Goal: Information Seeking & Learning: Find specific fact

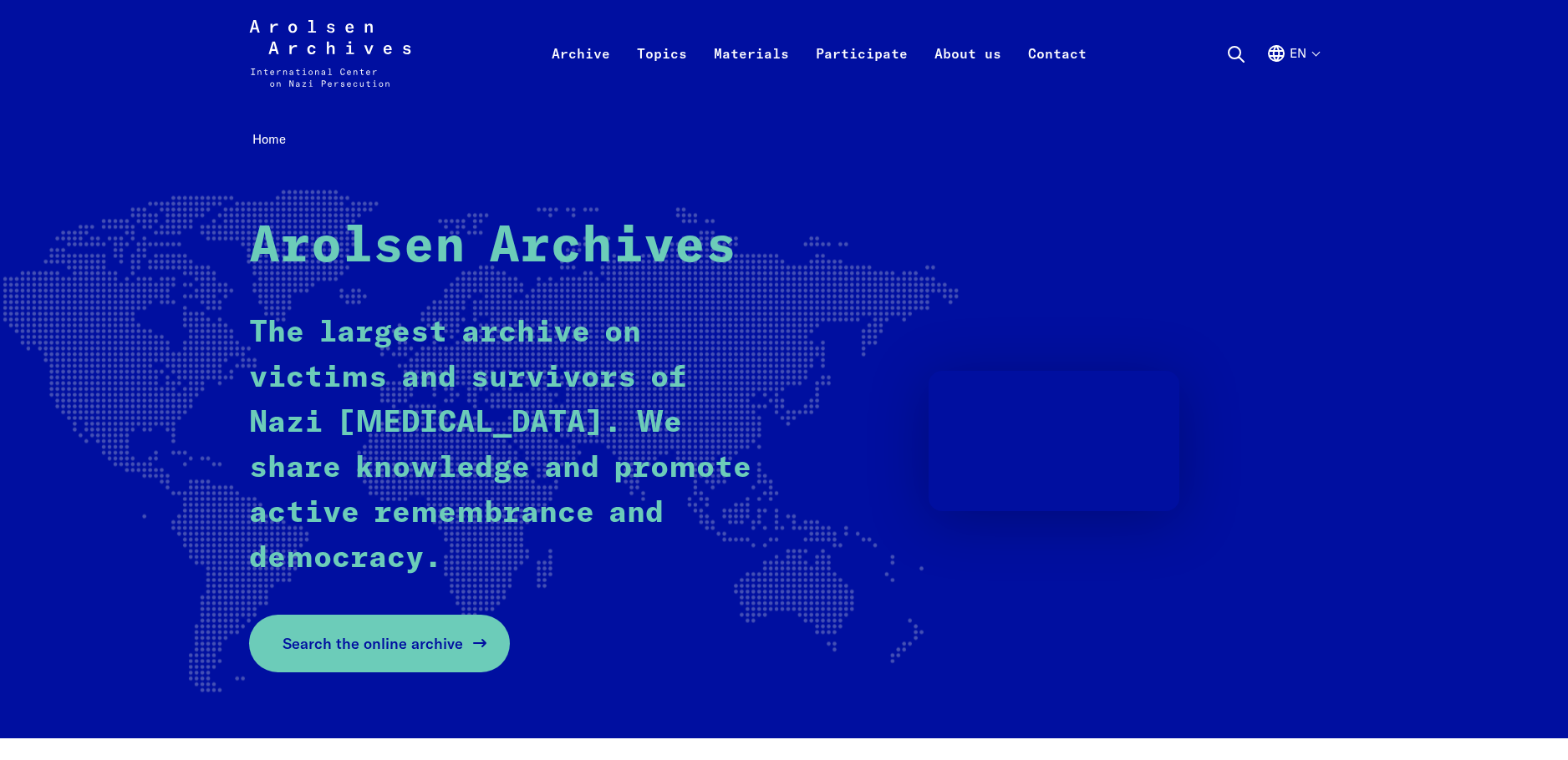
click at [440, 638] on span "Search the online archive" at bounding box center [373, 643] width 180 height 22
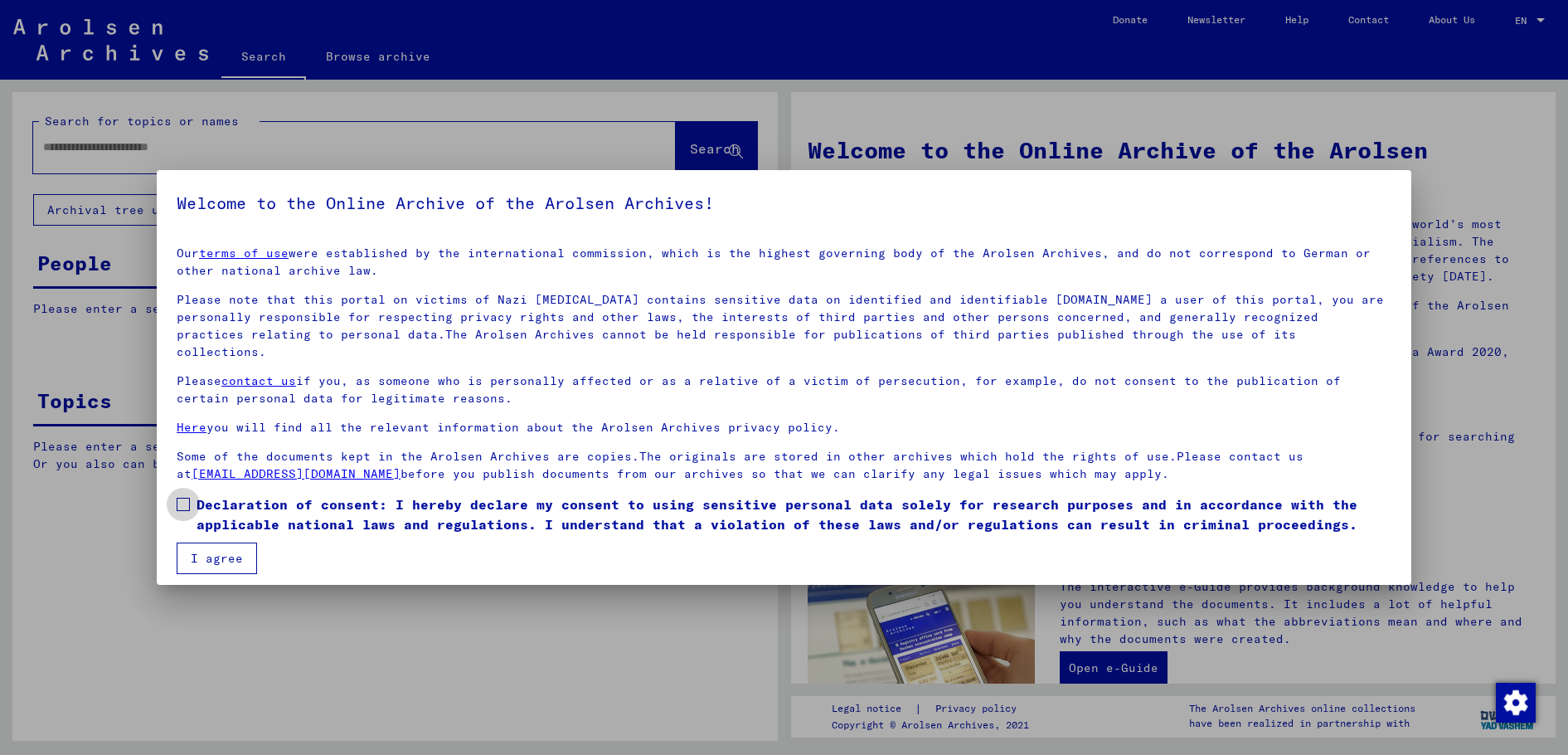
click at [236, 496] on span "Declaration of consent: I hereby declare my consent to using sensitive personal…" at bounding box center [795, 514] width 1195 height 40
click at [238, 543] on button "I agree" at bounding box center [217, 558] width 80 height 32
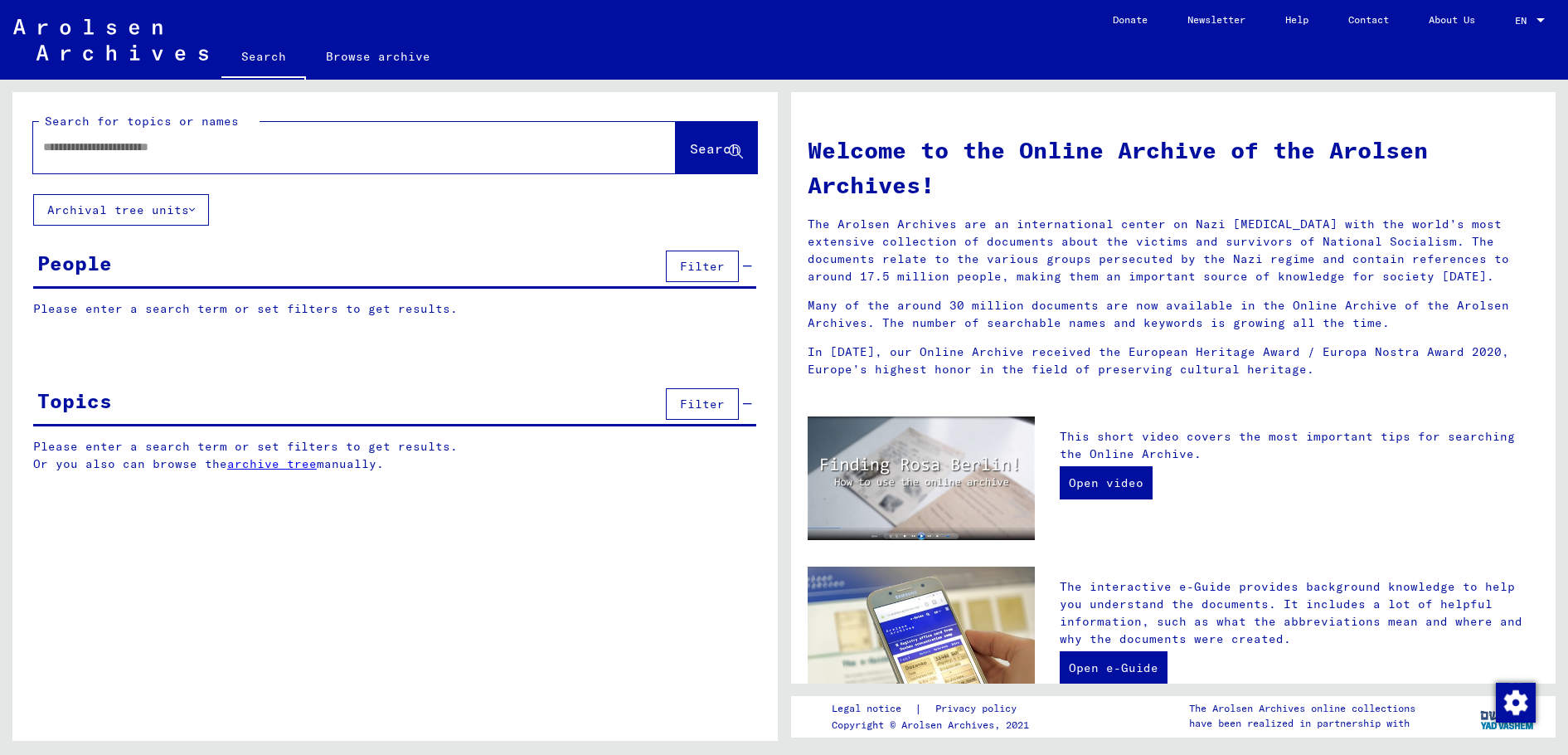
click at [408, 148] on input "text" at bounding box center [335, 147] width 583 height 17
click at [107, 146] on input "**********" at bounding box center [335, 147] width 583 height 17
click at [185, 160] on div "**********" at bounding box center [329, 148] width 593 height 38
click at [210, 146] on input "**********" at bounding box center [335, 147] width 583 height 17
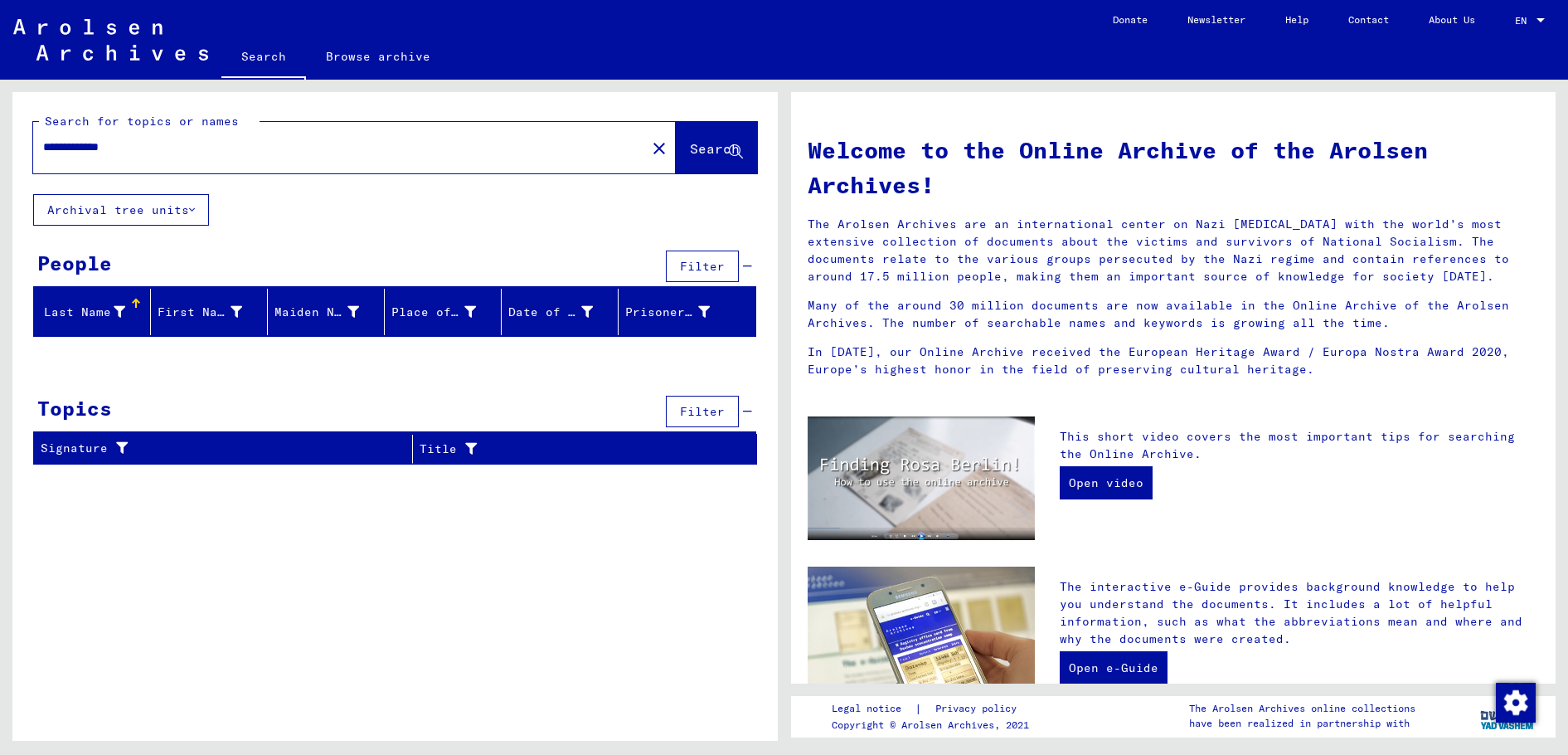
click at [40, 150] on div "**********" at bounding box center [329, 148] width 593 height 38
click at [41, 150] on div "**********" at bounding box center [329, 148] width 593 height 38
click at [54, 147] on input "**********" at bounding box center [335, 147] width 583 height 17
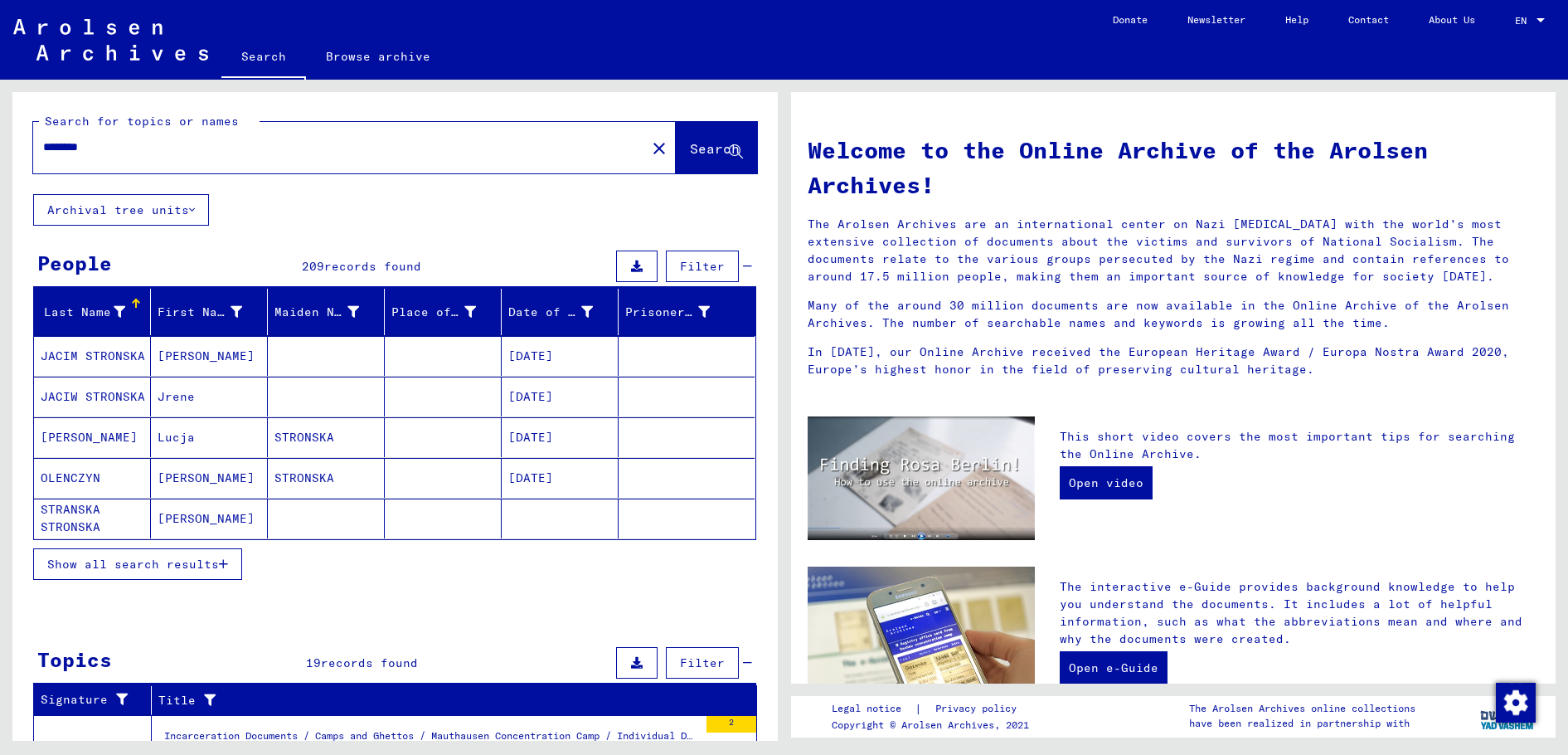
click at [167, 570] on span "Show all search results" at bounding box center [132, 565] width 171 height 15
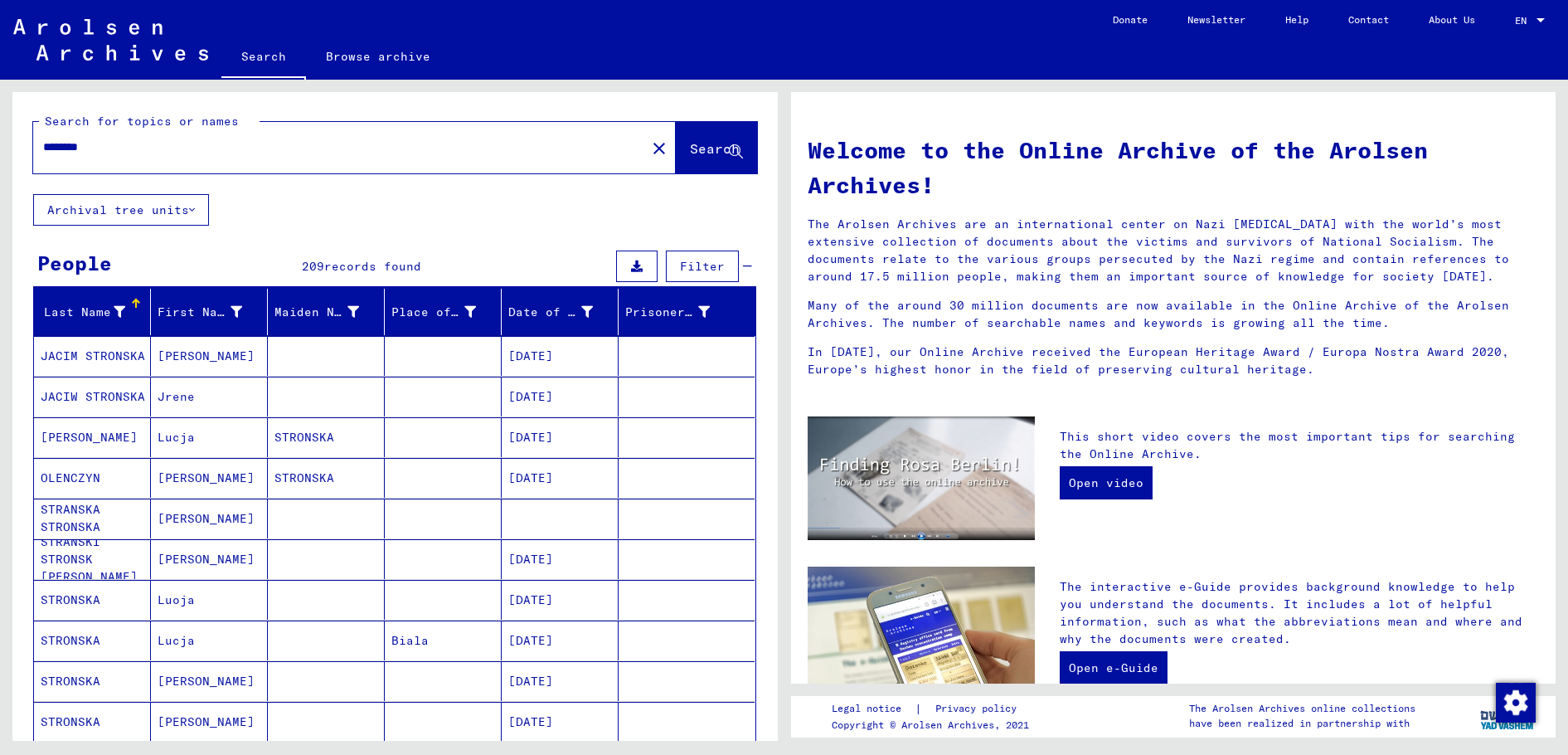
click at [263, 154] on input "********" at bounding box center [335, 147] width 583 height 17
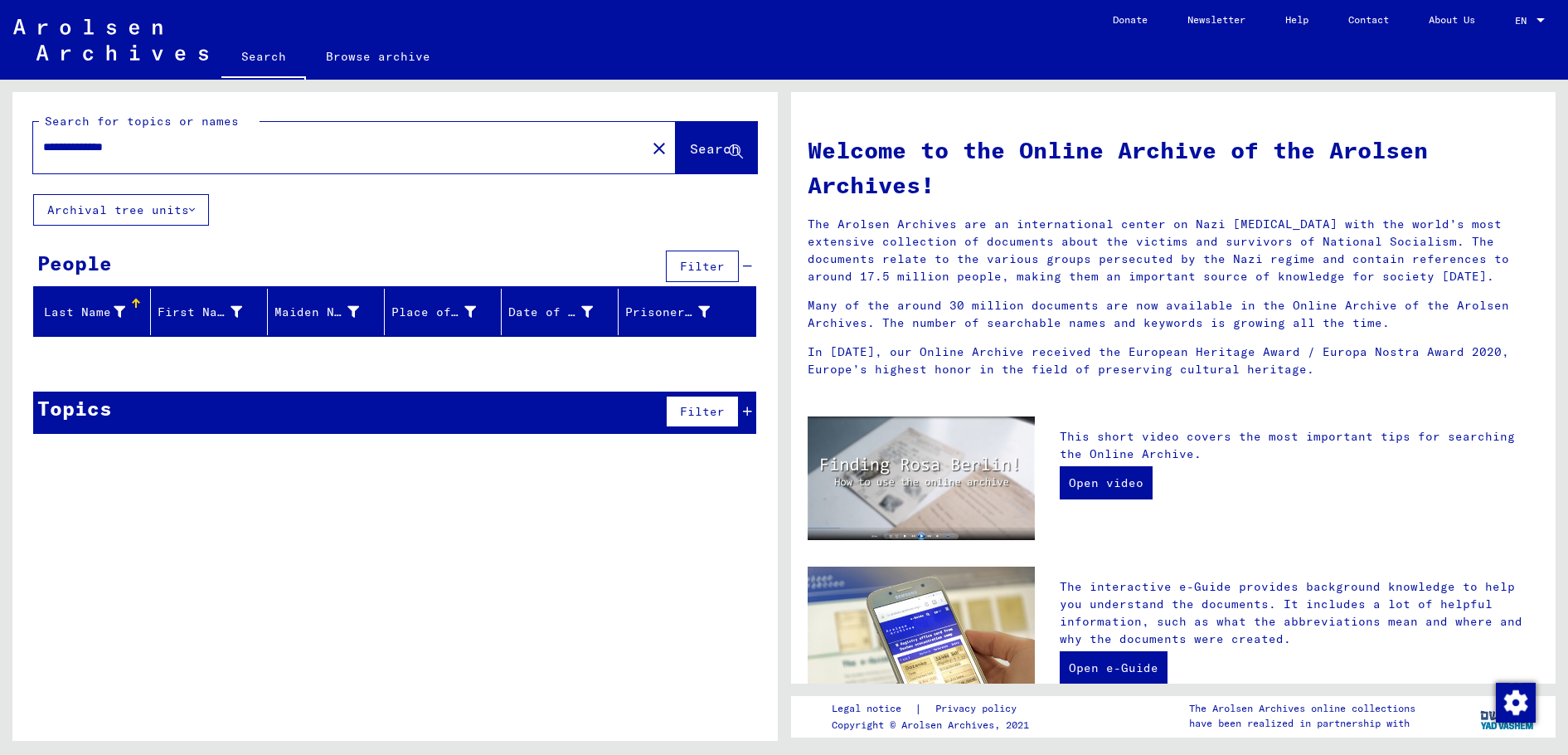
drag, startPoint x: 165, startPoint y: 148, endPoint x: 45, endPoint y: 147, distance: 120.0
click at [45, 147] on input "**********" at bounding box center [335, 147] width 583 height 17
click at [156, 158] on div "**********" at bounding box center [329, 148] width 593 height 38
click at [154, 140] on input "**********" at bounding box center [335, 147] width 583 height 17
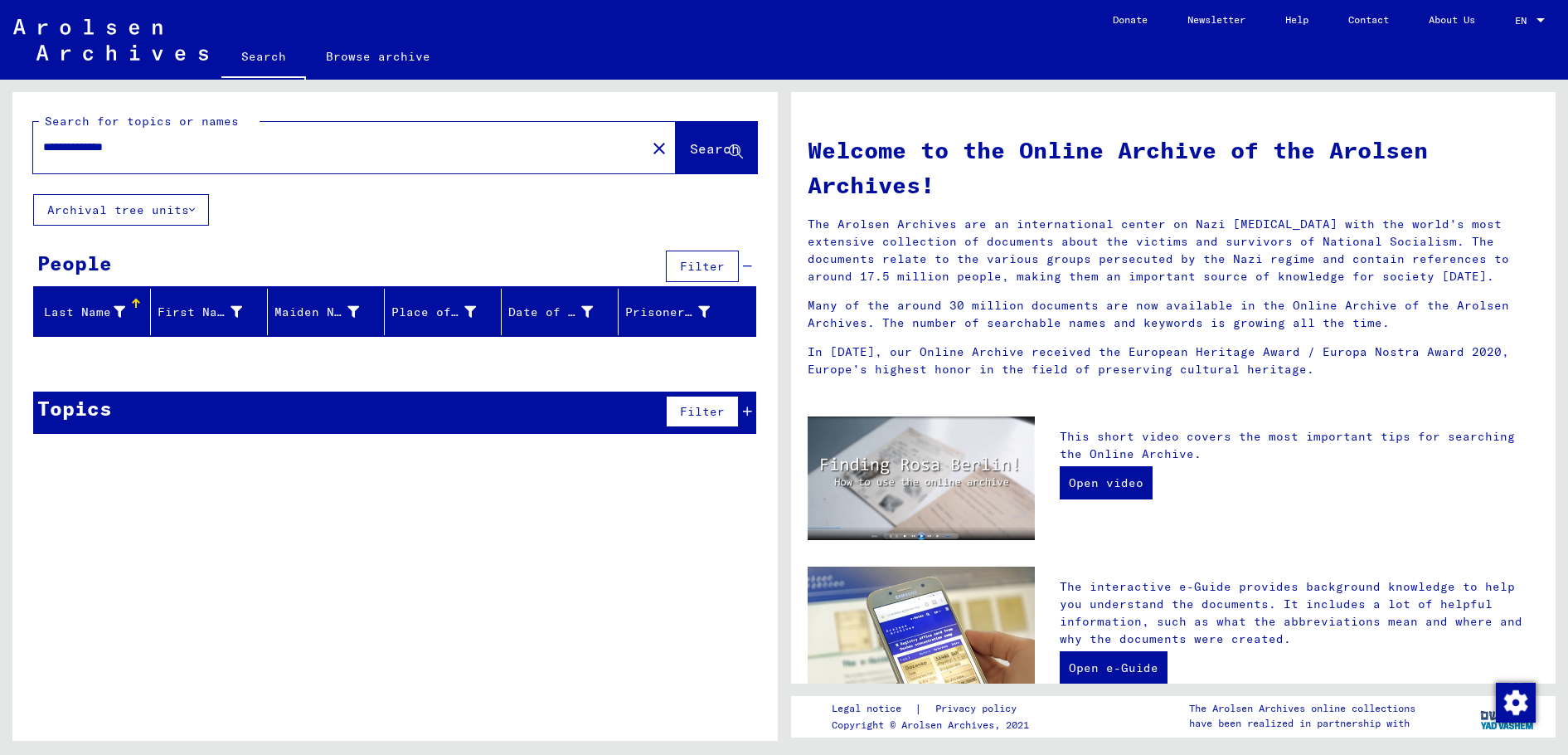
click at [122, 148] on input "**********" at bounding box center [335, 147] width 583 height 17
type input "**********"
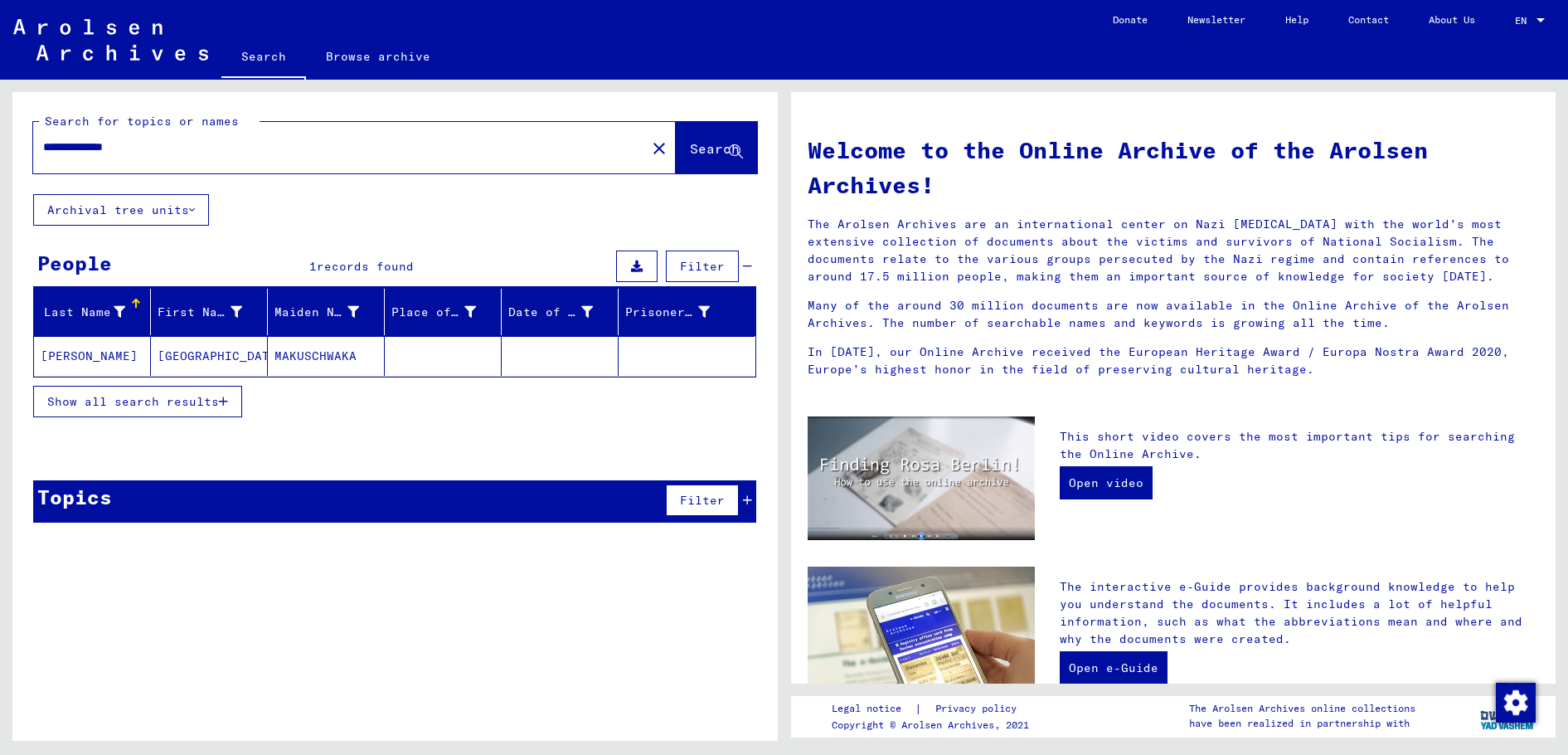
click at [203, 357] on mat-cell "SOFIA" at bounding box center [209, 356] width 117 height 40
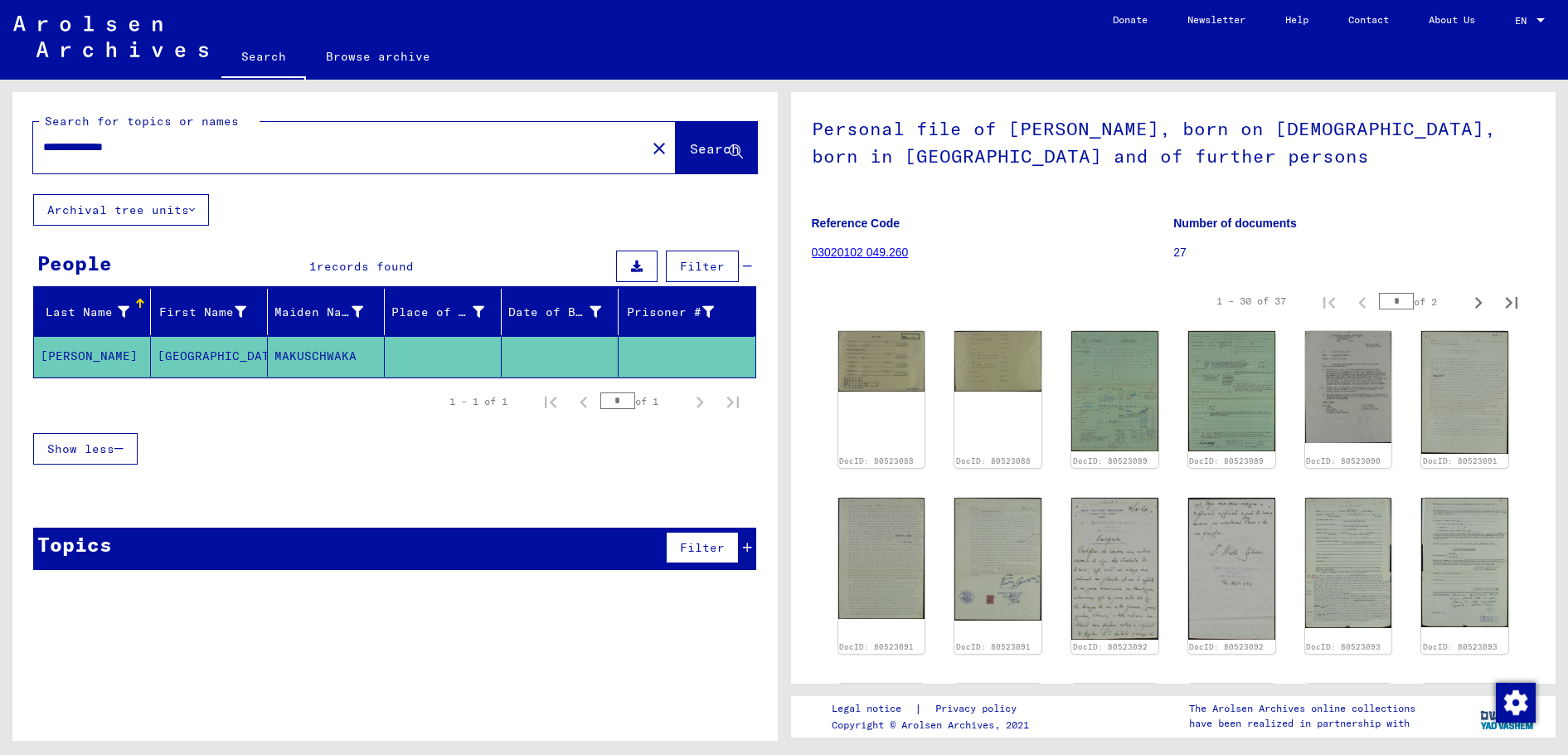
scroll to position [85, 0]
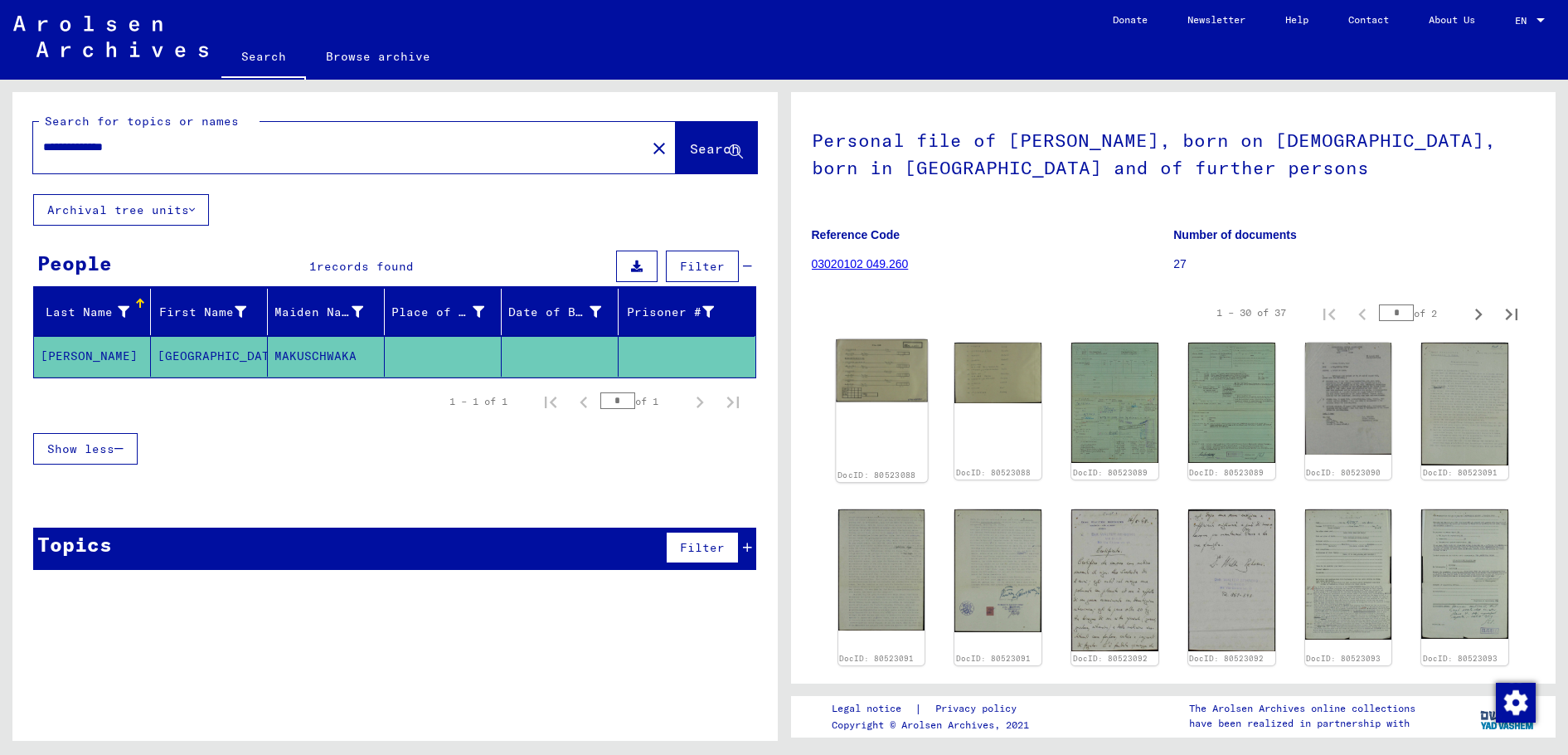
click at [897, 367] on img at bounding box center [881, 371] width 91 height 63
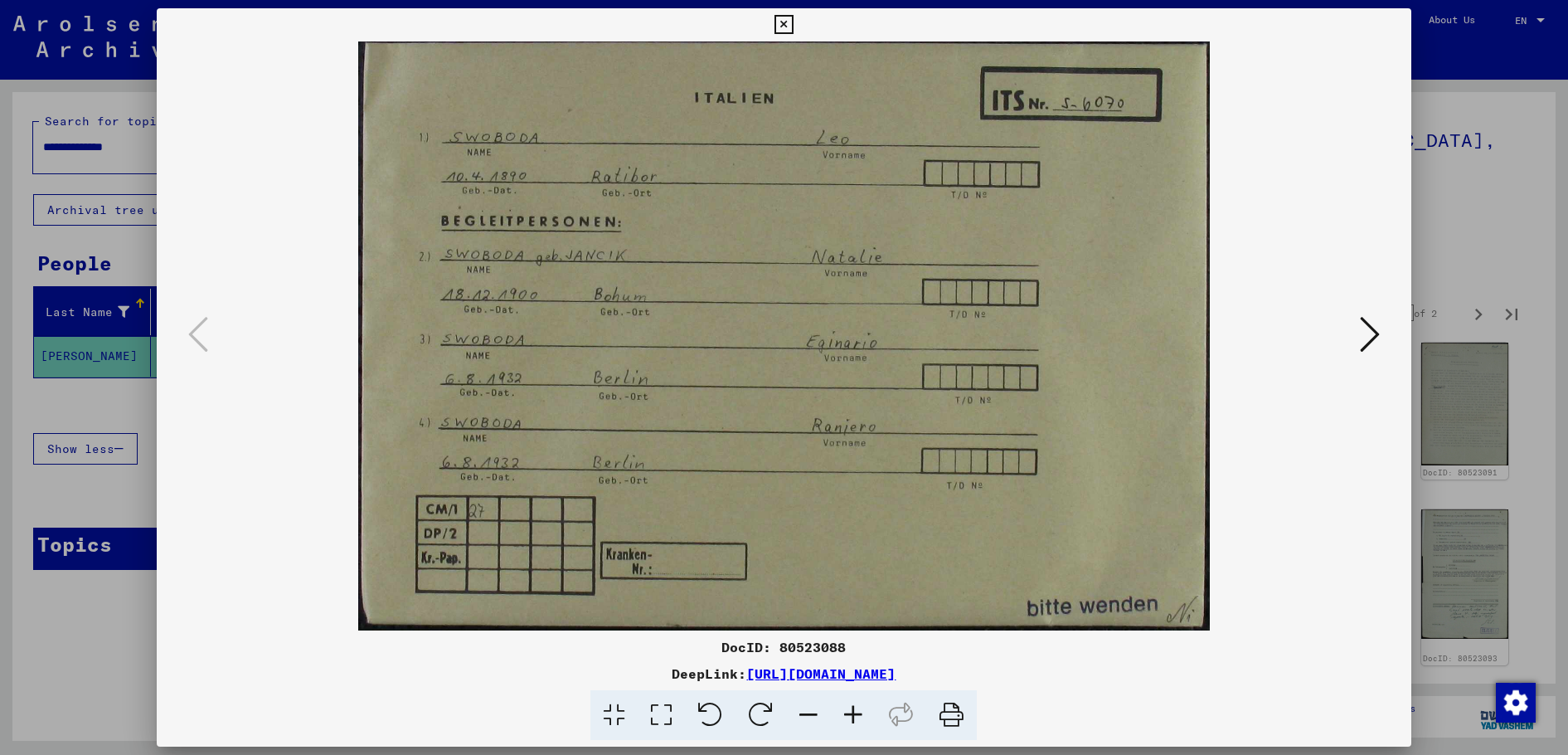
click at [1374, 333] on icon at bounding box center [1369, 334] width 20 height 40
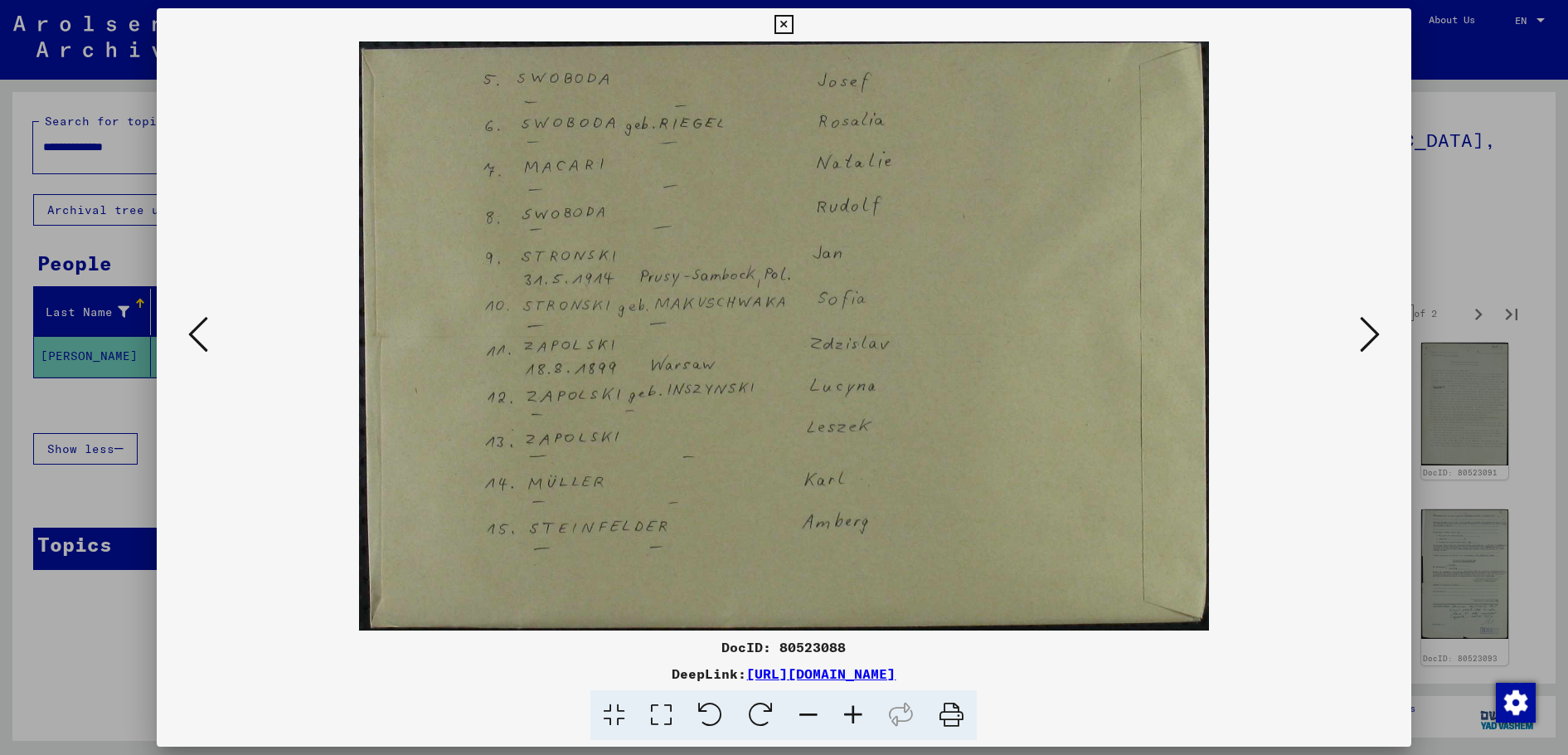
click at [1367, 332] on icon at bounding box center [1369, 334] width 20 height 40
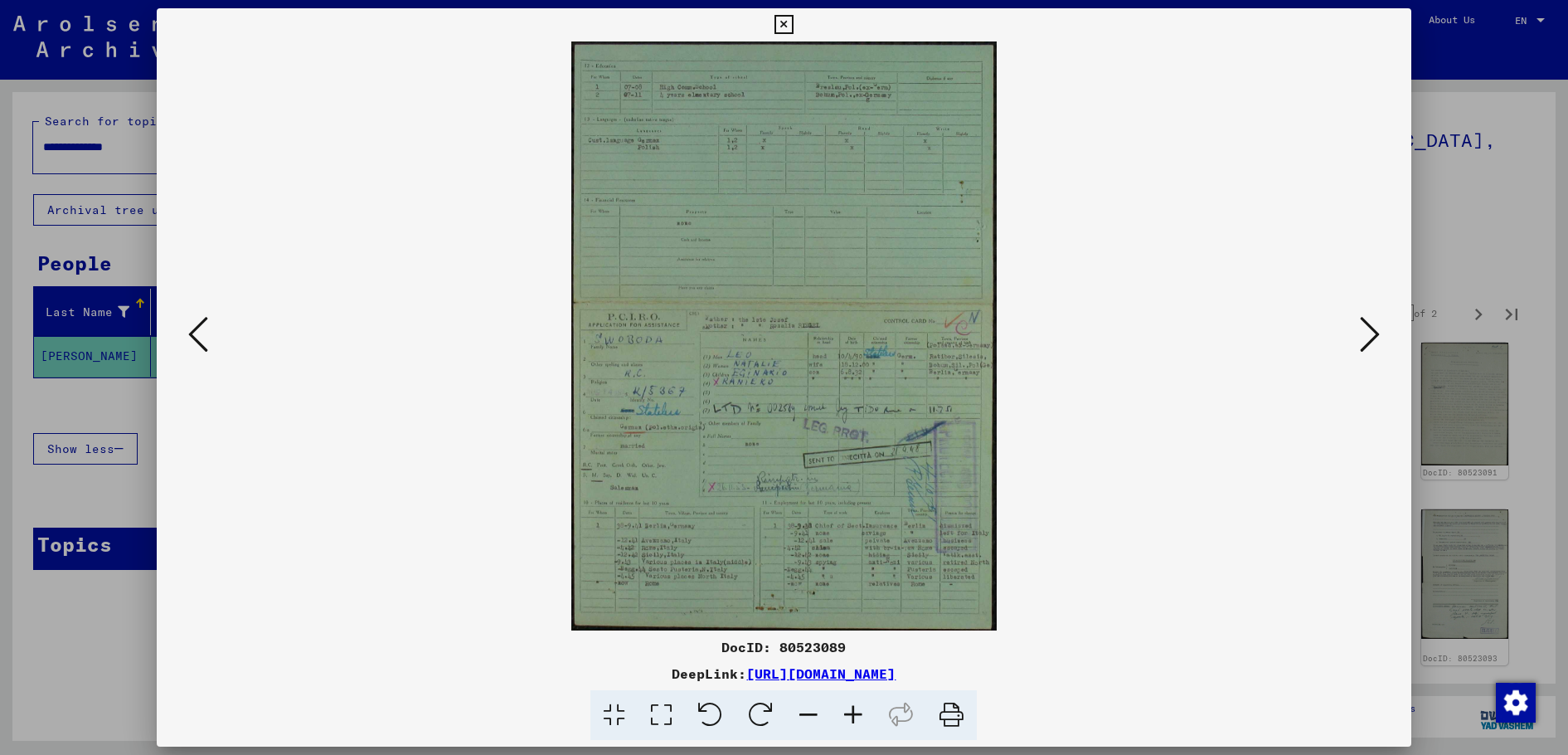
click at [196, 340] on icon at bounding box center [198, 334] width 20 height 40
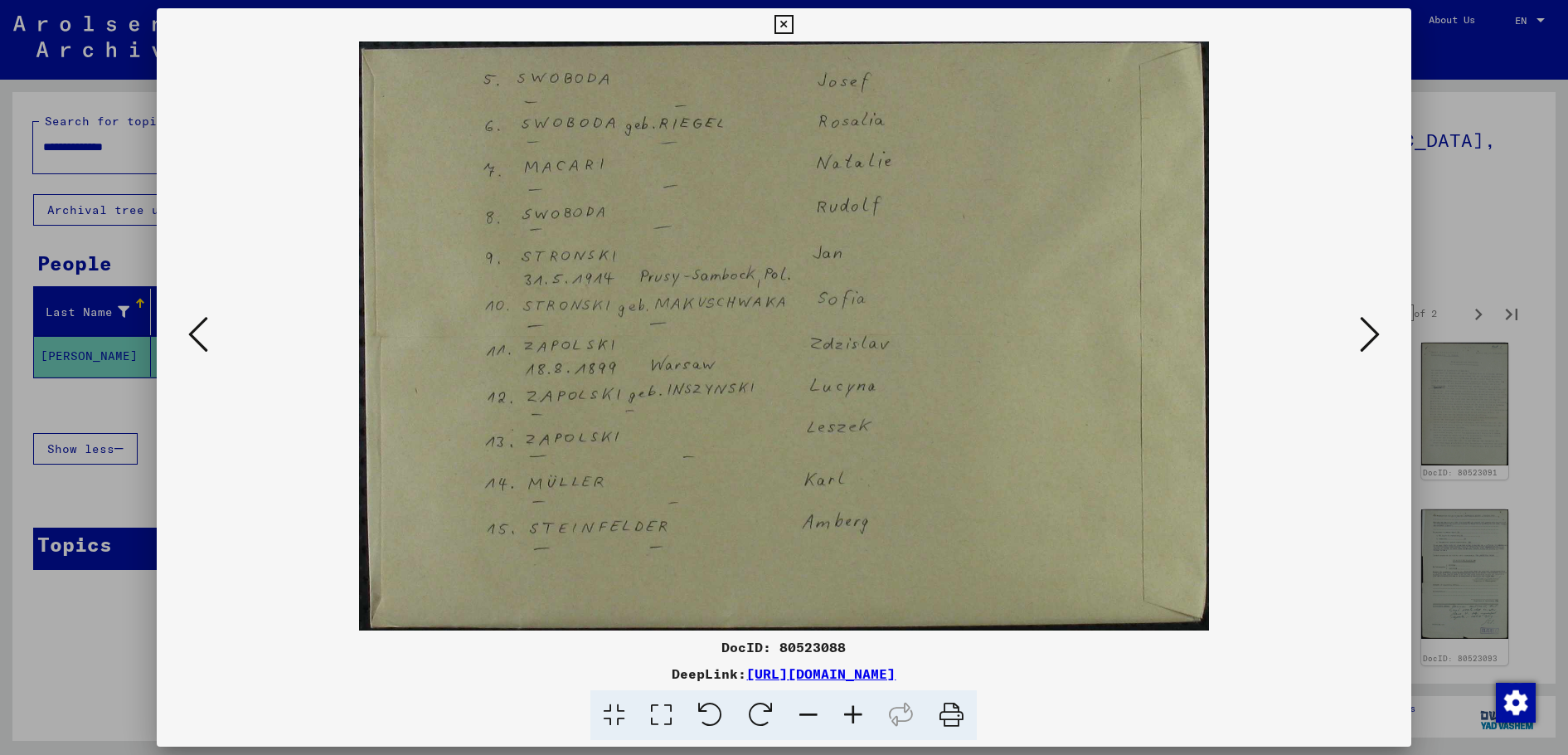
click at [1371, 334] on icon at bounding box center [1369, 334] width 20 height 40
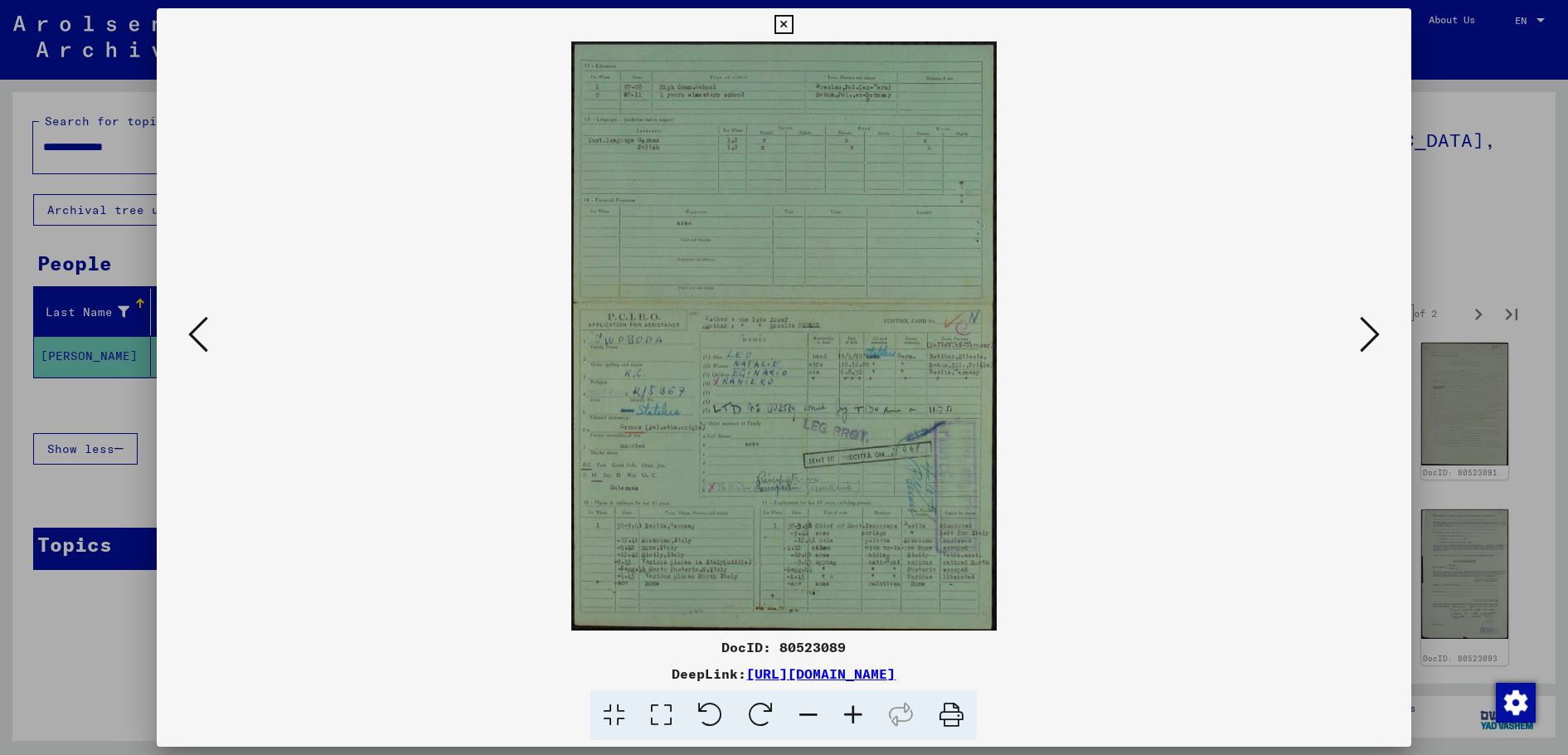
click at [1371, 334] on icon at bounding box center [1369, 334] width 20 height 40
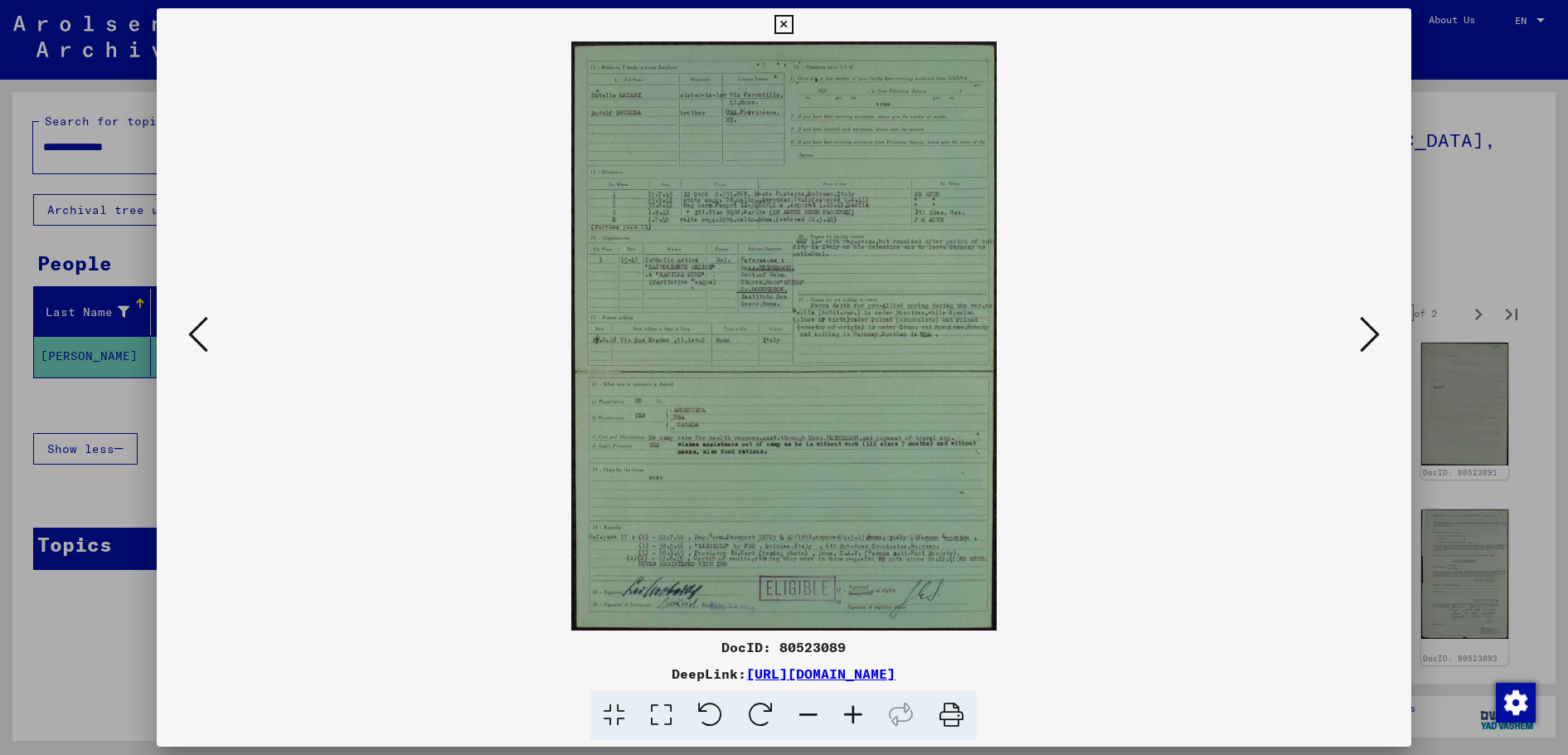
click at [209, 322] on button at bounding box center [198, 335] width 30 height 47
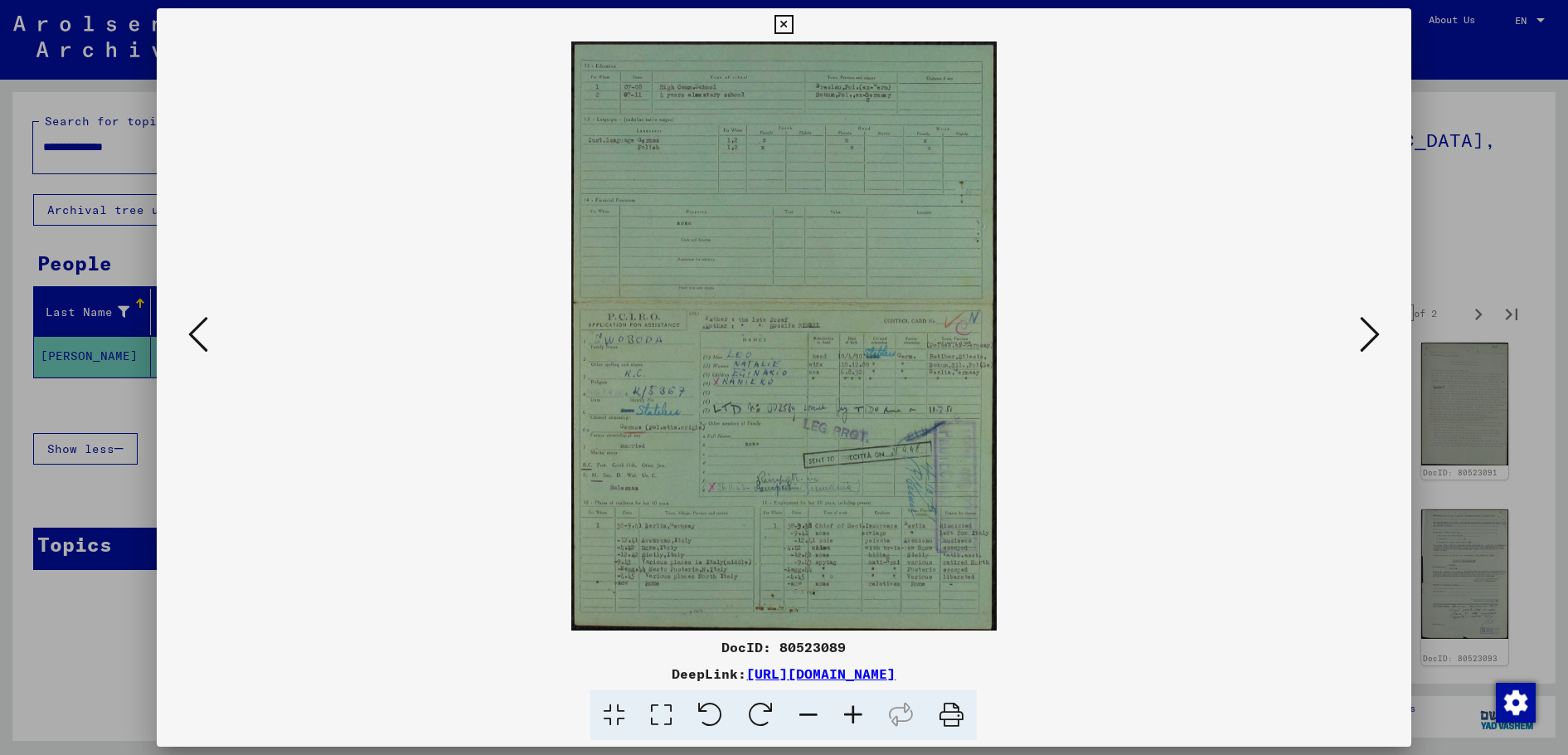
click at [853, 713] on icon at bounding box center [853, 715] width 45 height 50
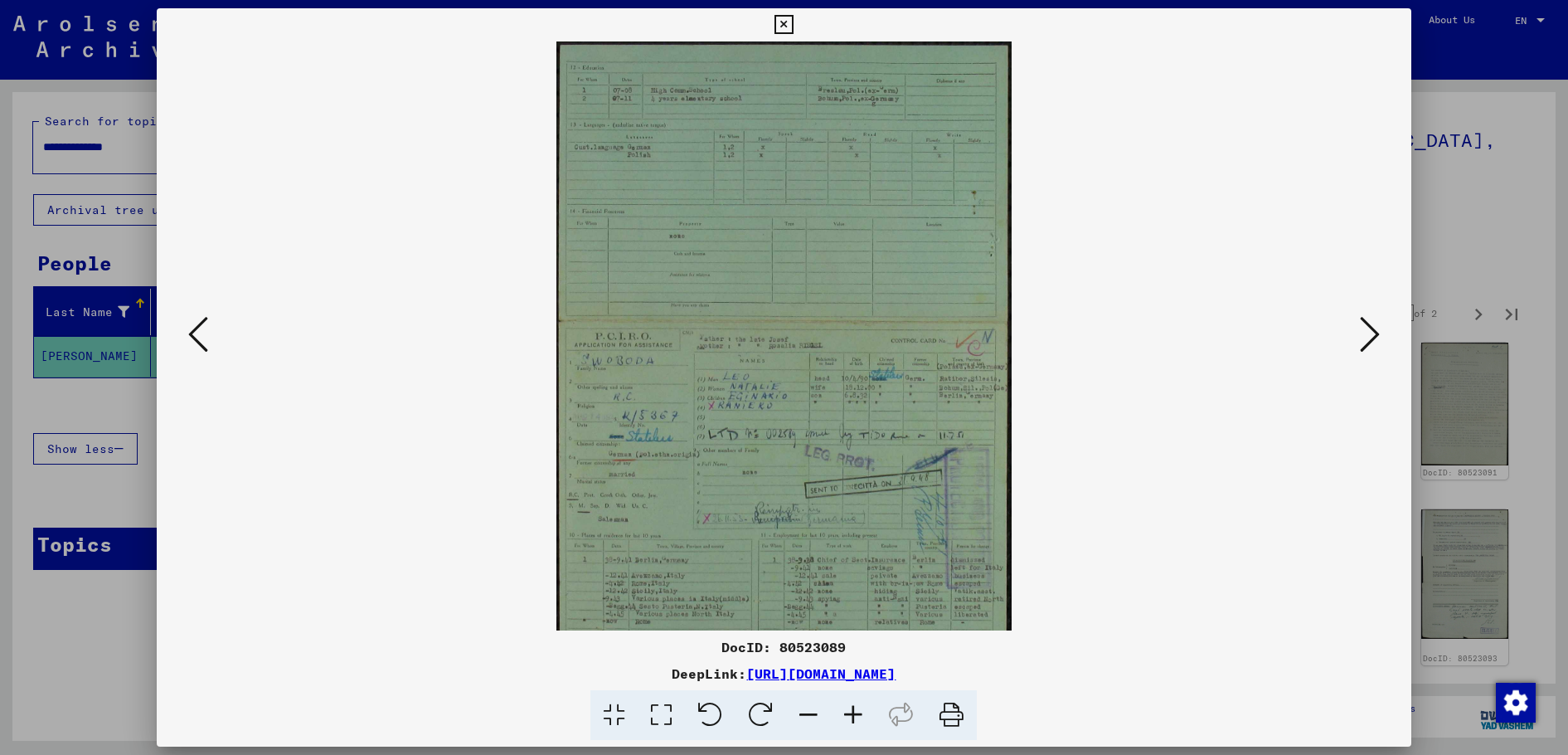
click at [853, 713] on icon at bounding box center [853, 715] width 45 height 50
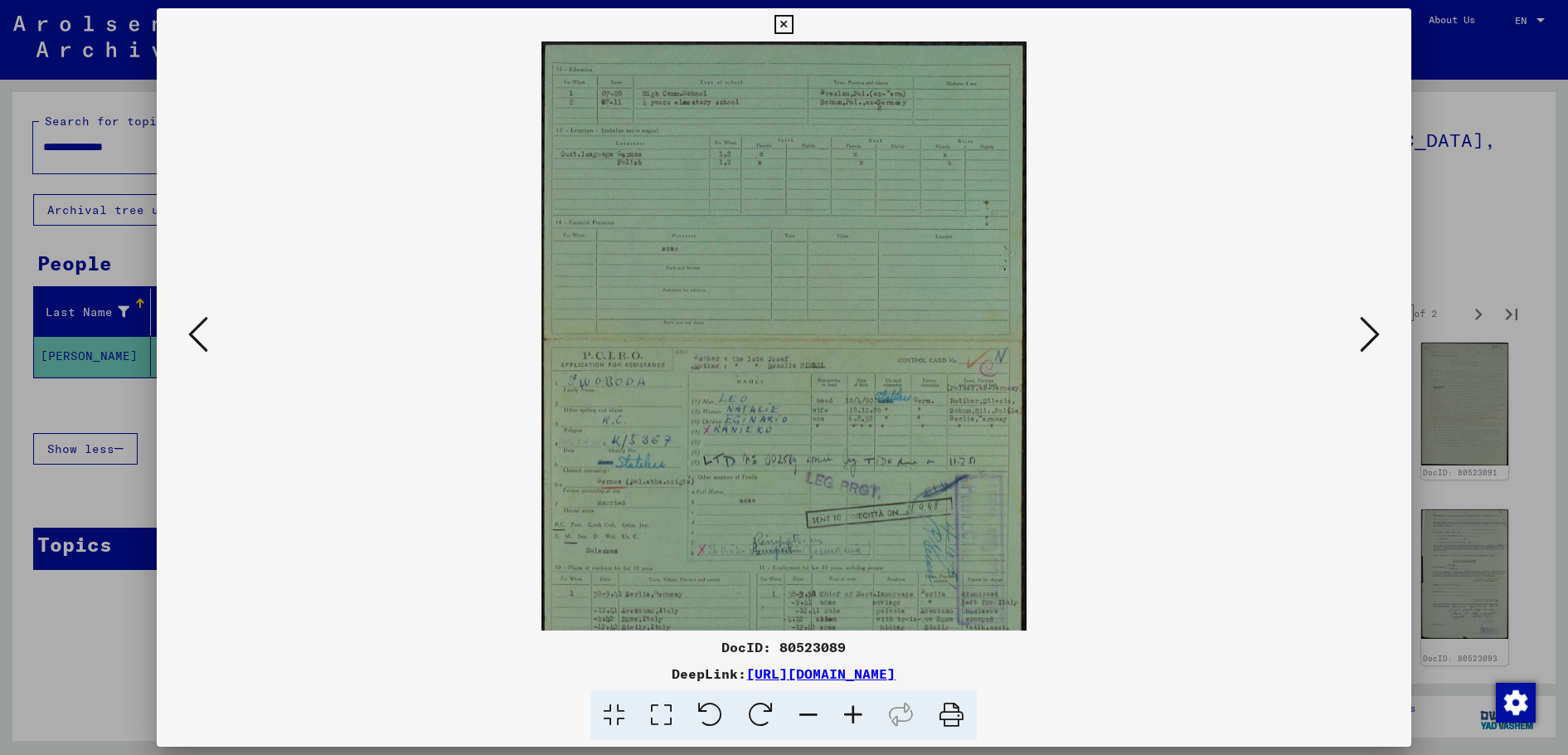
click at [853, 713] on icon at bounding box center [853, 715] width 45 height 50
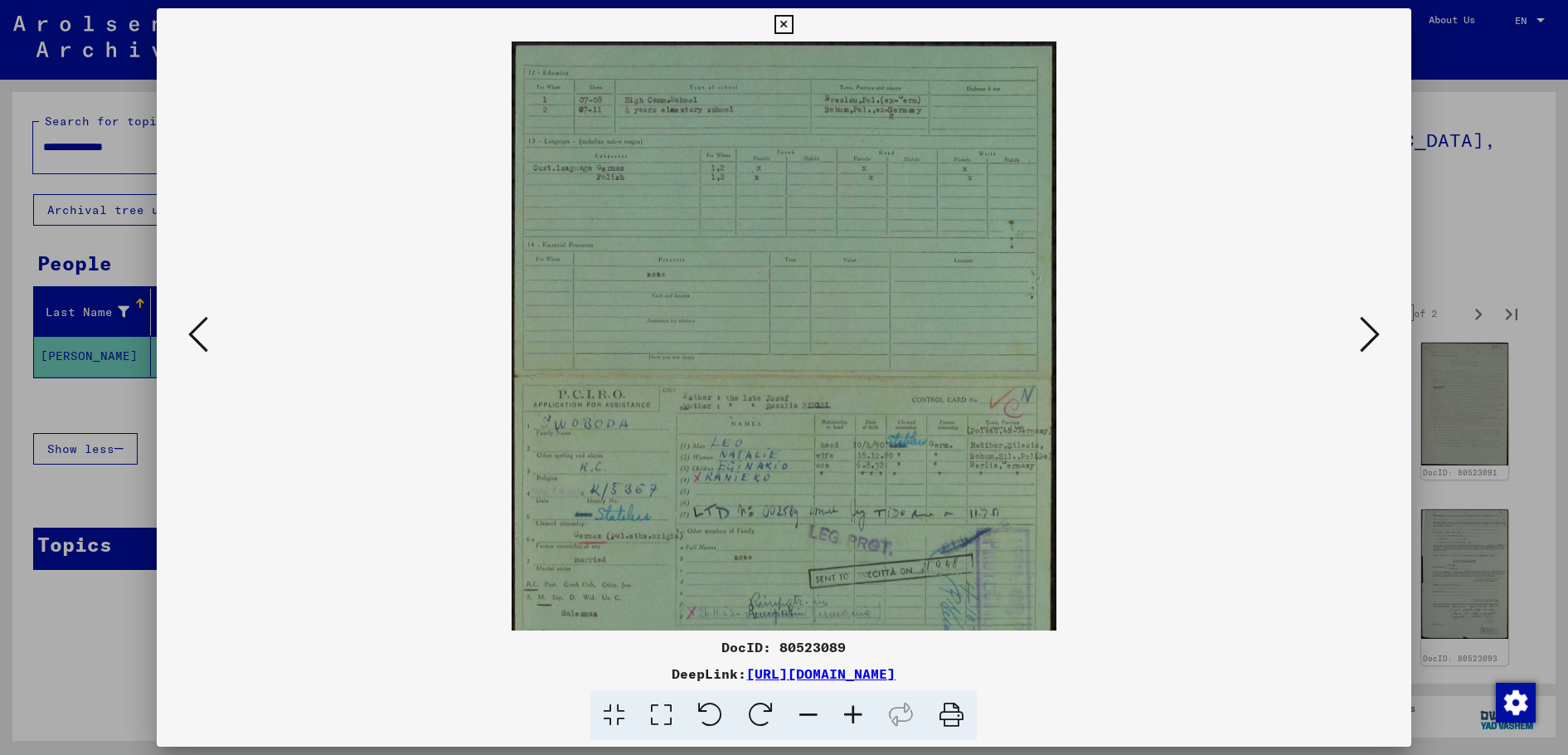
click at [853, 713] on icon at bounding box center [853, 715] width 45 height 50
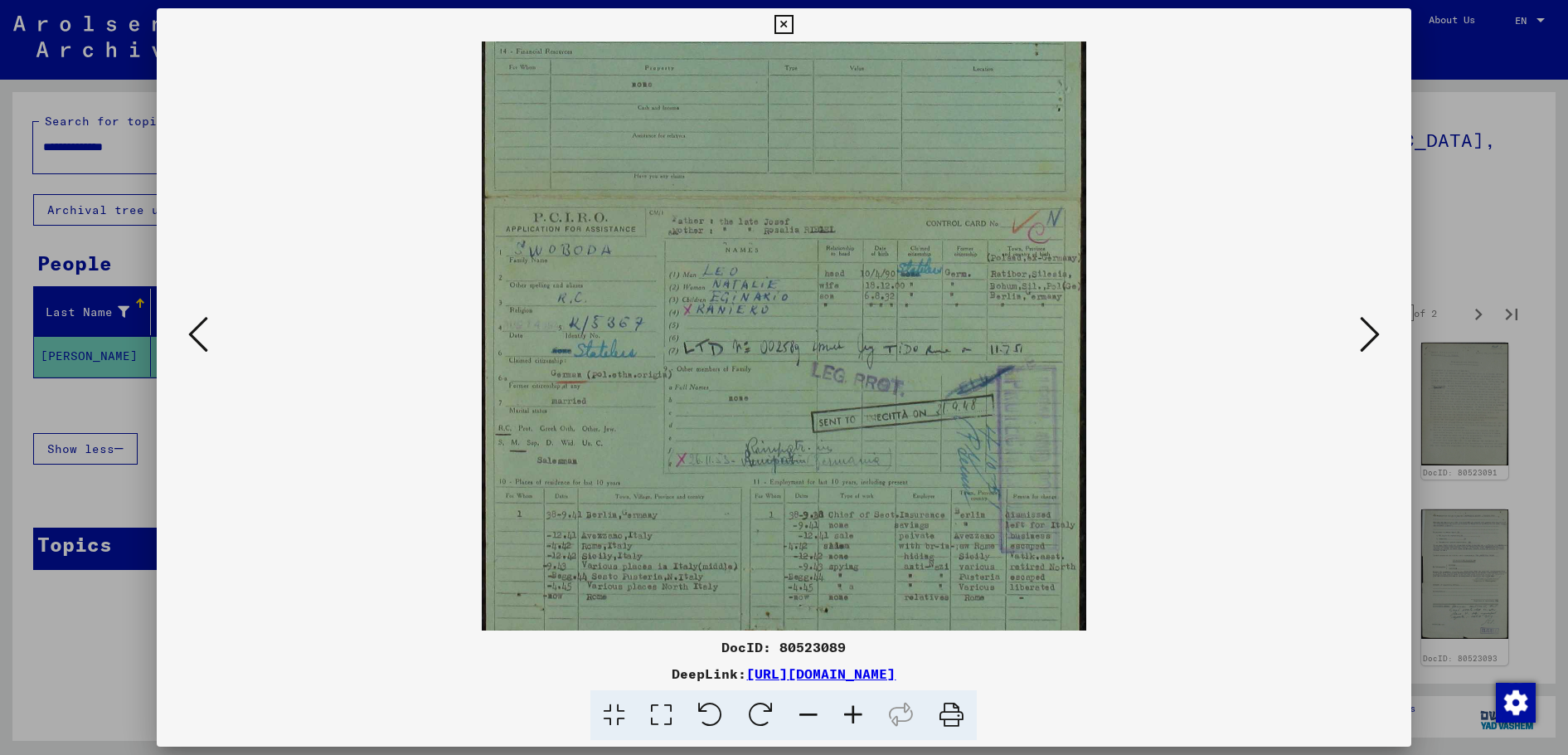
scroll to position [244, 0]
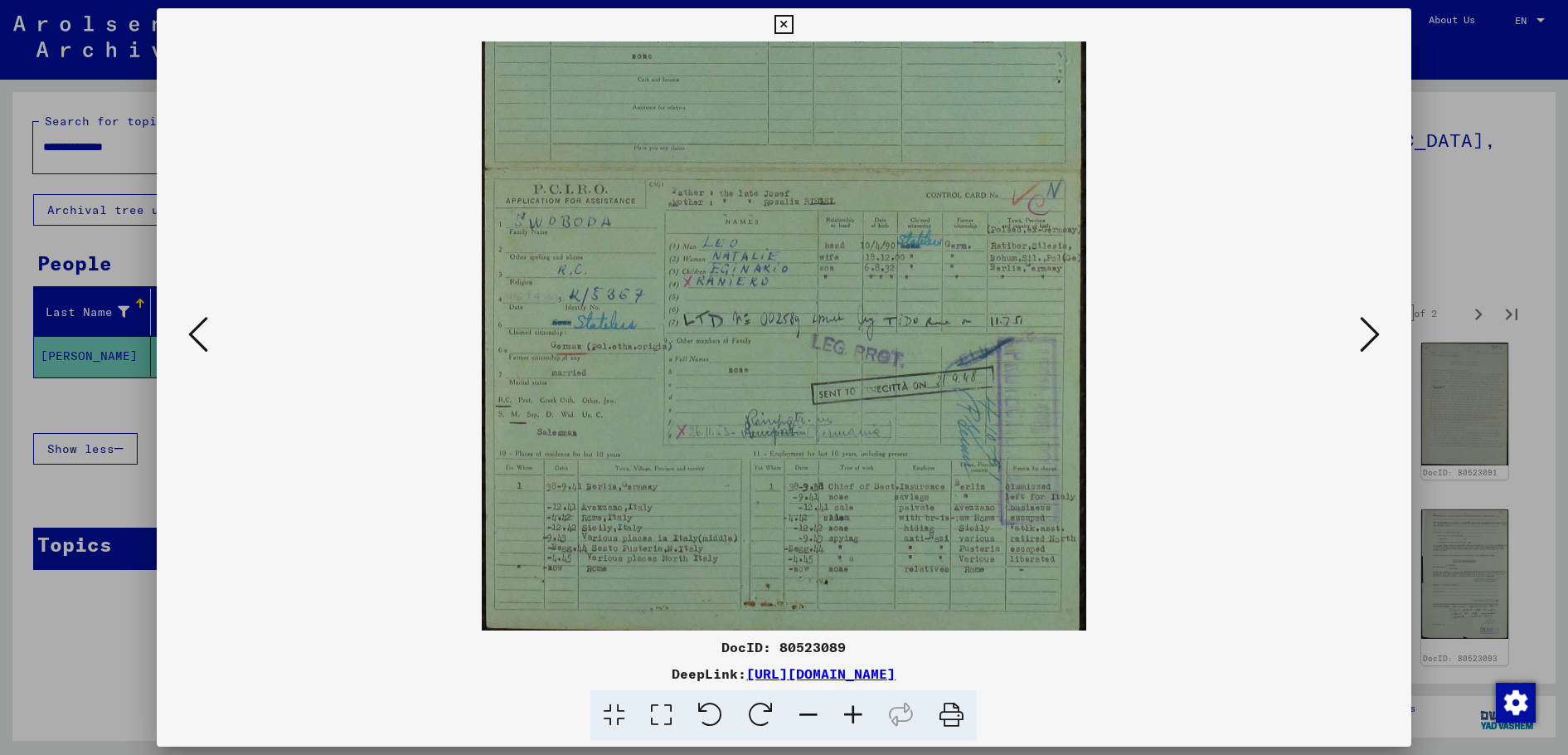
drag, startPoint x: 923, startPoint y: 506, endPoint x: 918, endPoint y: 263, distance: 243.1
click at [918, 263] on img at bounding box center [784, 217] width 605 height 838
click at [1362, 337] on icon at bounding box center [1369, 334] width 20 height 40
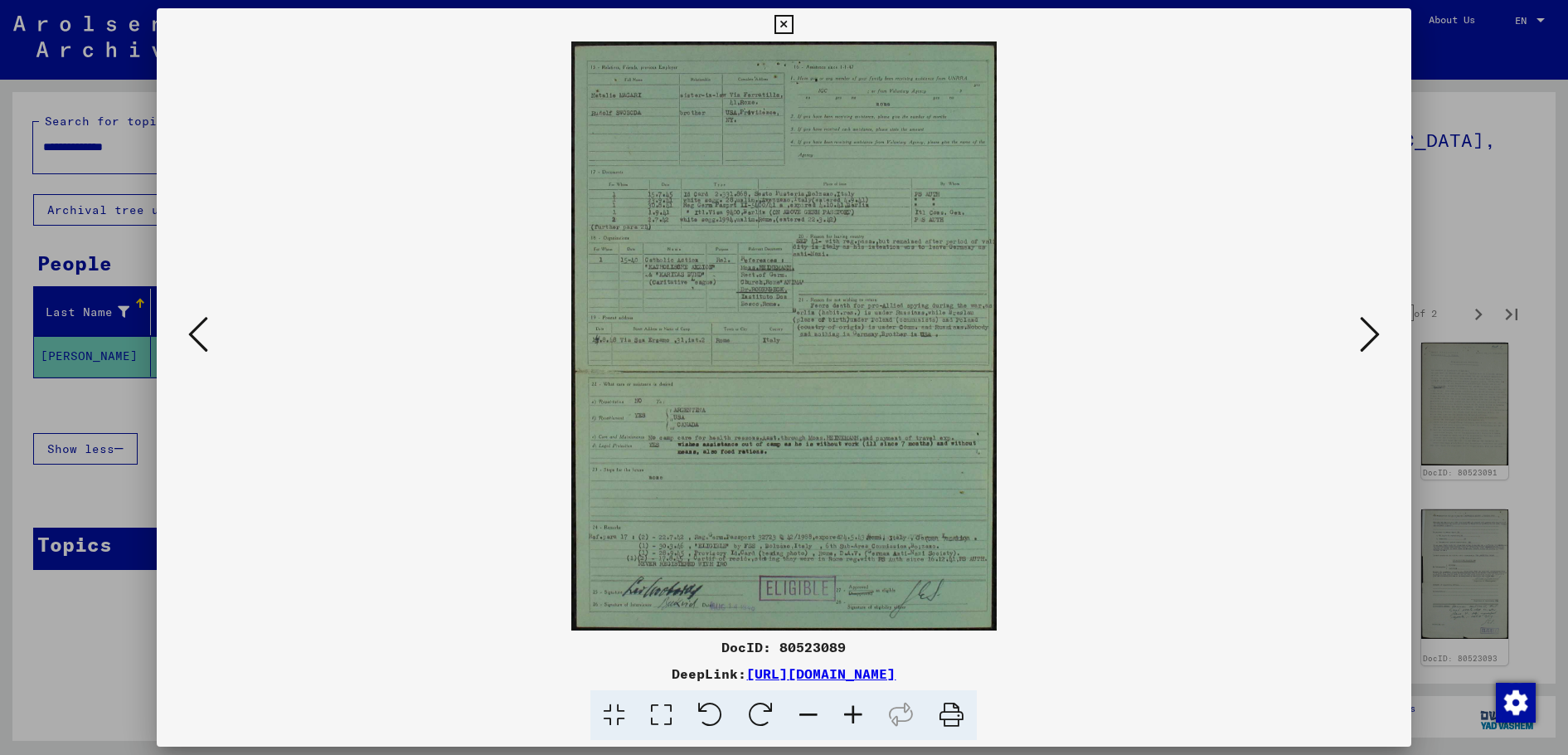
click at [1362, 337] on icon at bounding box center [1369, 334] width 20 height 40
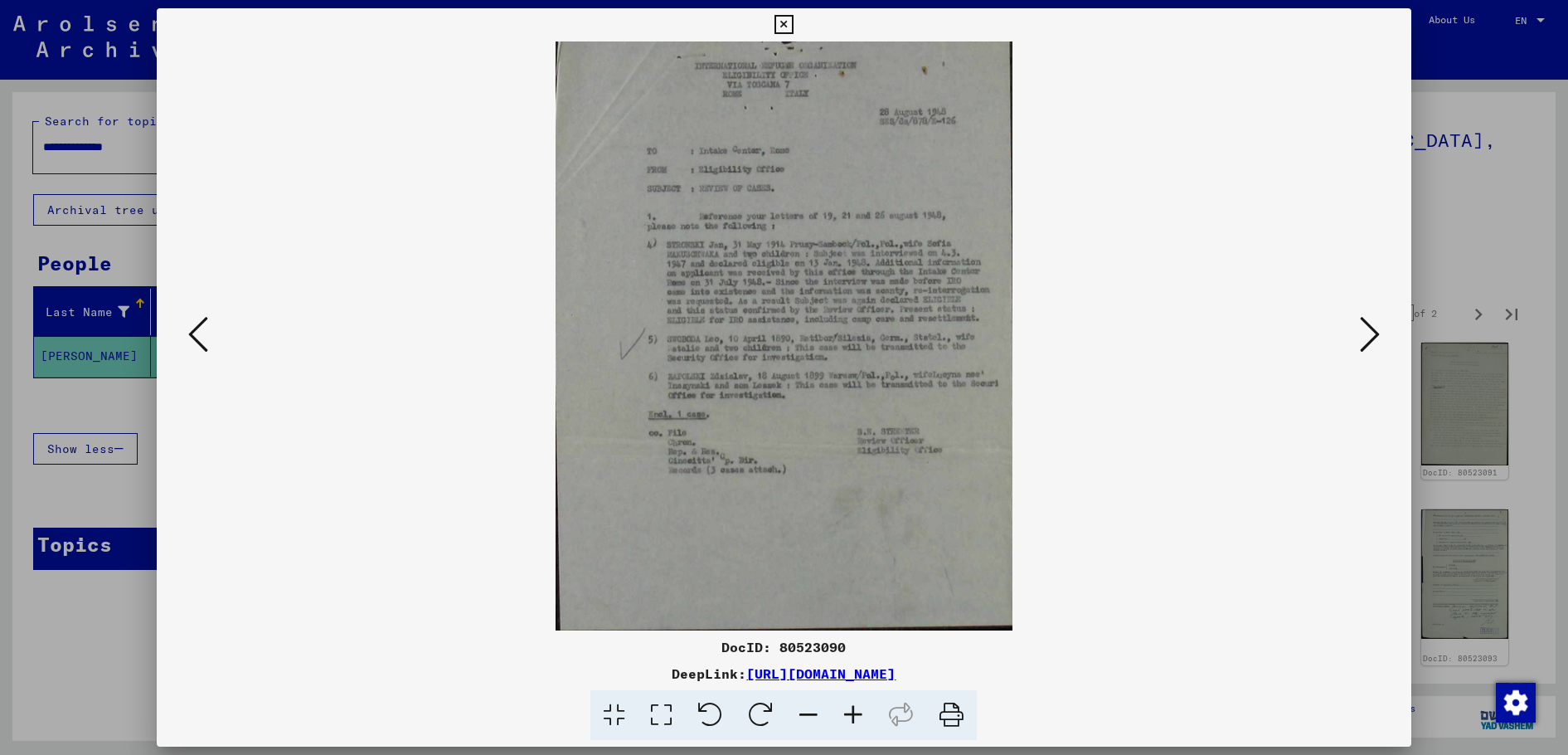
click at [846, 709] on icon at bounding box center [853, 715] width 45 height 50
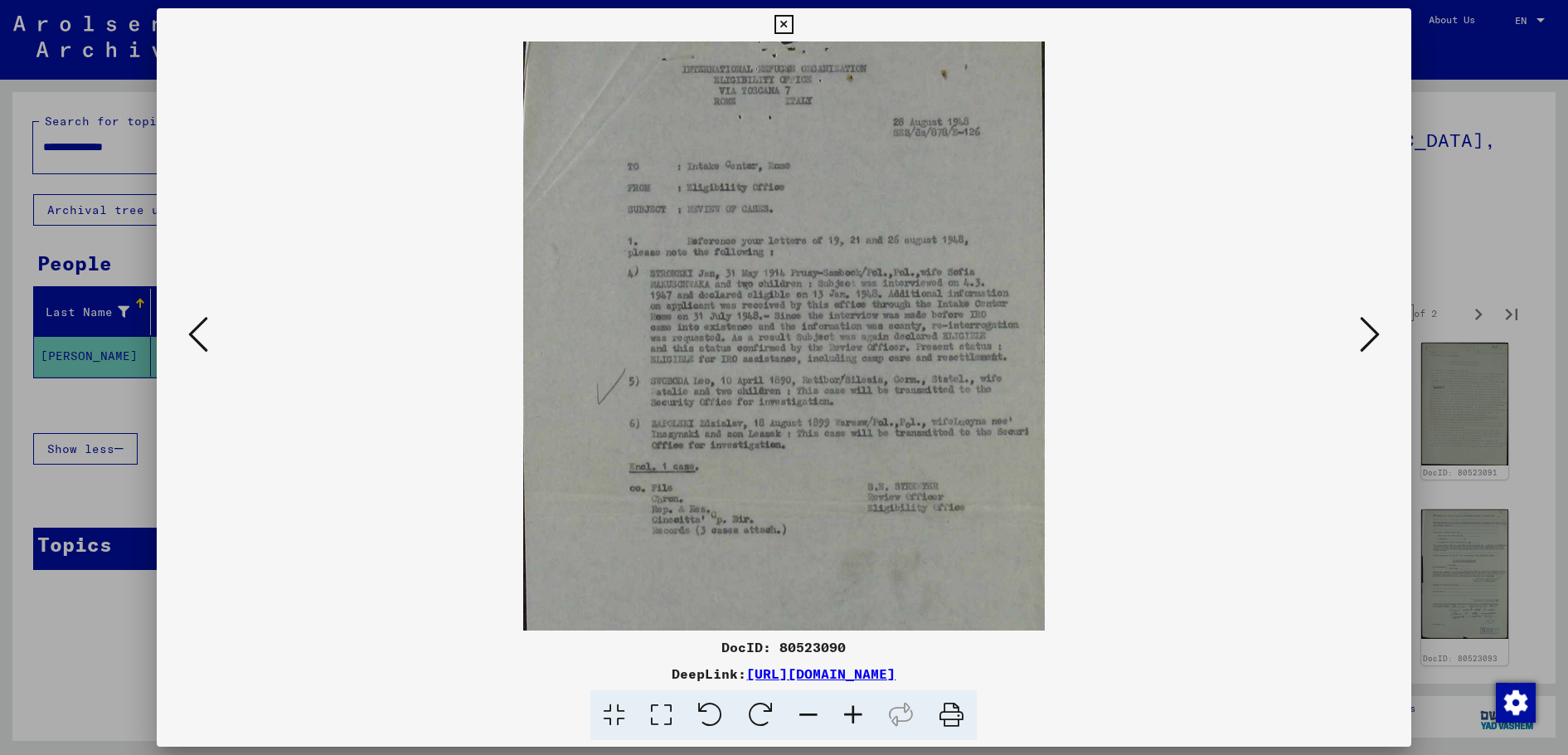
click at [846, 709] on icon at bounding box center [853, 715] width 45 height 50
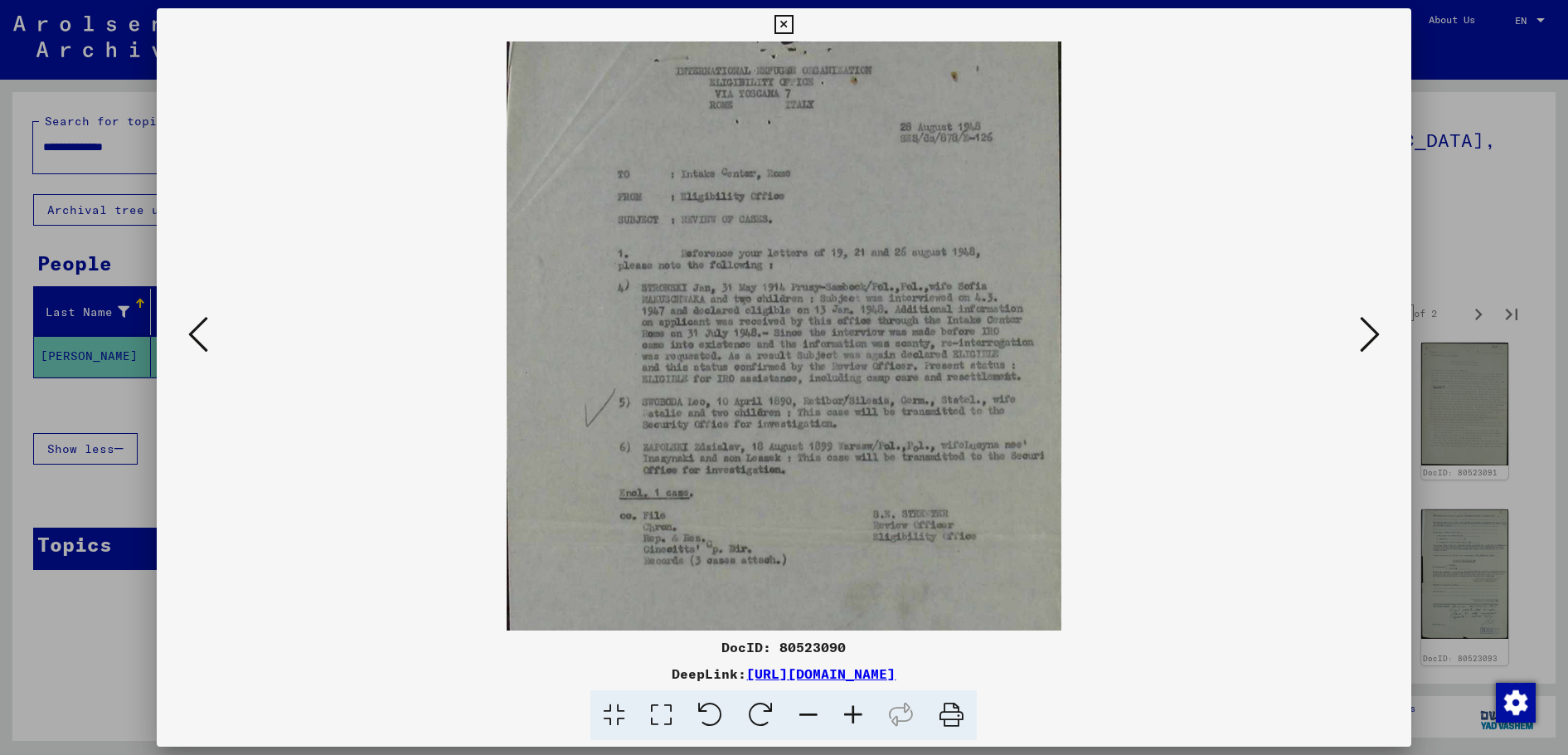
click at [846, 709] on icon at bounding box center [853, 715] width 45 height 50
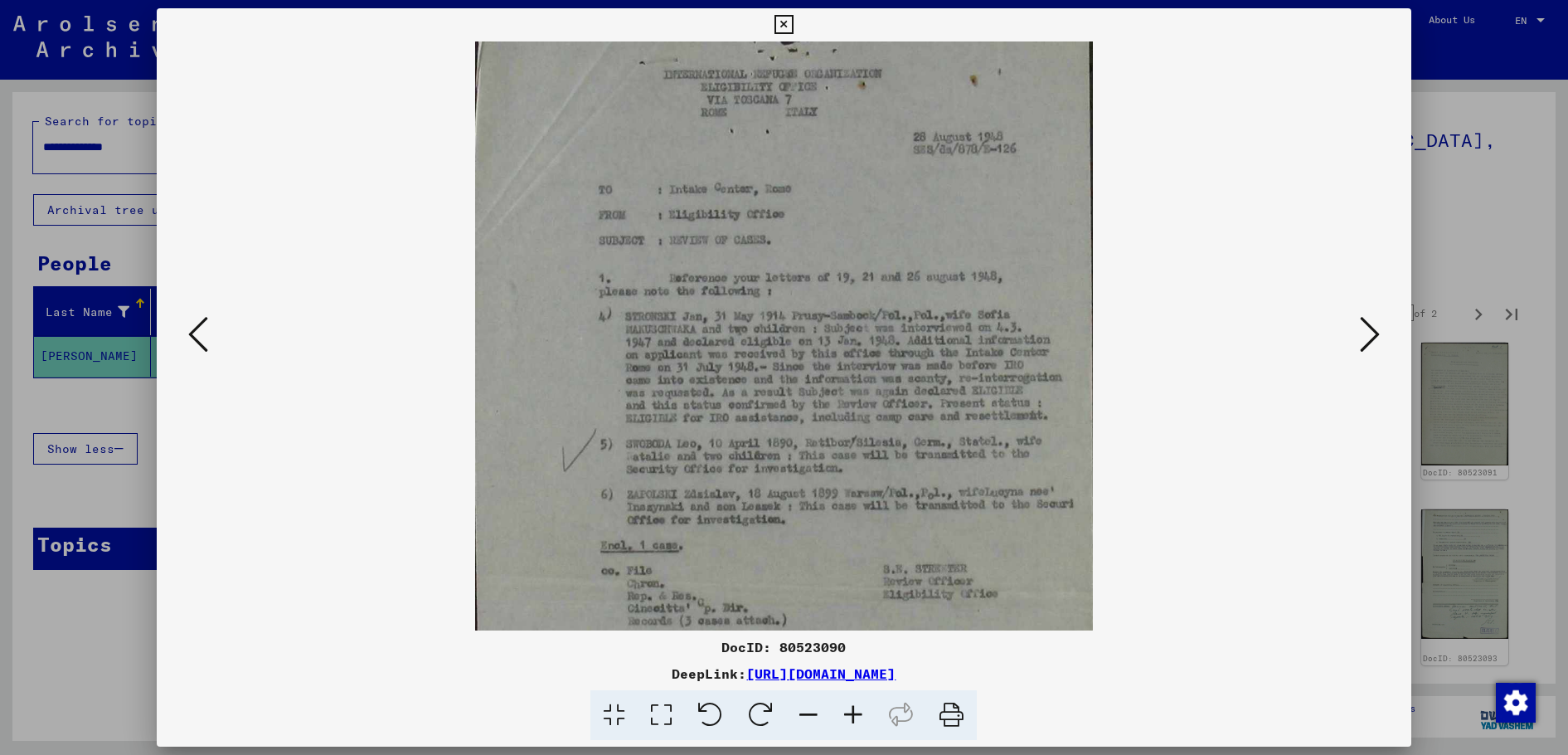
click at [846, 709] on icon at bounding box center [853, 715] width 45 height 50
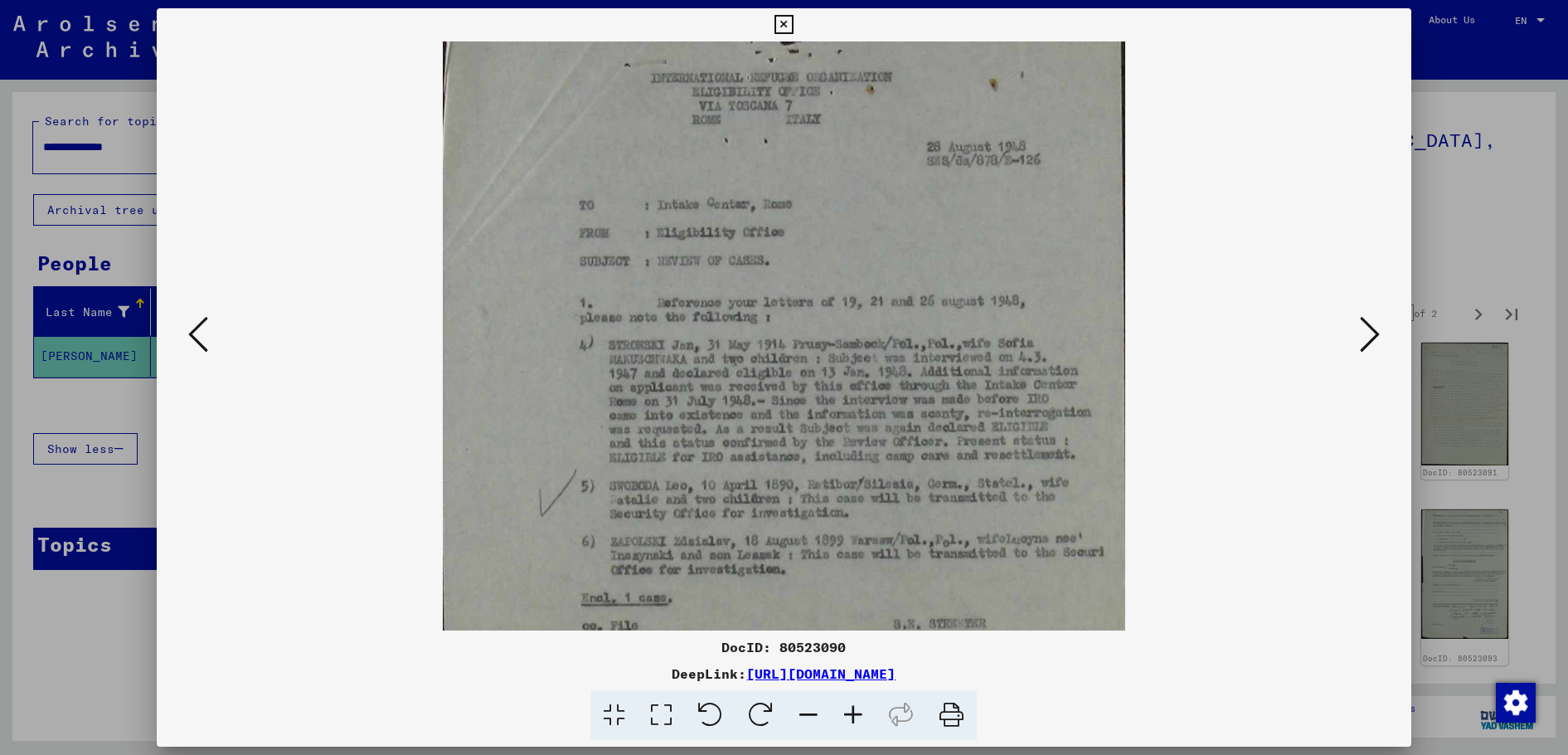
click at [846, 709] on icon at bounding box center [853, 715] width 45 height 50
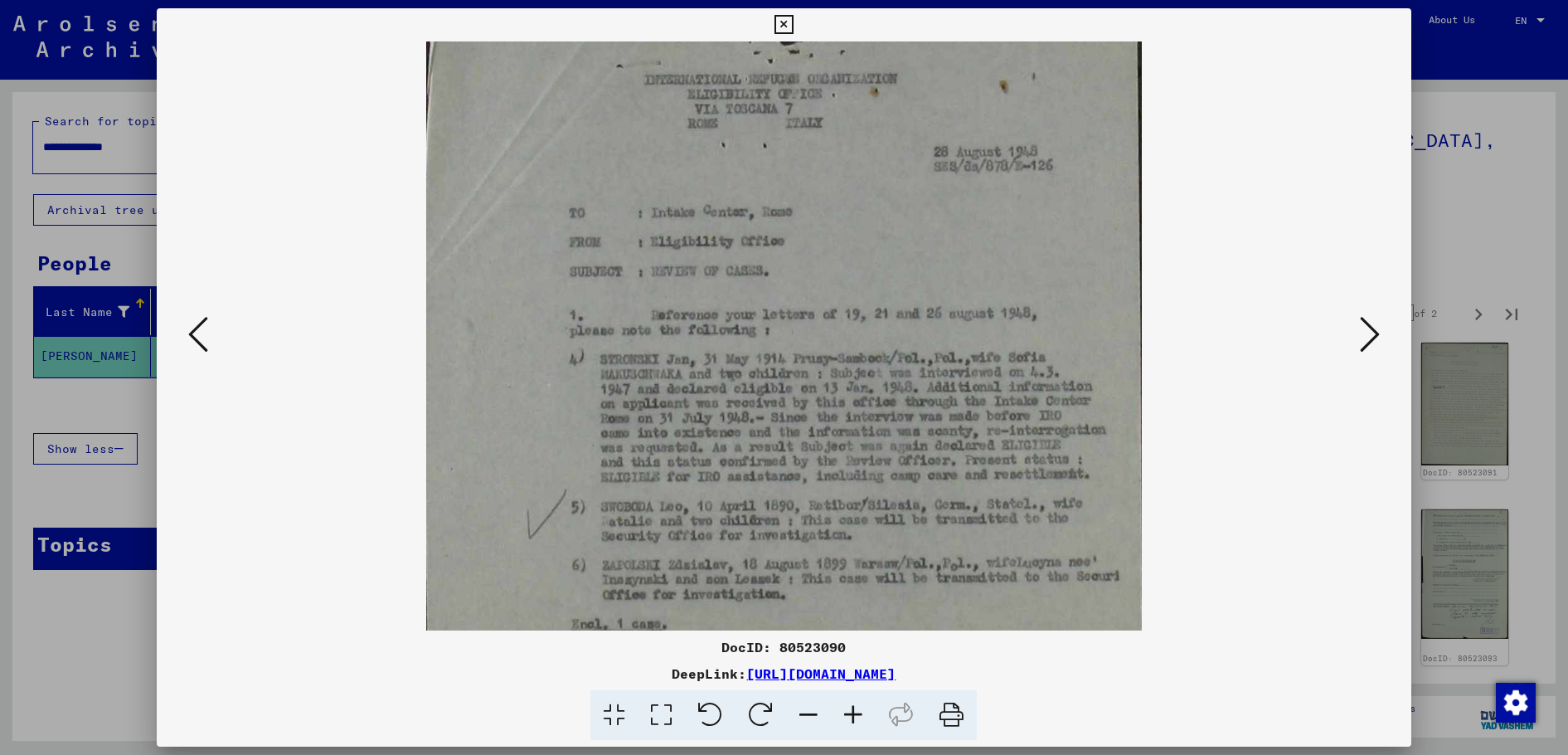
click at [846, 709] on icon at bounding box center [853, 715] width 45 height 50
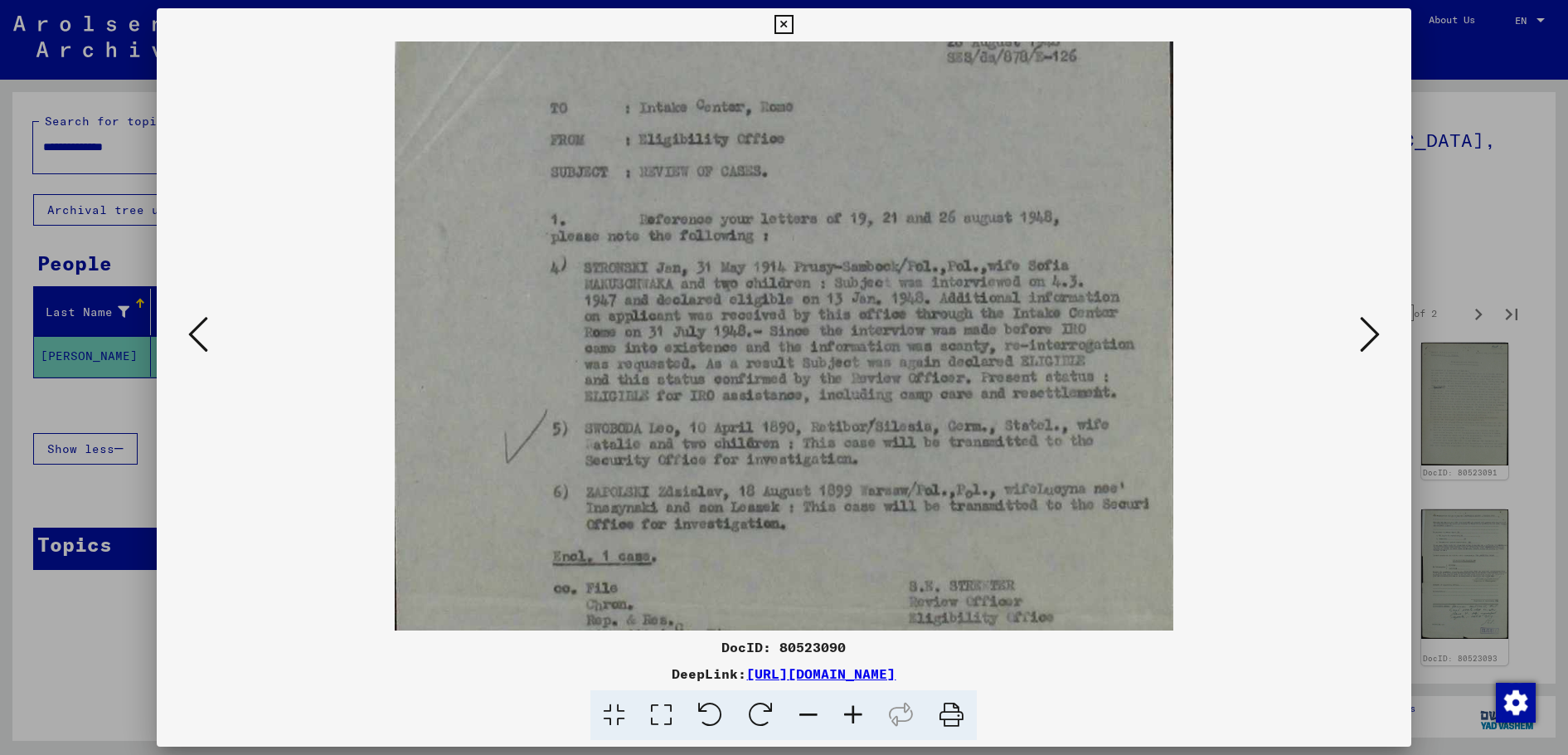
scroll to position [125, 0]
drag, startPoint x: 841, startPoint y: 301, endPoint x: 836, endPoint y: 177, distance: 124.1
click at [836, 177] on img at bounding box center [784, 419] width 779 height 1004
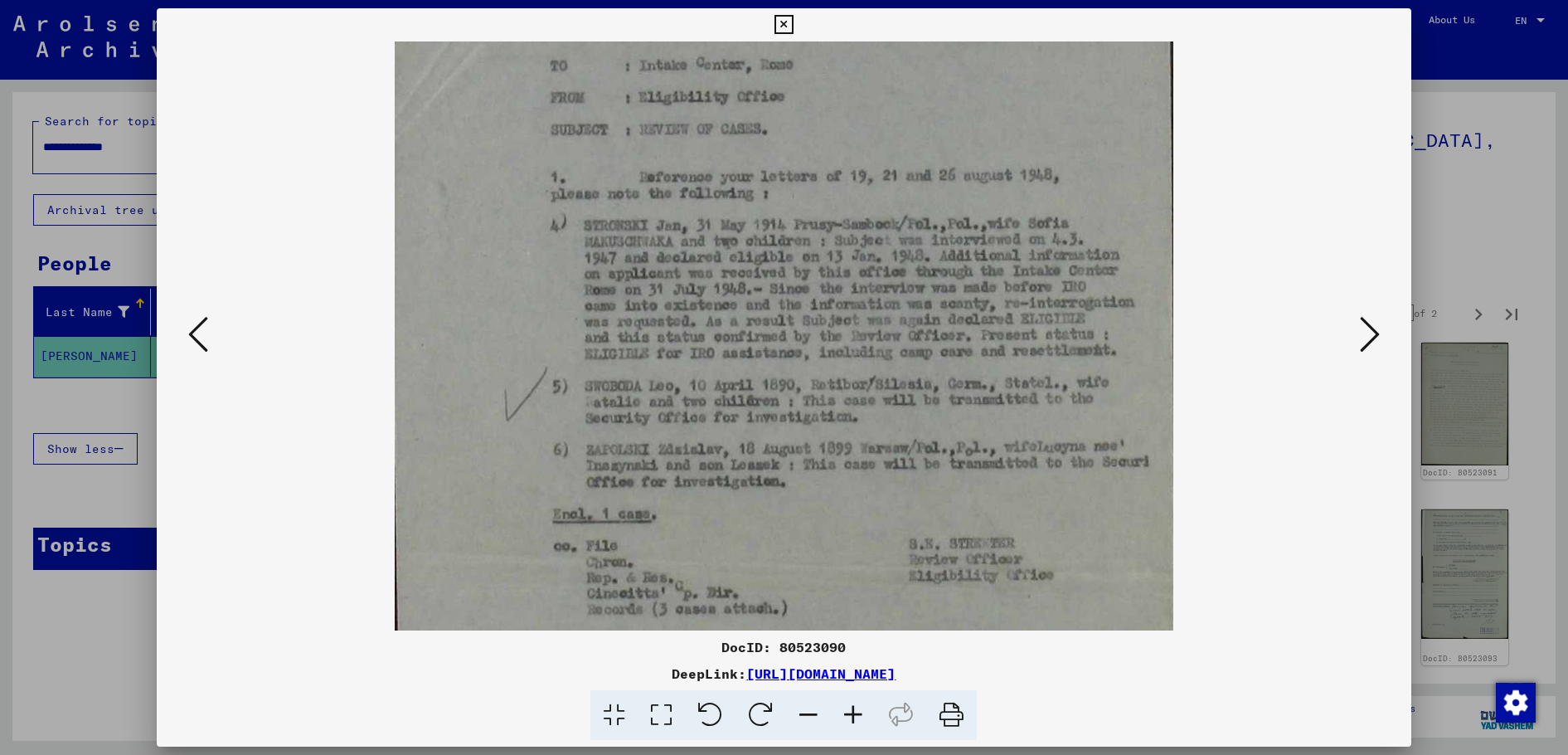
scroll to position [165, 0]
drag, startPoint x: 653, startPoint y: 429, endPoint x: 651, endPoint y: 395, distance: 34.1
click at [651, 395] on img at bounding box center [784, 379] width 779 height 1004
click at [1368, 336] on icon at bounding box center [1369, 334] width 20 height 40
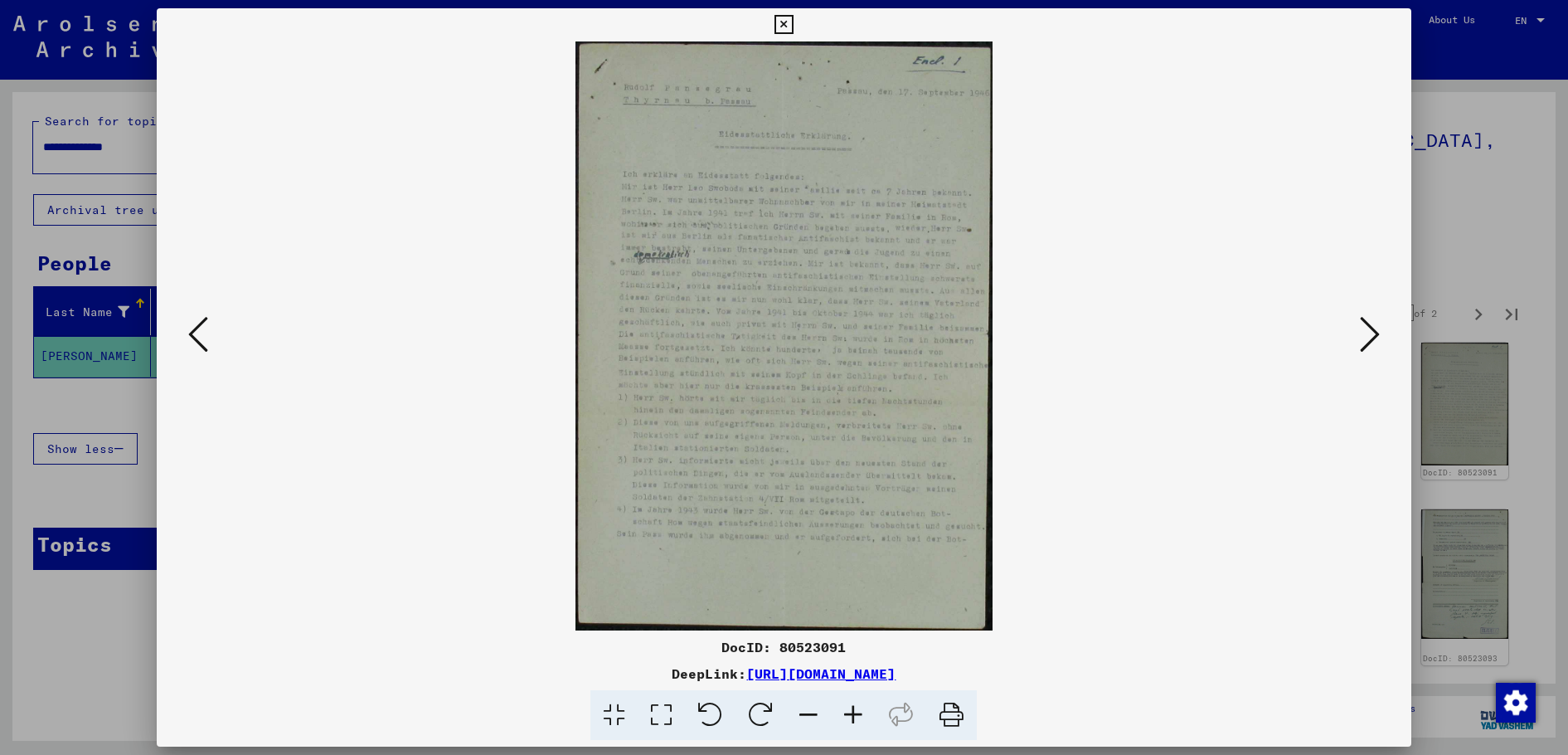
scroll to position [0, 0]
click at [847, 705] on icon at bounding box center [853, 715] width 45 height 50
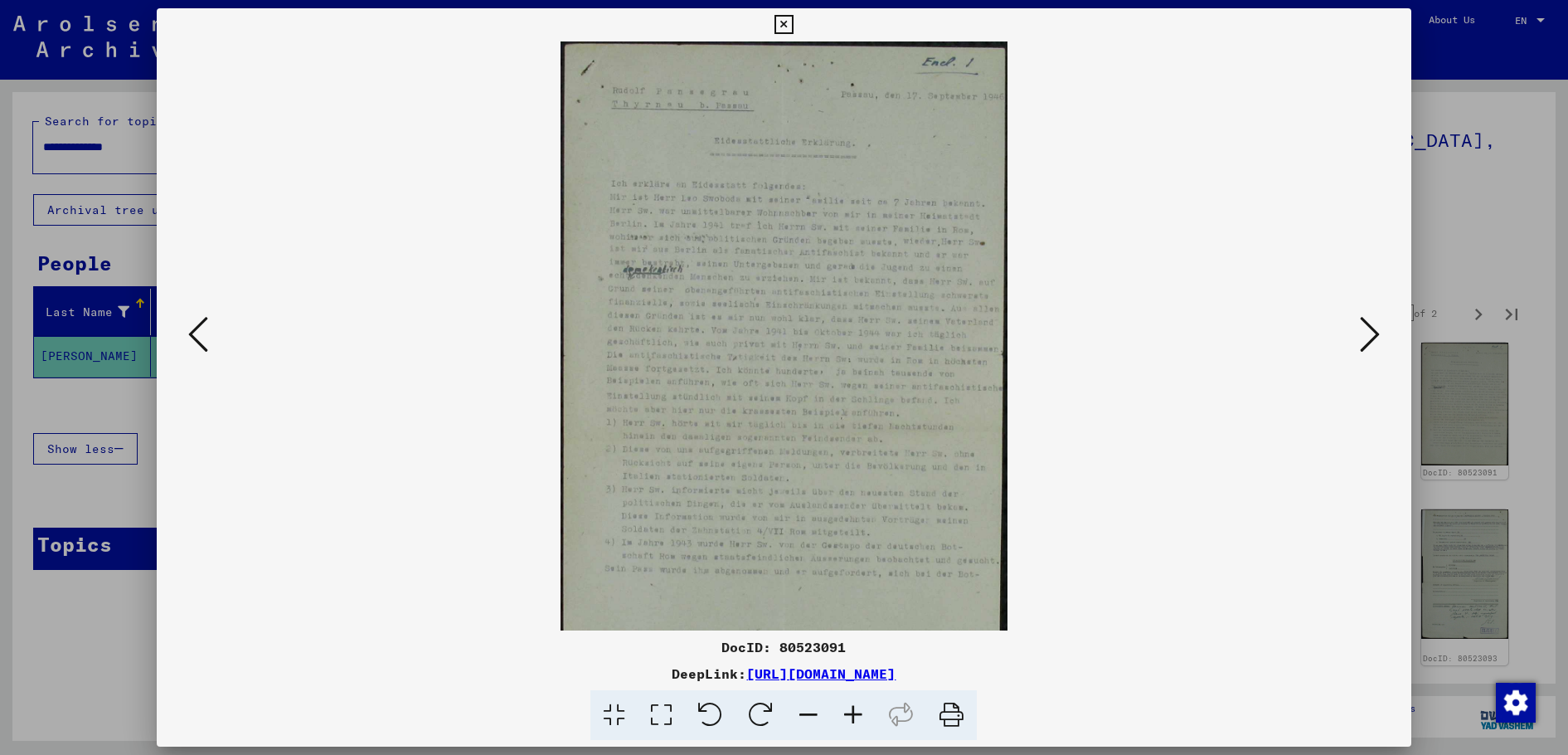
click at [847, 705] on icon at bounding box center [853, 715] width 45 height 50
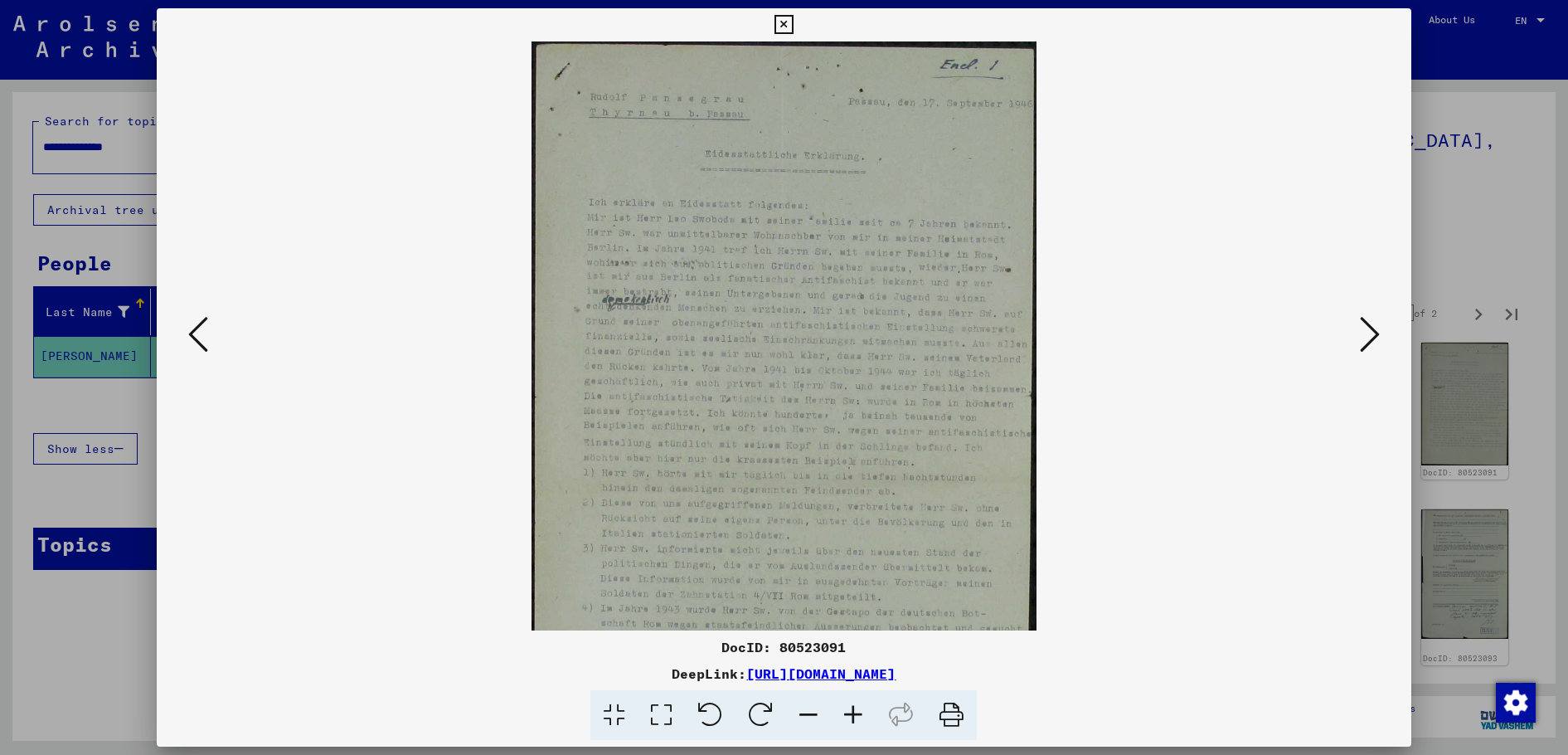
click at [847, 705] on icon at bounding box center [853, 715] width 45 height 50
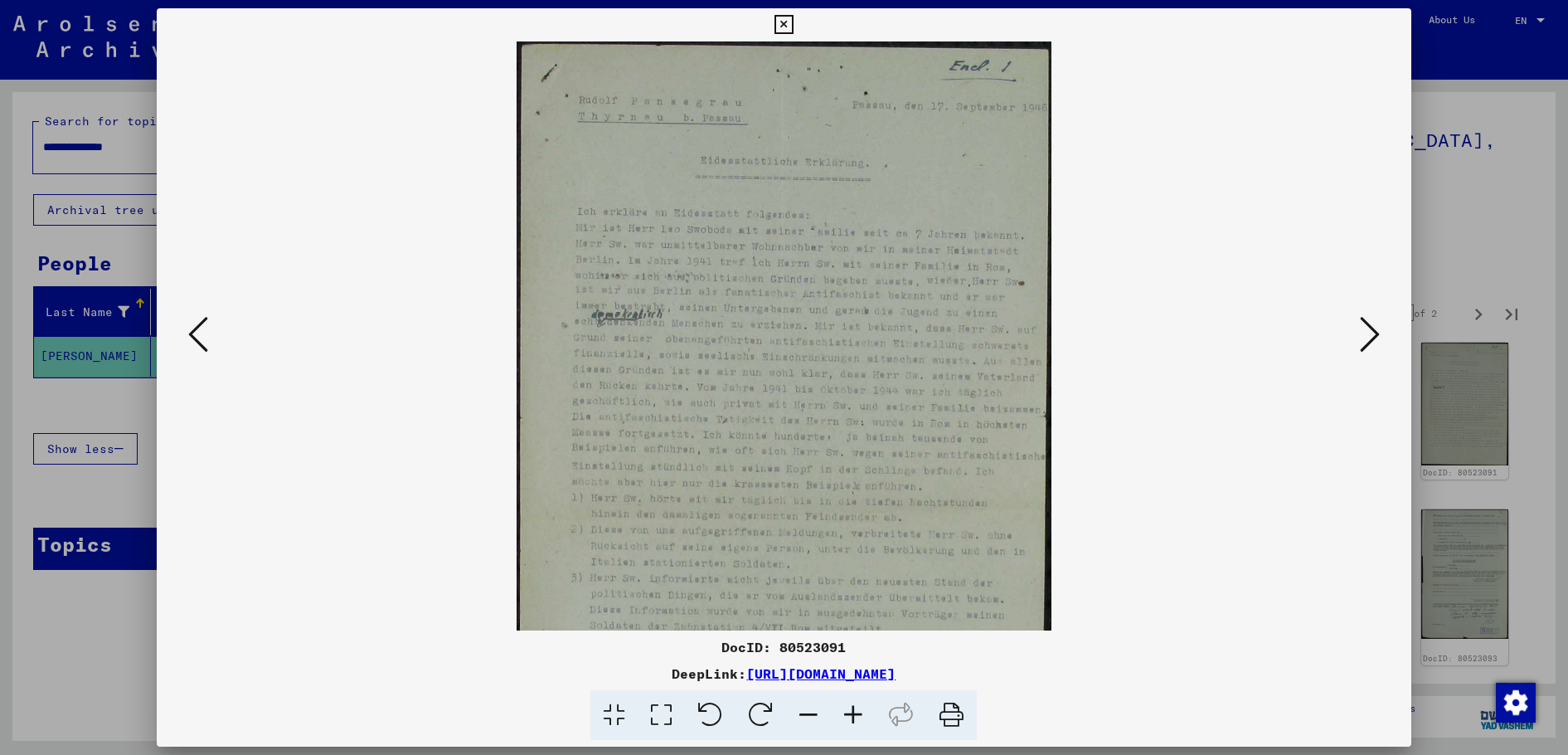
click at [847, 705] on icon at bounding box center [853, 715] width 45 height 50
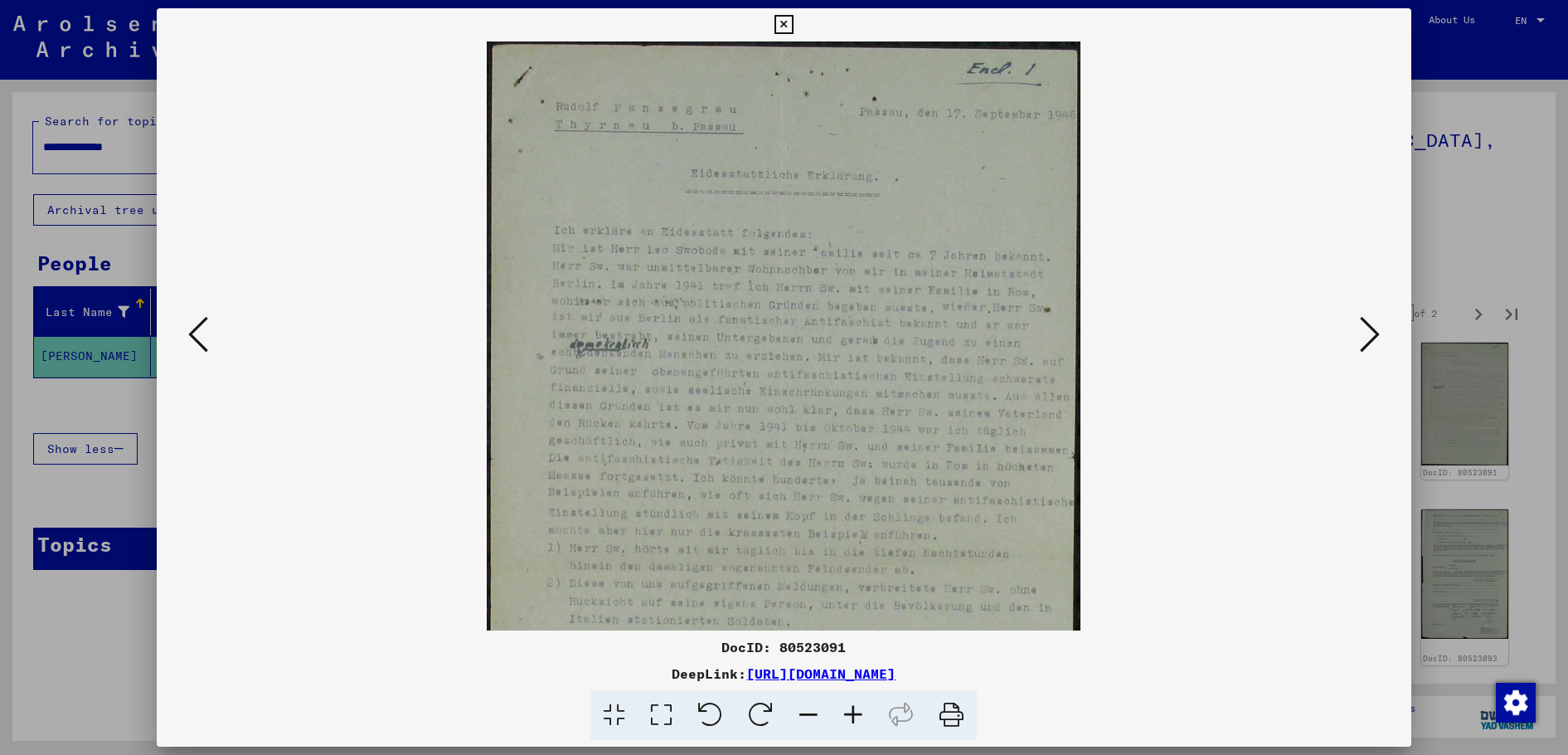
click at [847, 705] on icon at bounding box center [853, 715] width 45 height 50
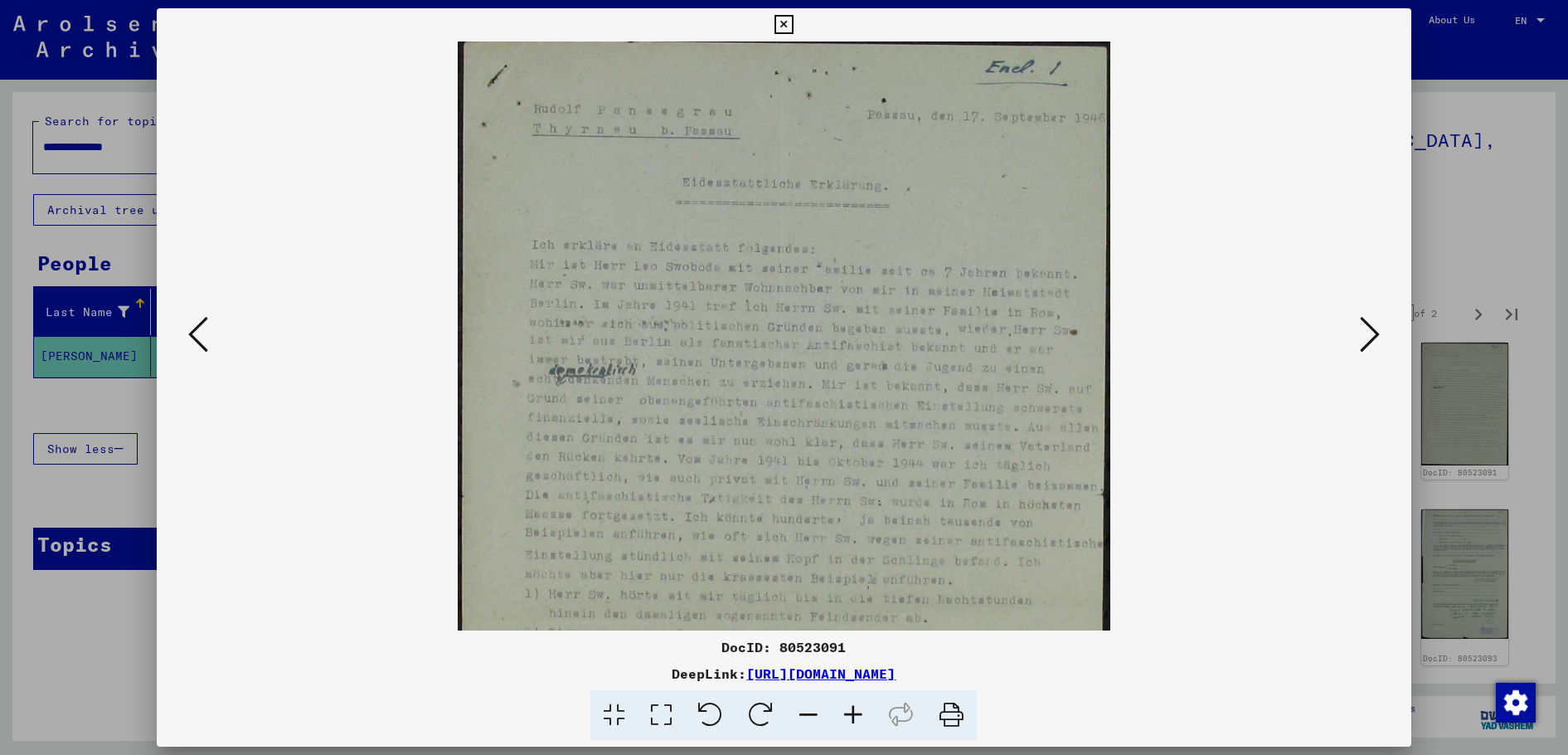
scroll to position [11, 0]
drag, startPoint x: 894, startPoint y: 467, endPoint x: 893, endPoint y: 456, distance: 11.0
click at [893, 456] on img at bounding box center [784, 491] width 652 height 921
drag, startPoint x: 819, startPoint y: 305, endPoint x: 817, endPoint y: 294, distance: 11.2
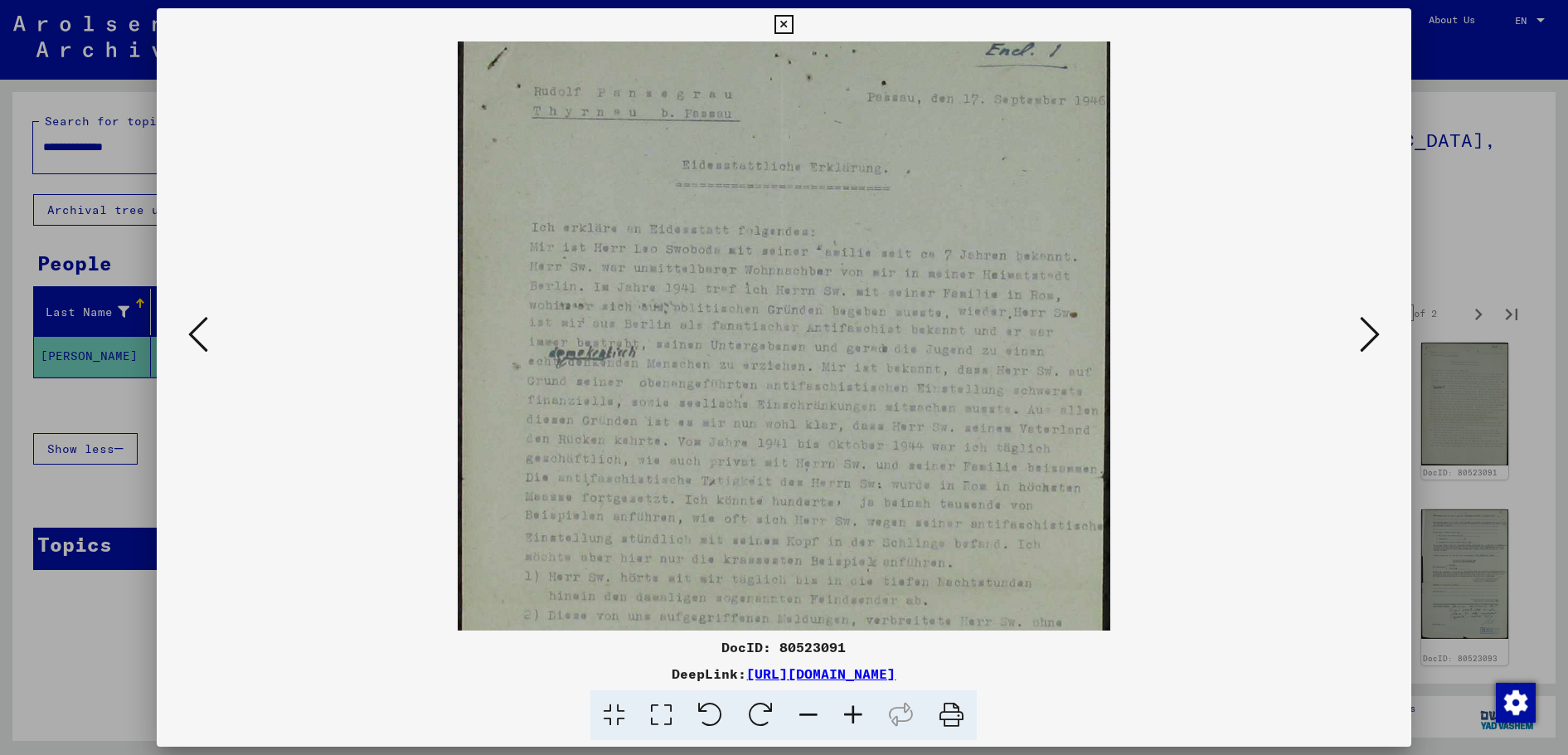
click at [817, 294] on img at bounding box center [784, 480] width 652 height 921
click at [1364, 346] on icon at bounding box center [1369, 334] width 20 height 40
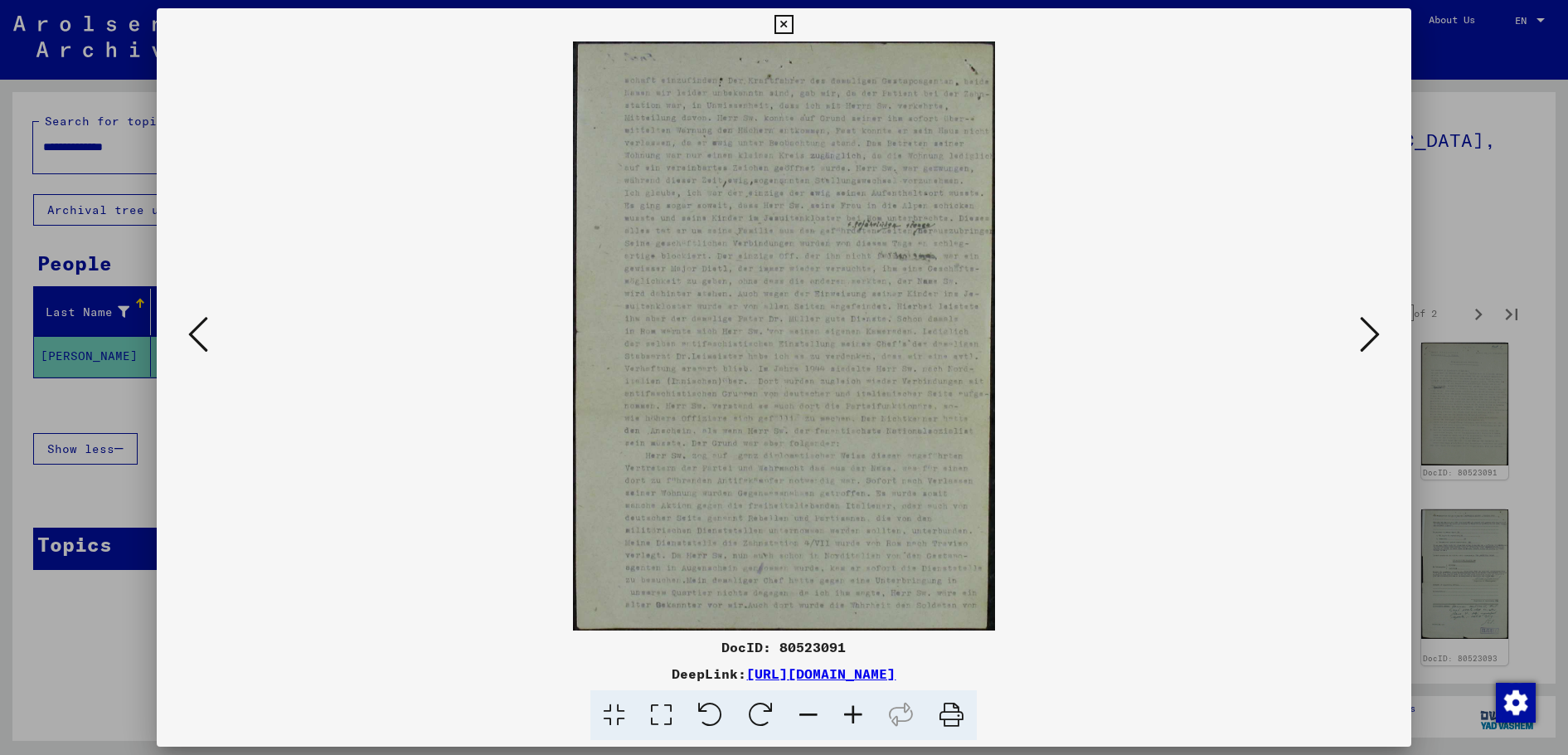
click at [1364, 346] on icon at bounding box center [1369, 334] width 20 height 40
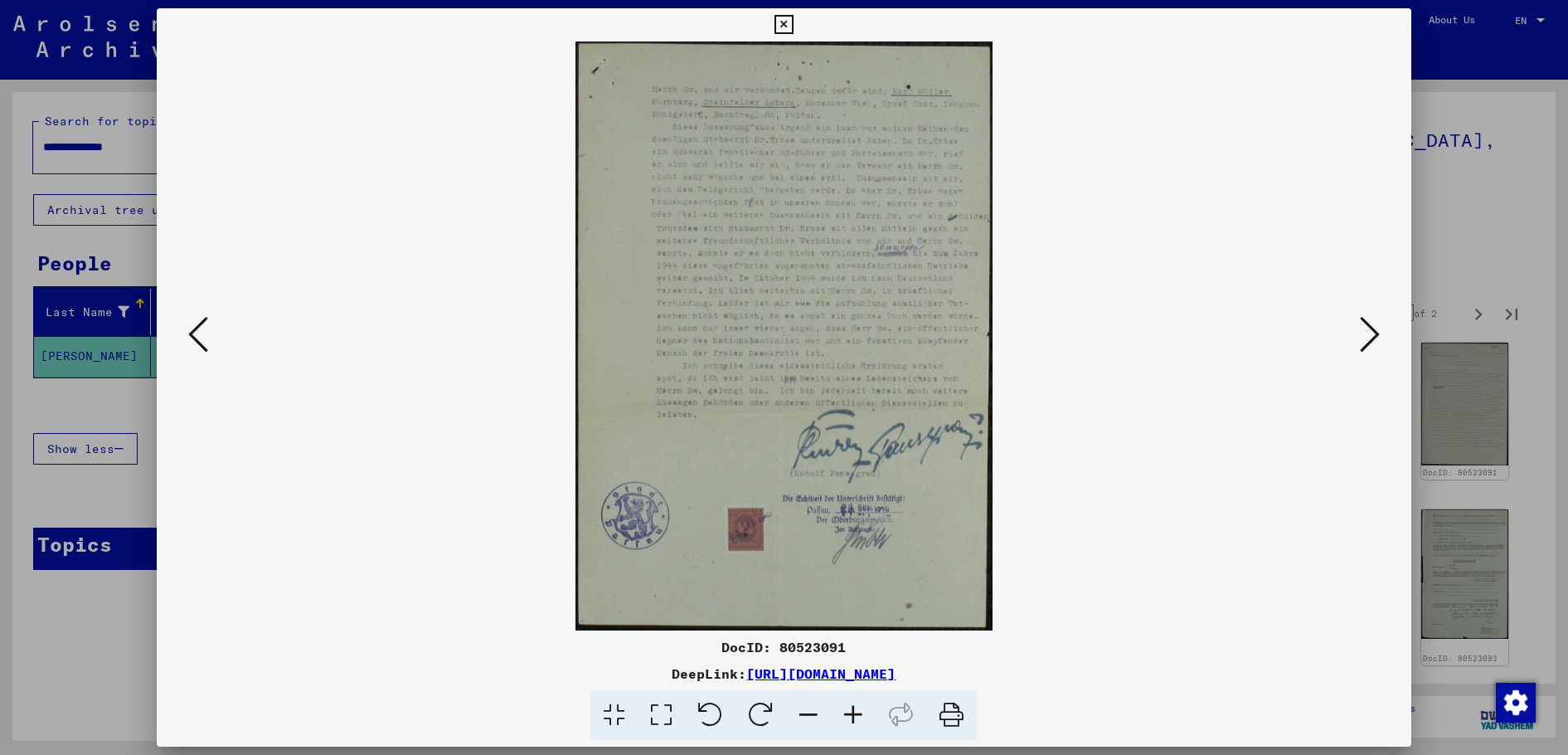
click at [1364, 346] on icon at bounding box center [1369, 334] width 20 height 40
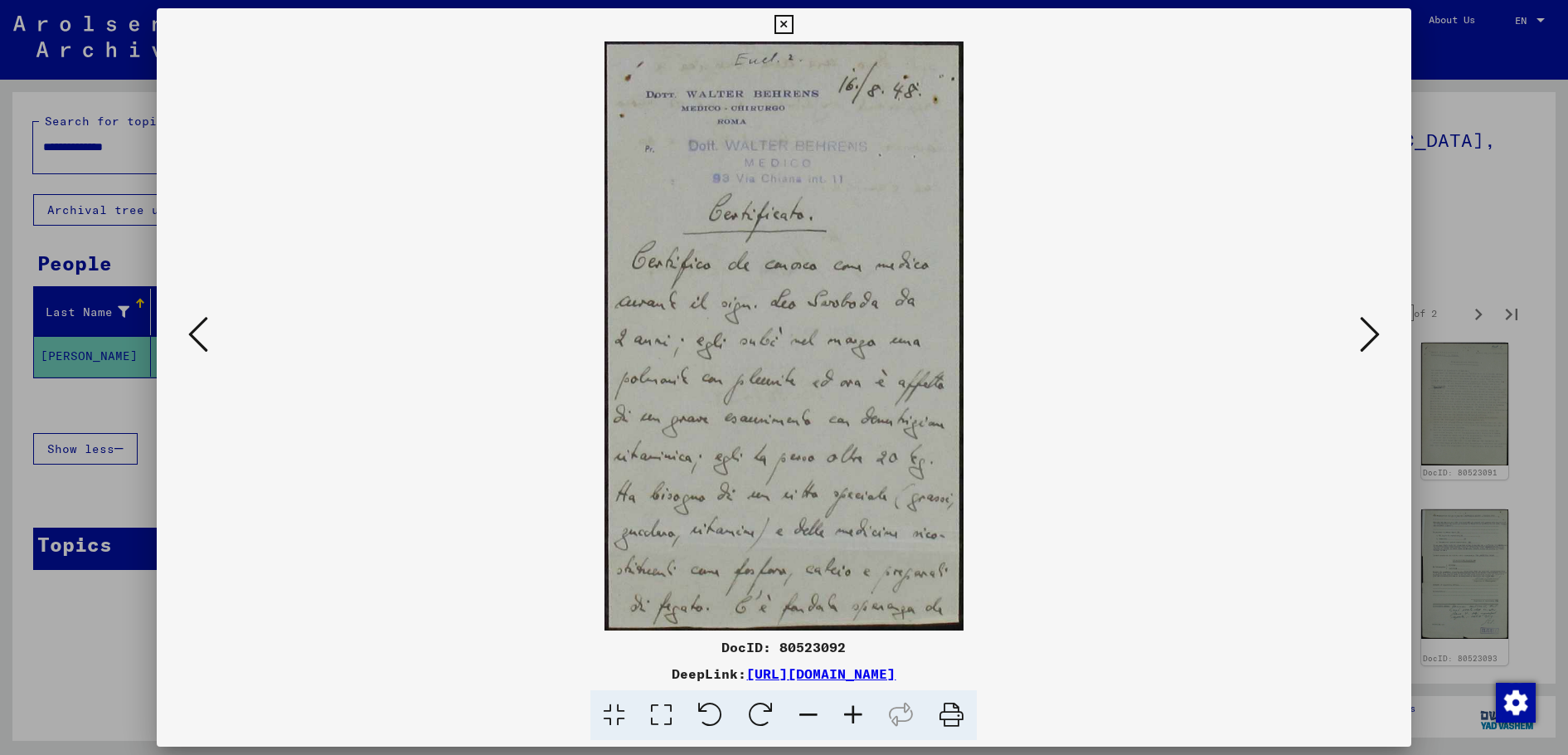
click at [1357, 331] on button at bounding box center [1369, 335] width 30 height 47
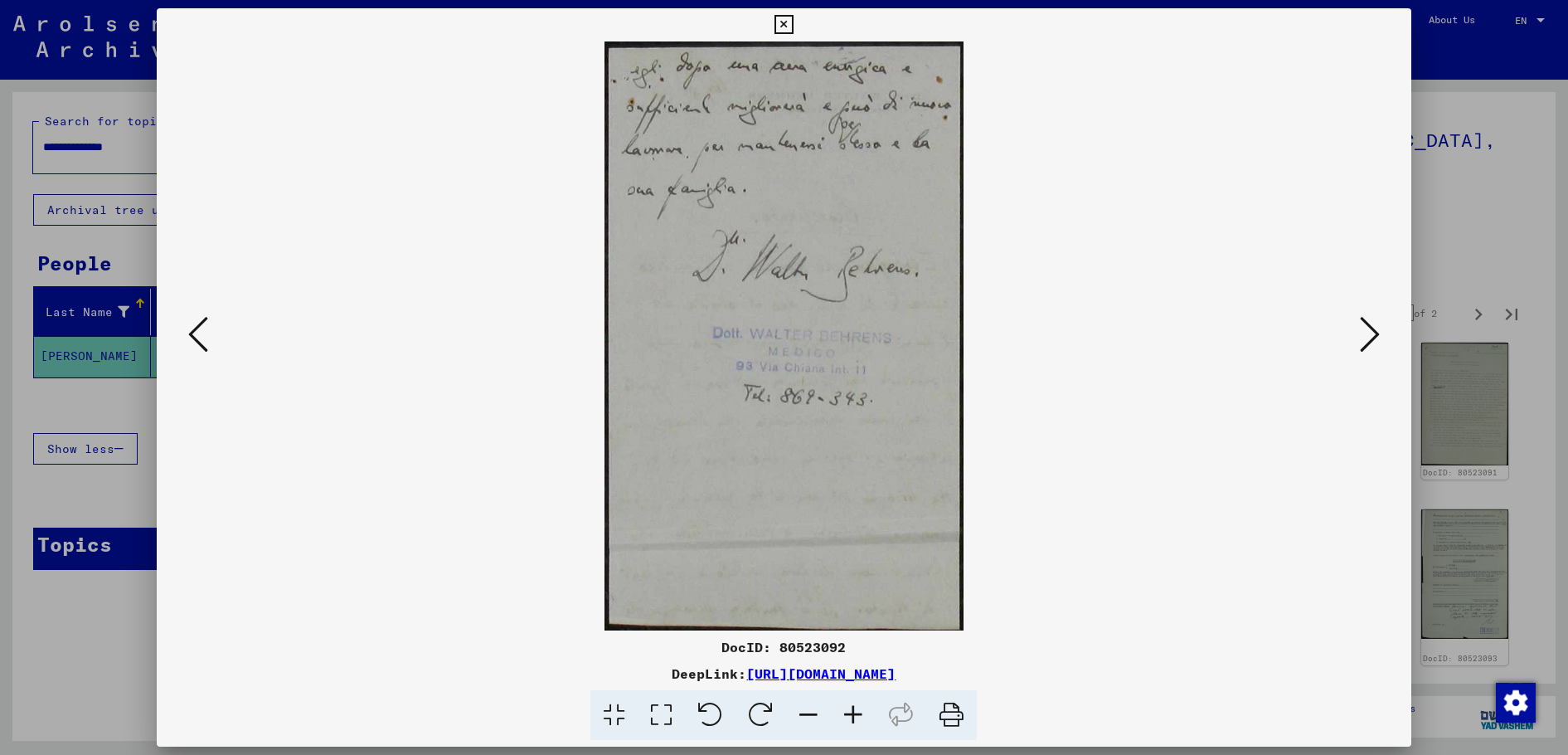
click at [1357, 331] on button at bounding box center [1369, 335] width 30 height 47
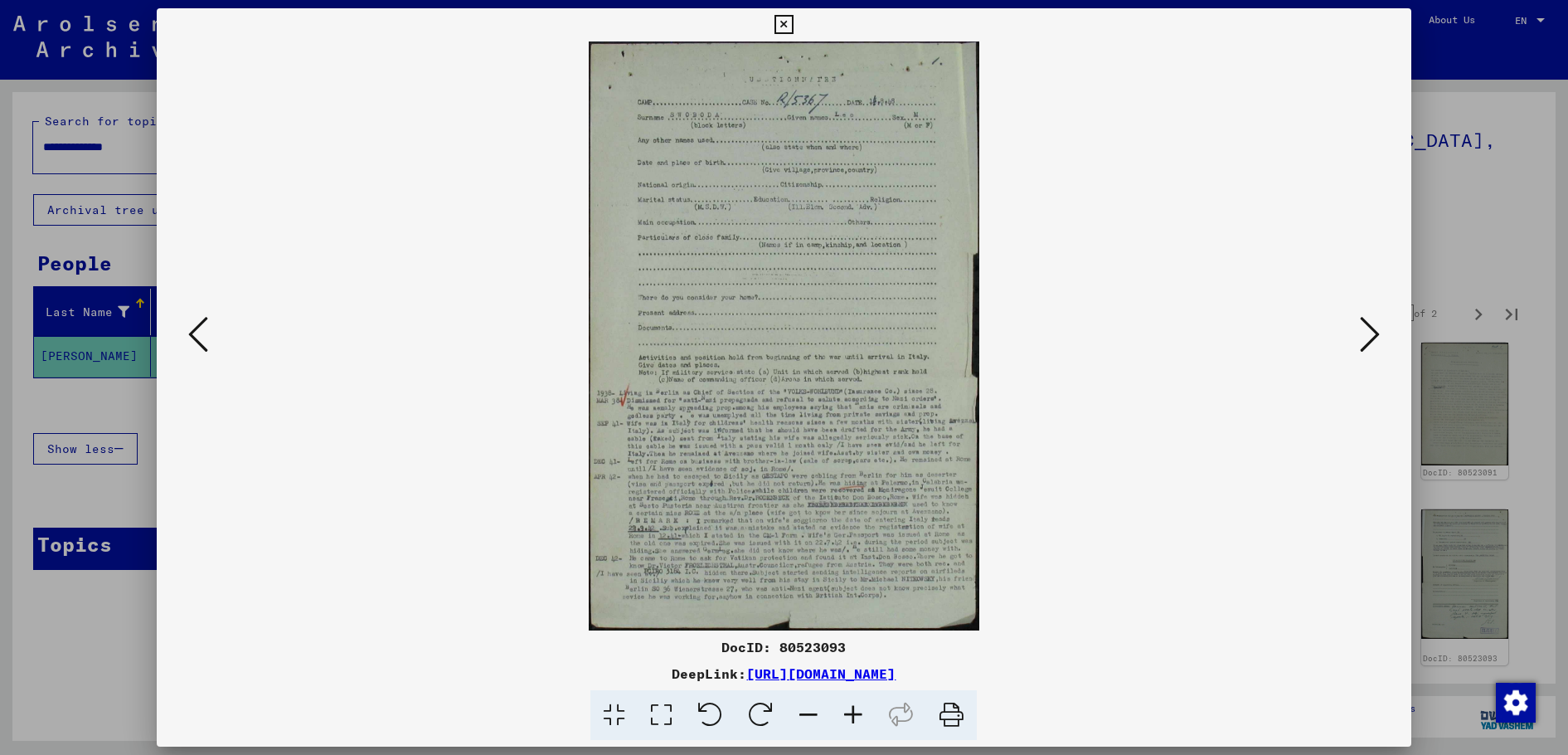
click at [1357, 331] on button at bounding box center [1369, 335] width 30 height 47
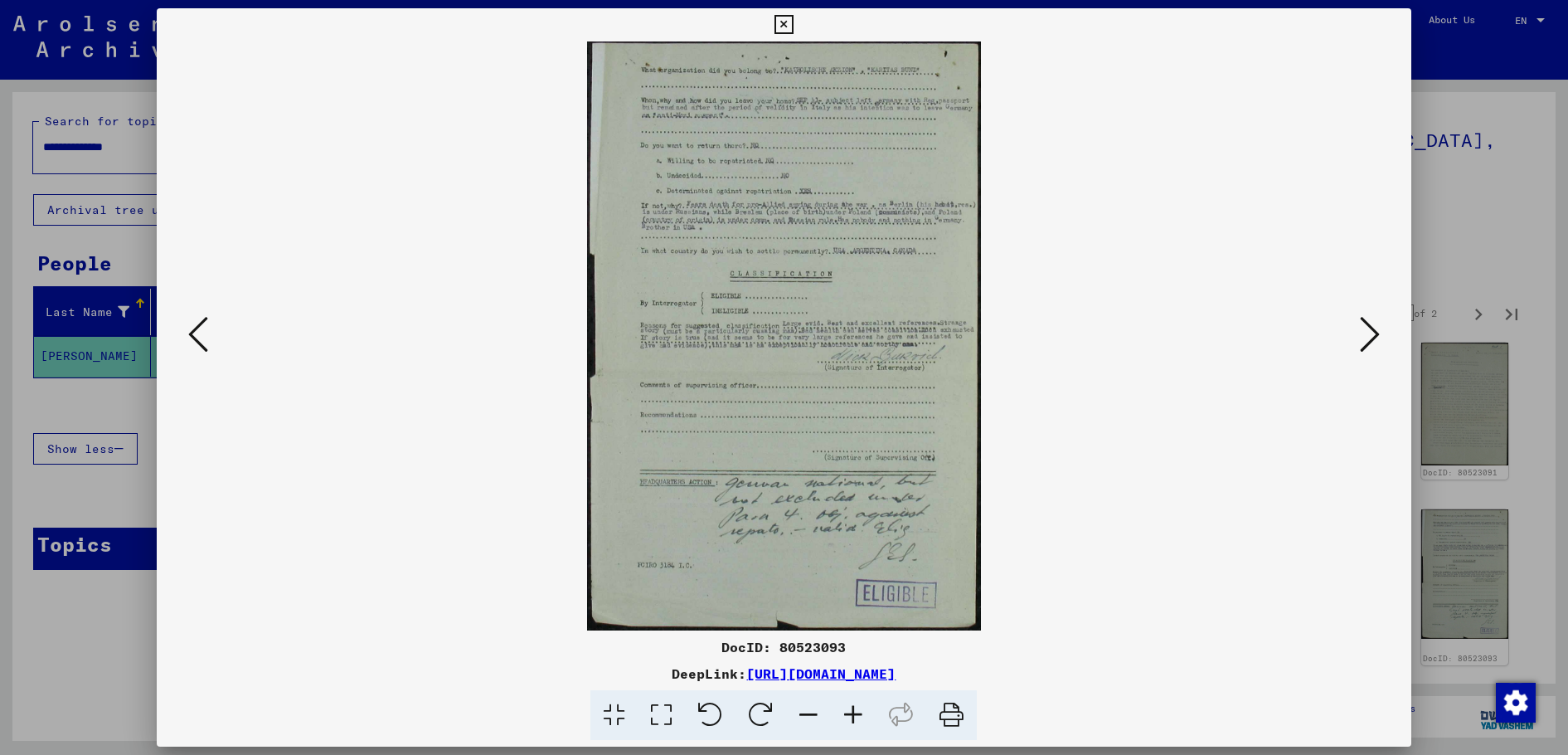
click at [1357, 331] on button at bounding box center [1369, 335] width 30 height 47
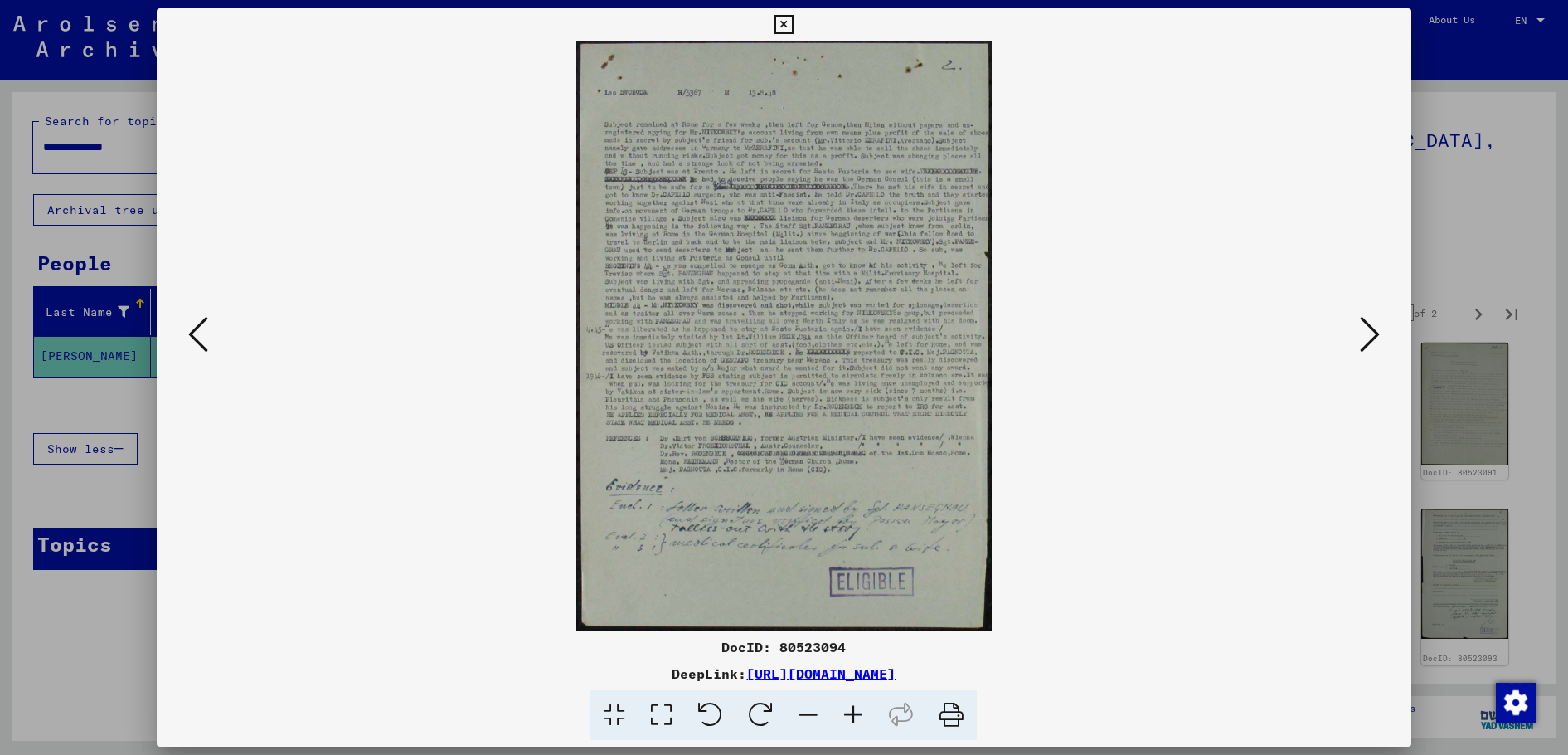
click at [1357, 331] on button at bounding box center [1369, 335] width 30 height 47
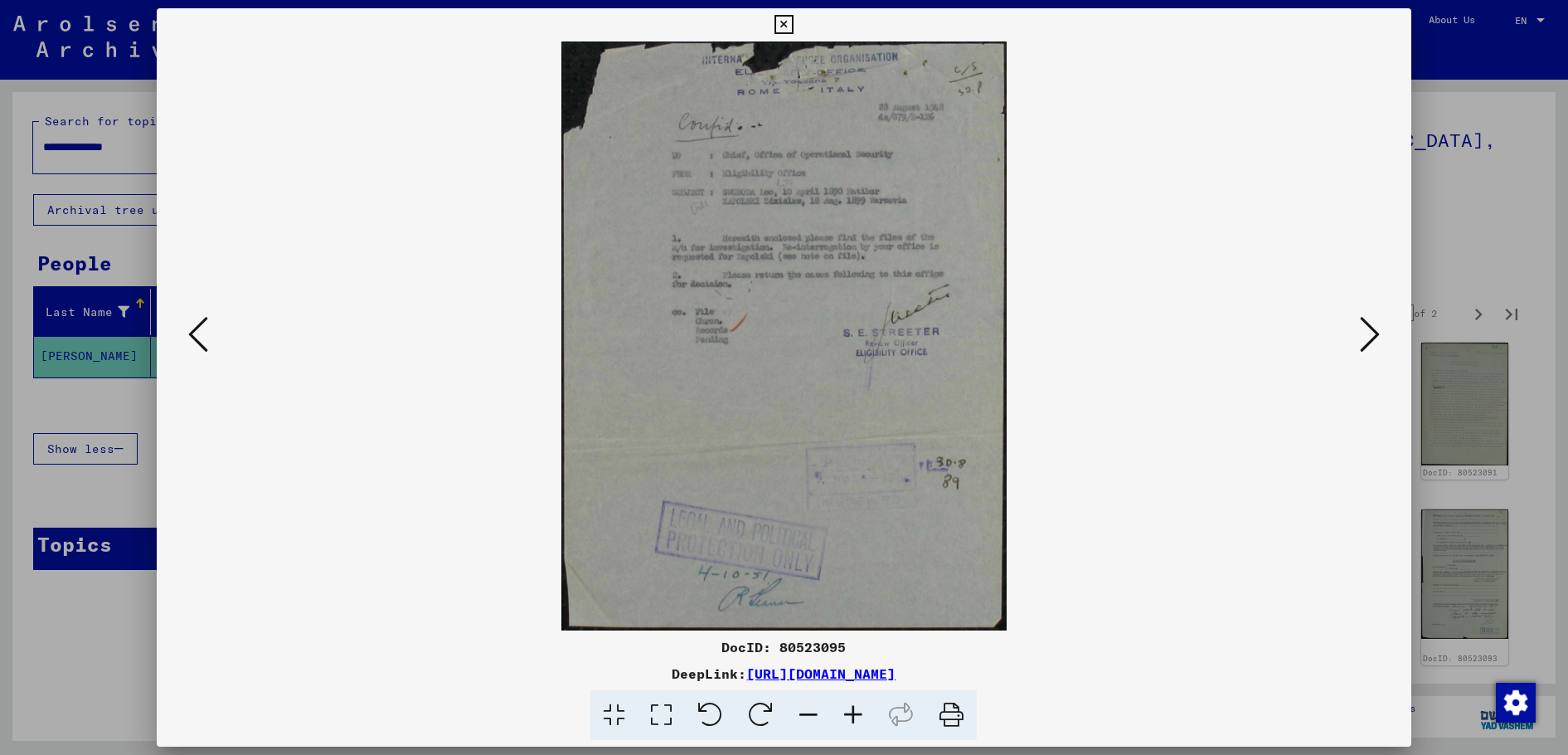
click at [1371, 344] on icon at bounding box center [1369, 334] width 20 height 40
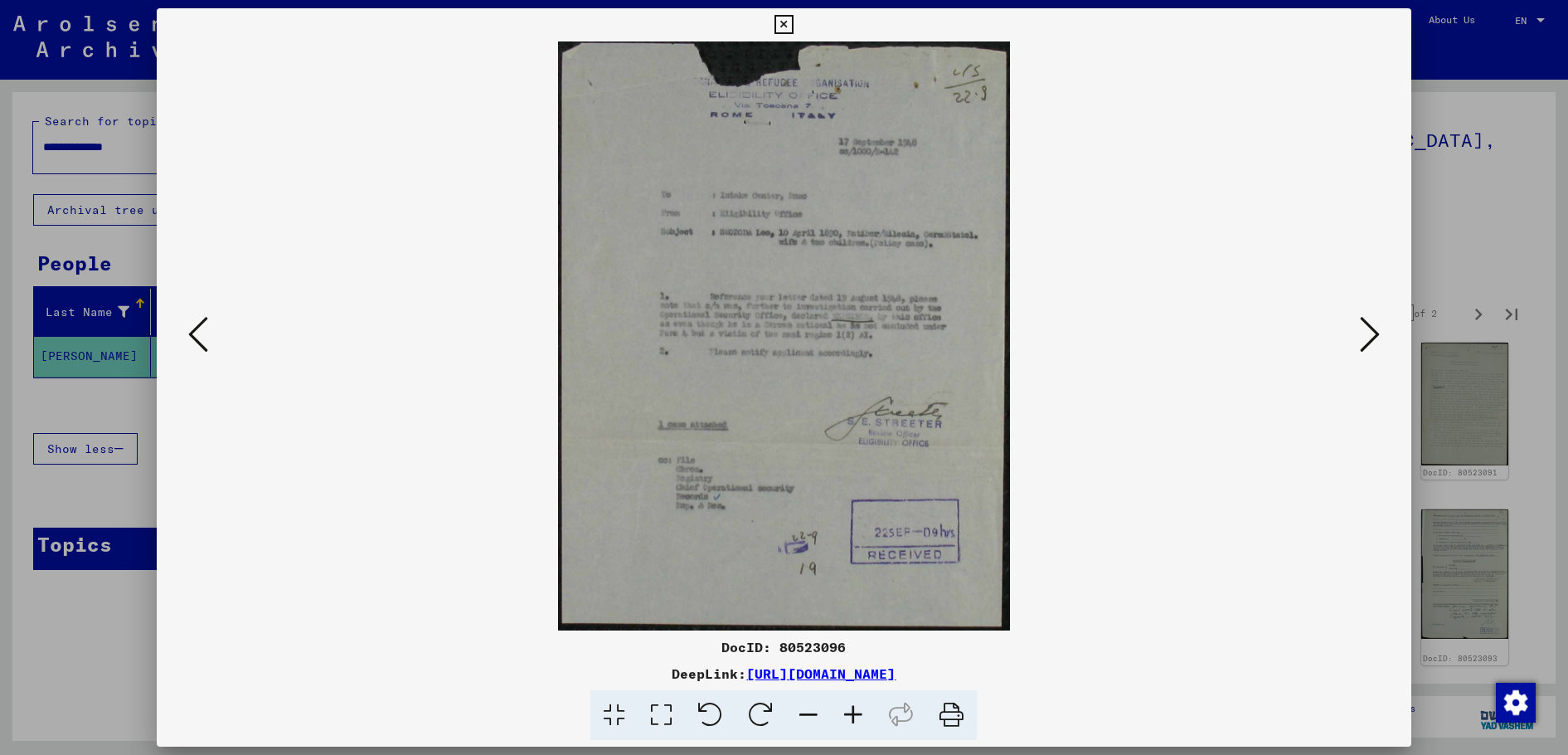
click at [1371, 344] on icon at bounding box center [1369, 334] width 20 height 40
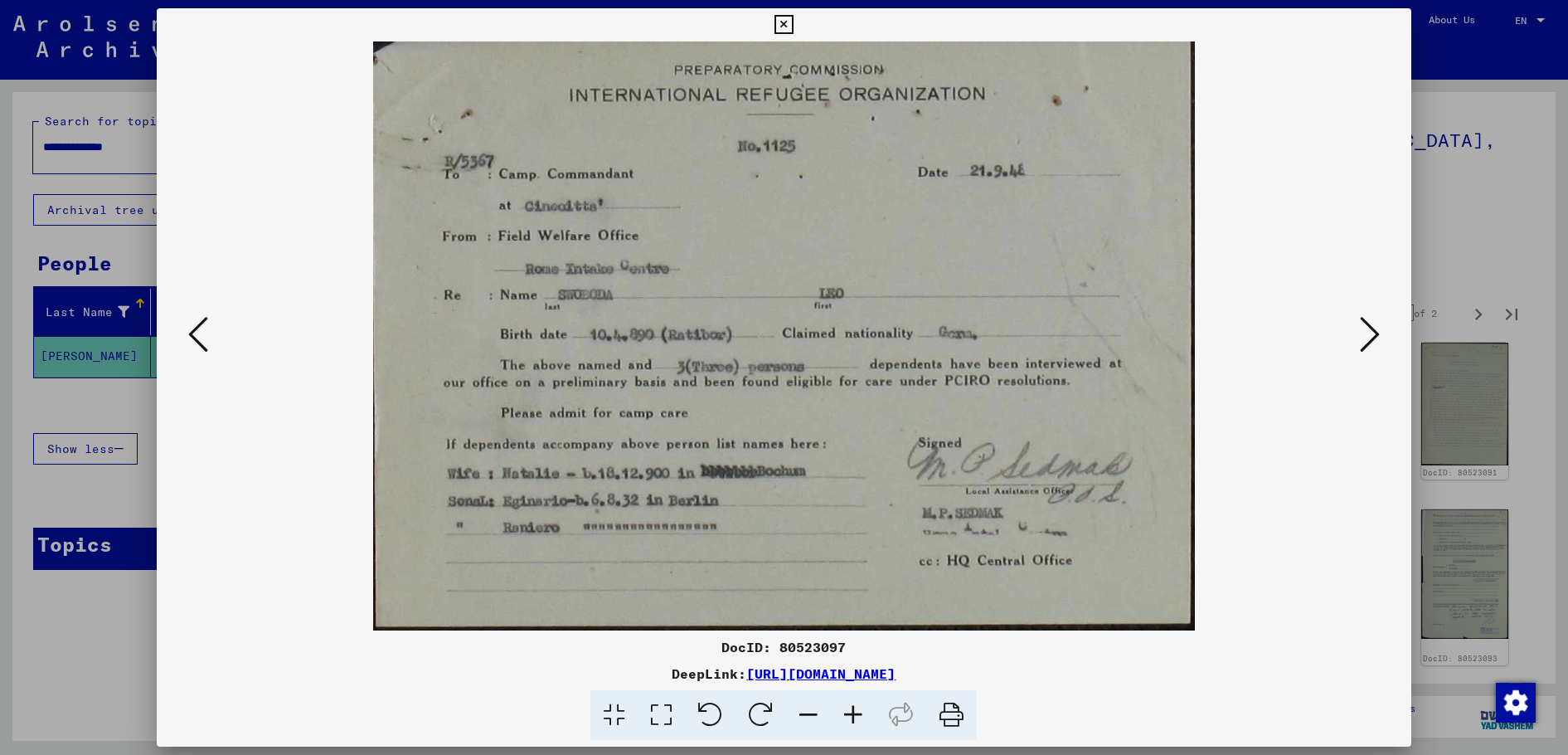
click at [1371, 344] on icon at bounding box center [1369, 334] width 20 height 40
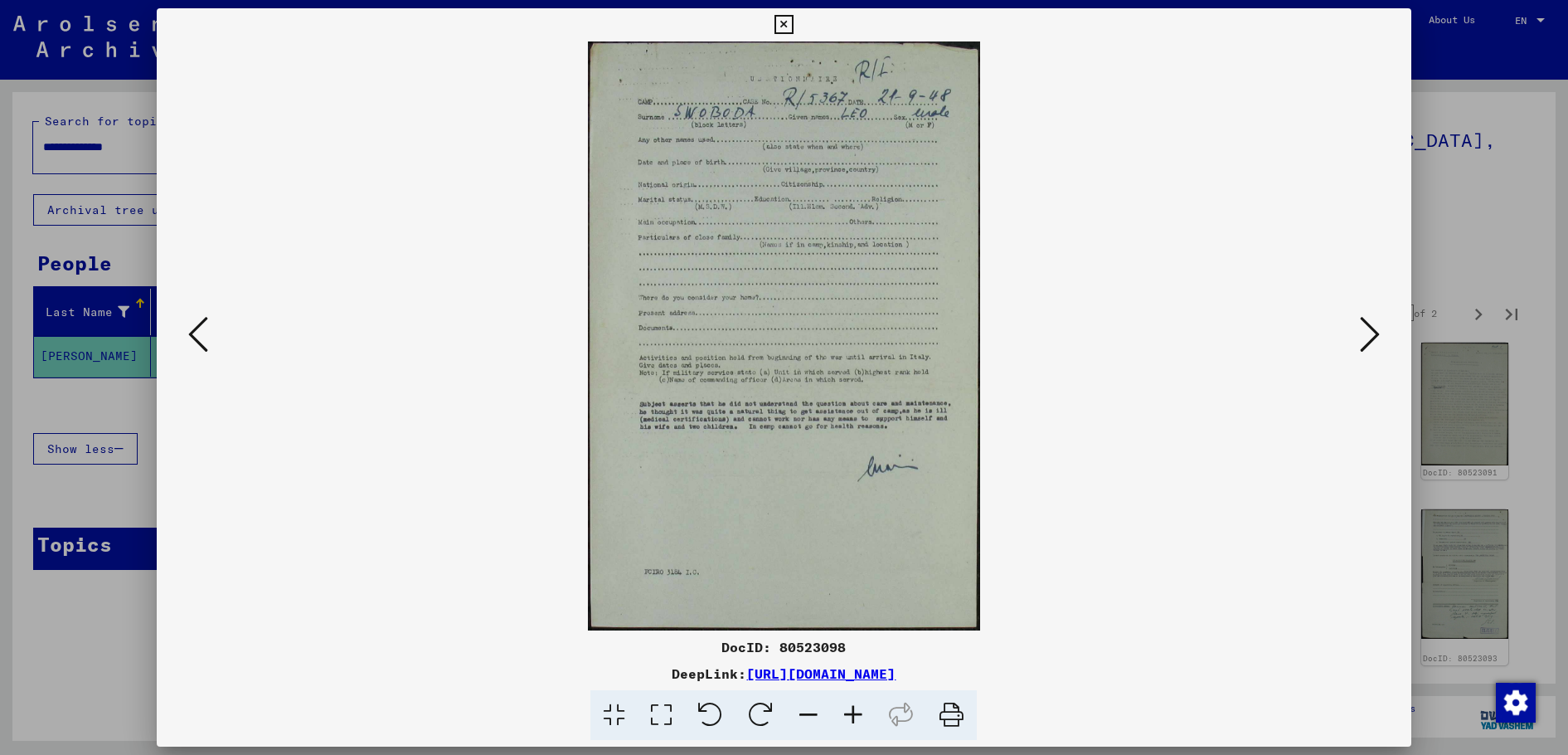
click at [1371, 344] on icon at bounding box center [1369, 334] width 20 height 40
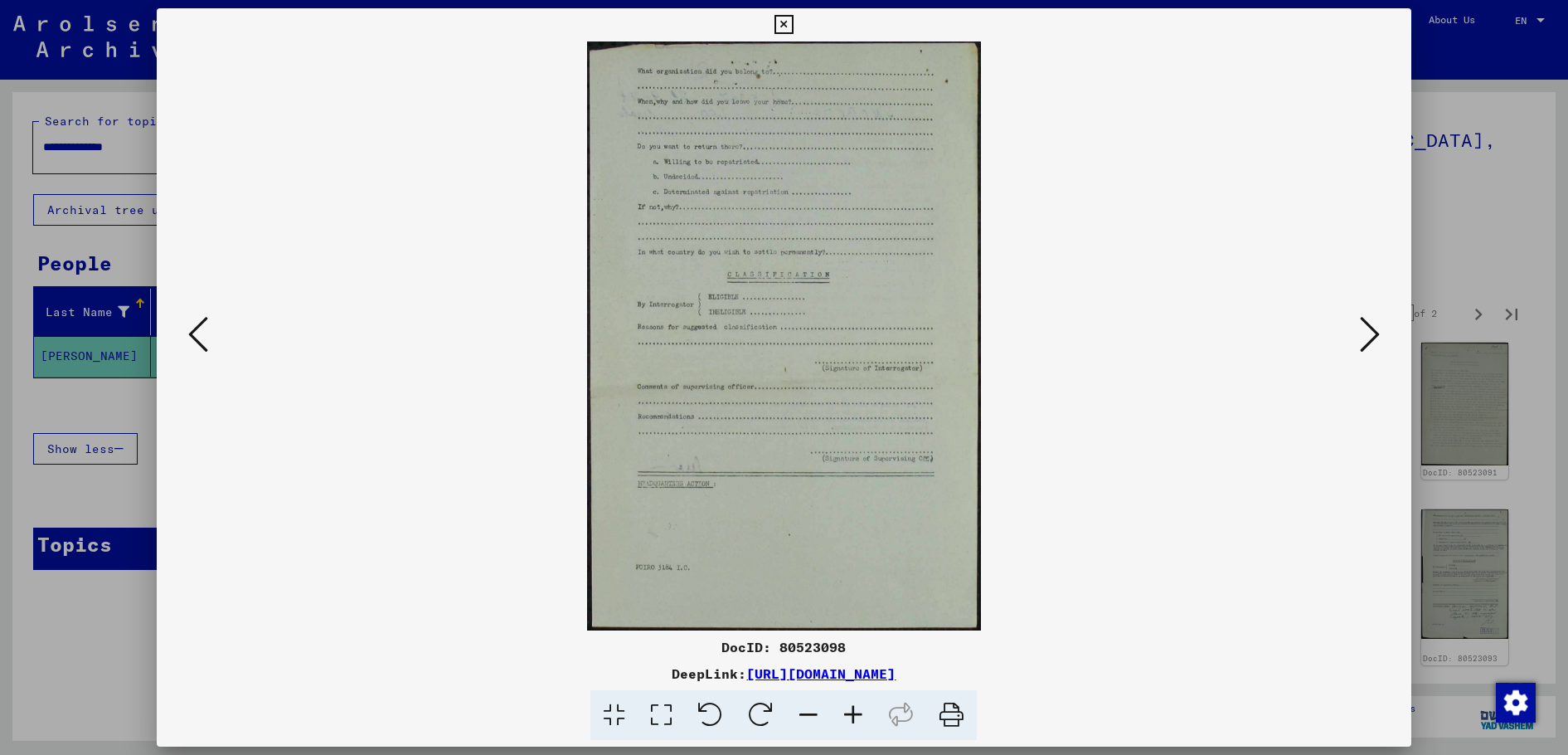
click at [1371, 344] on icon at bounding box center [1369, 334] width 20 height 40
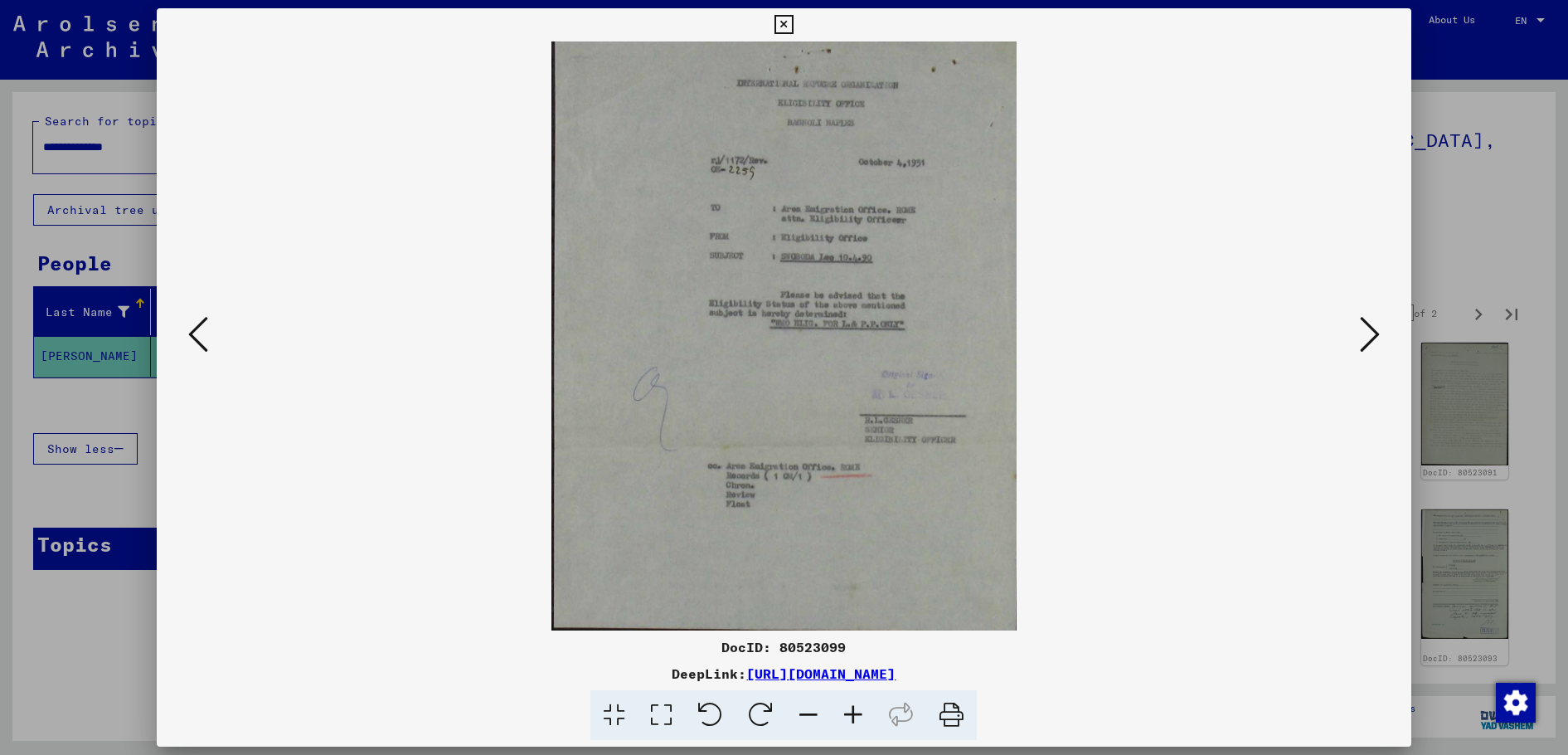
click at [1371, 344] on icon at bounding box center [1369, 334] width 20 height 40
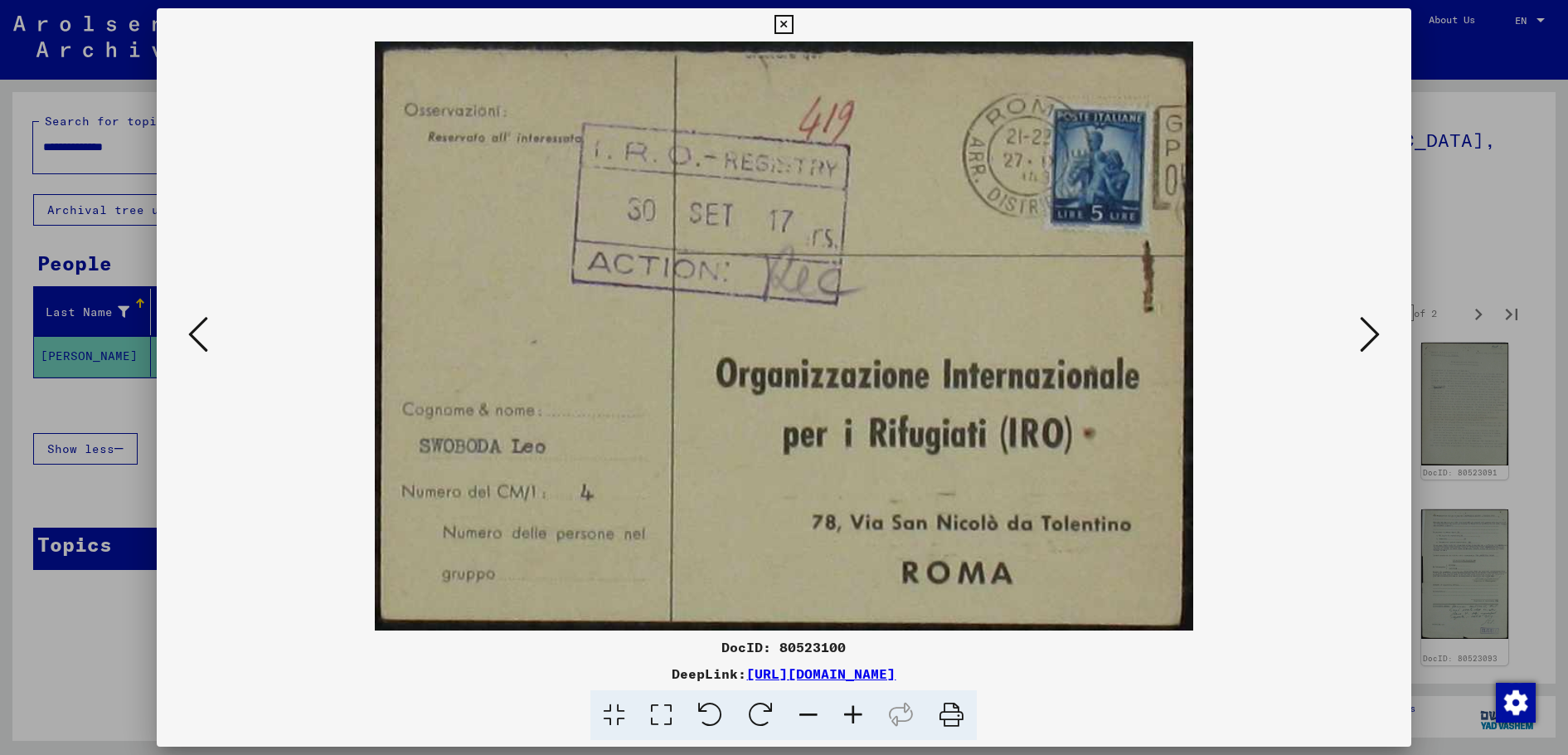
click at [1490, 247] on div at bounding box center [784, 377] width 1568 height 755
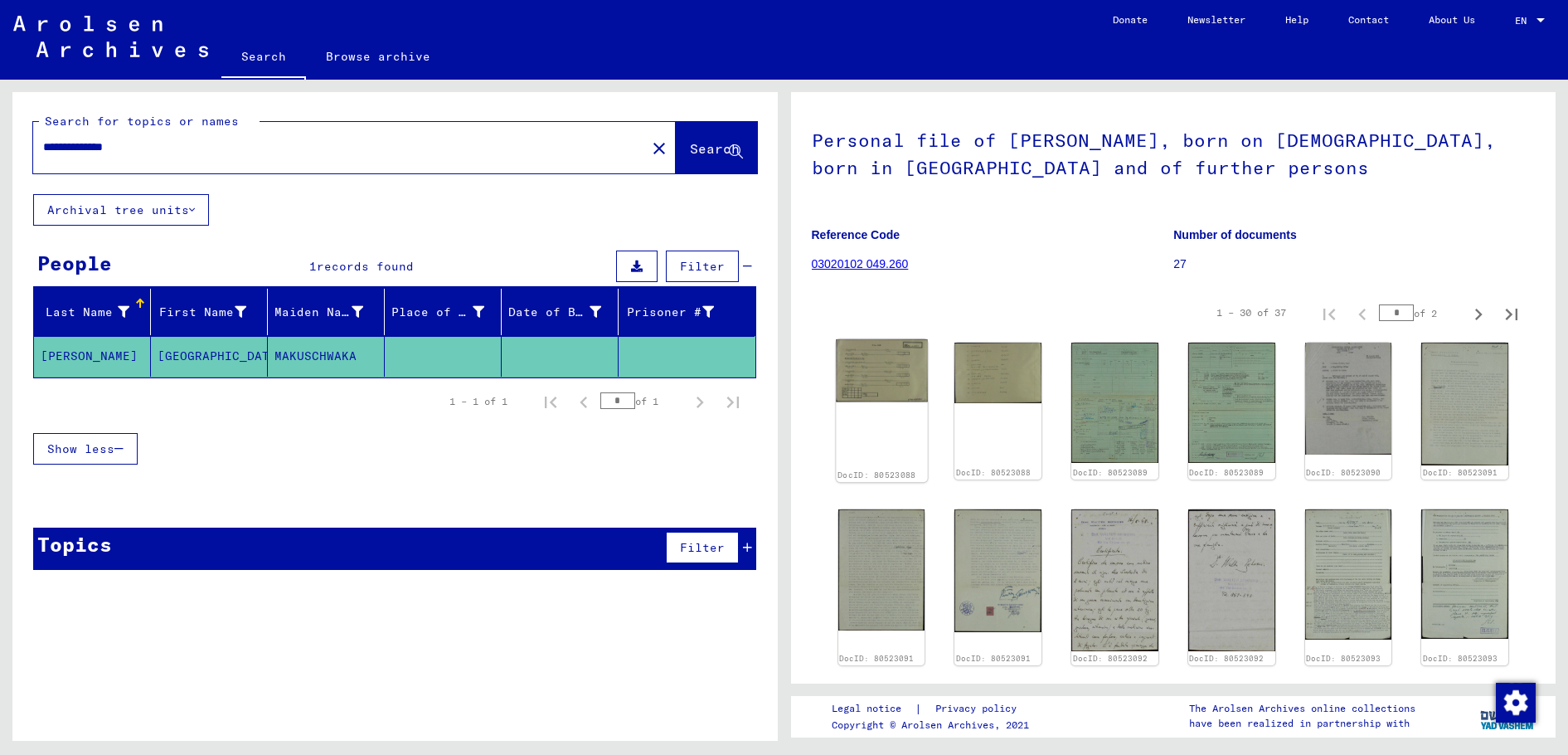
click at [889, 367] on img at bounding box center [881, 371] width 91 height 63
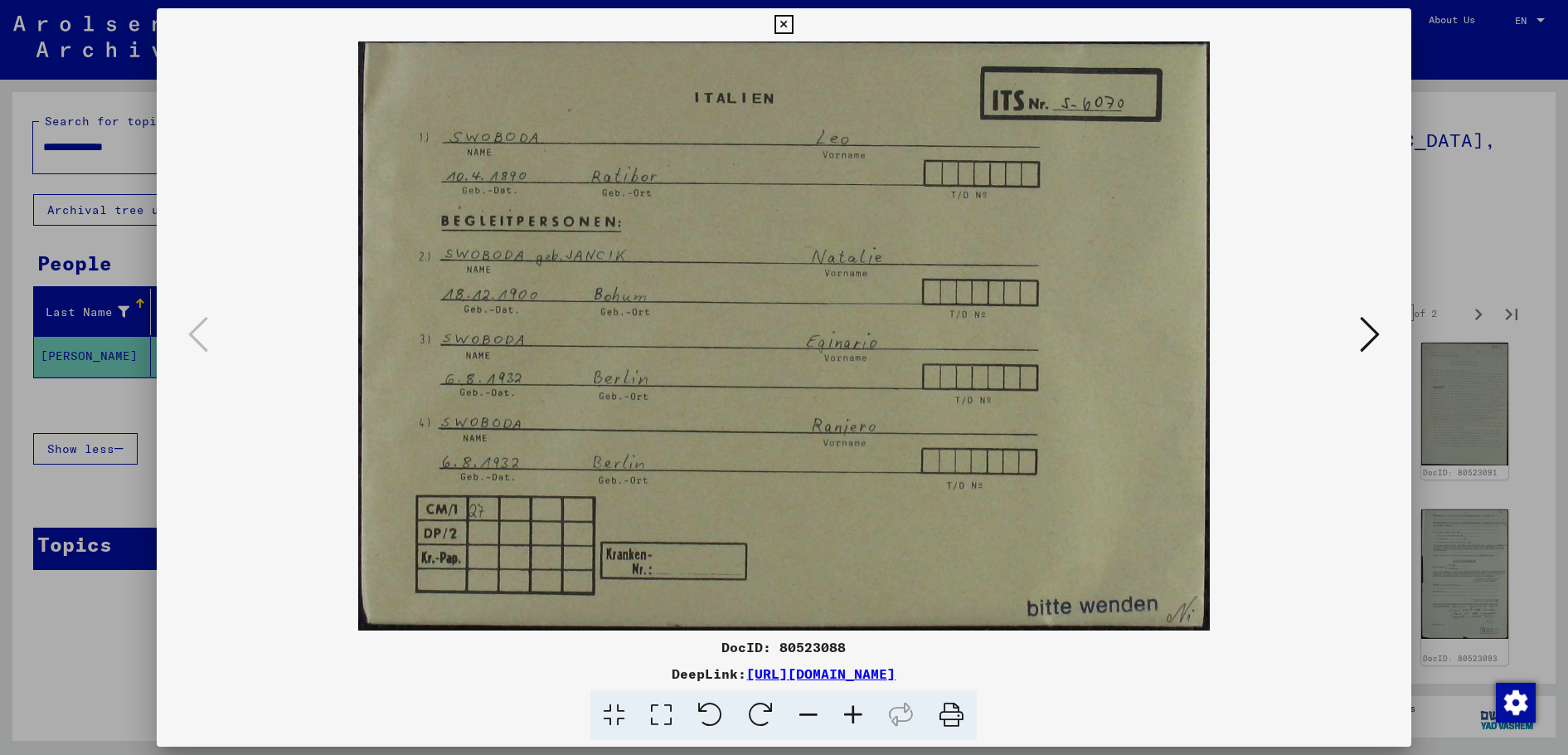
click at [1374, 325] on icon at bounding box center [1369, 334] width 20 height 40
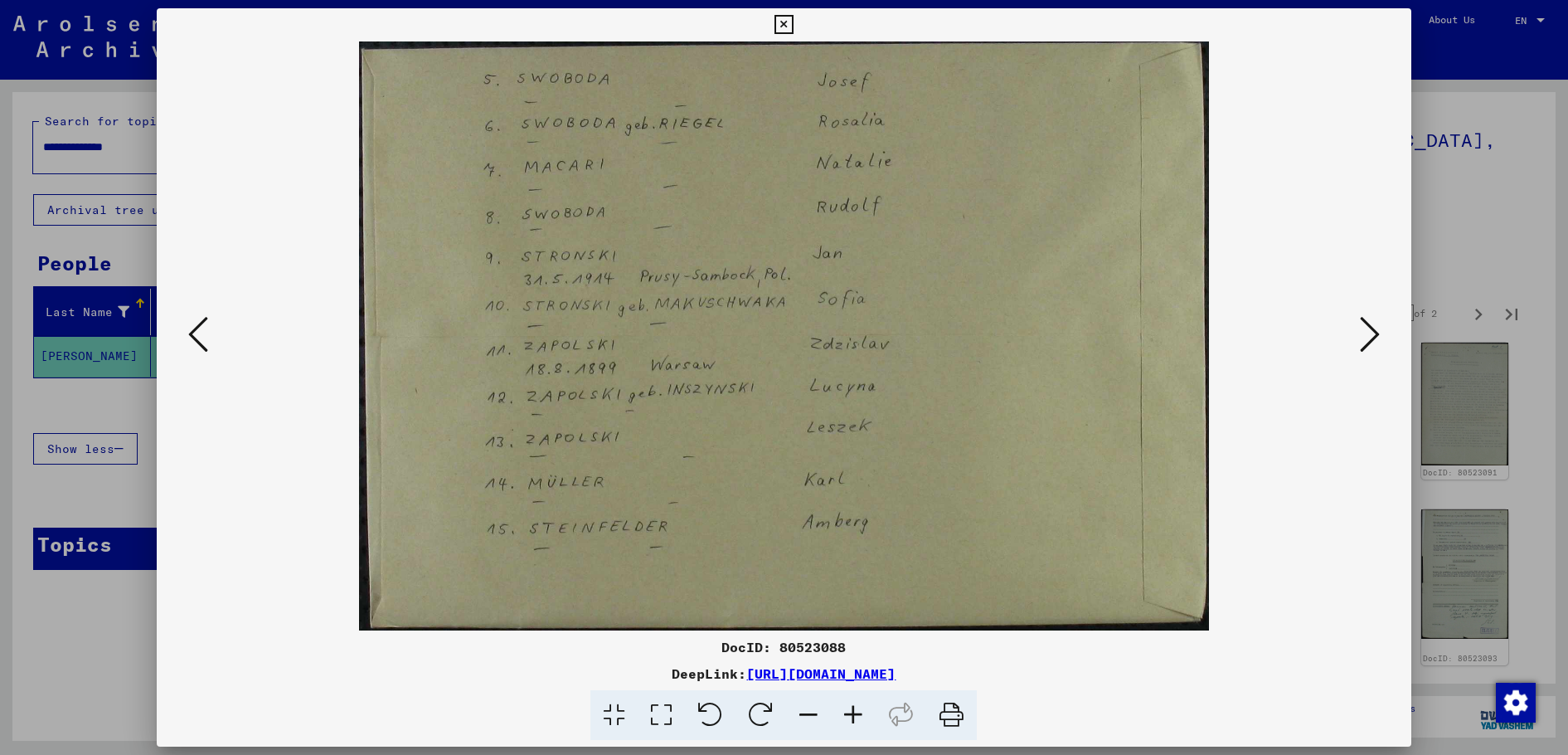
click at [1464, 257] on div at bounding box center [784, 377] width 1568 height 755
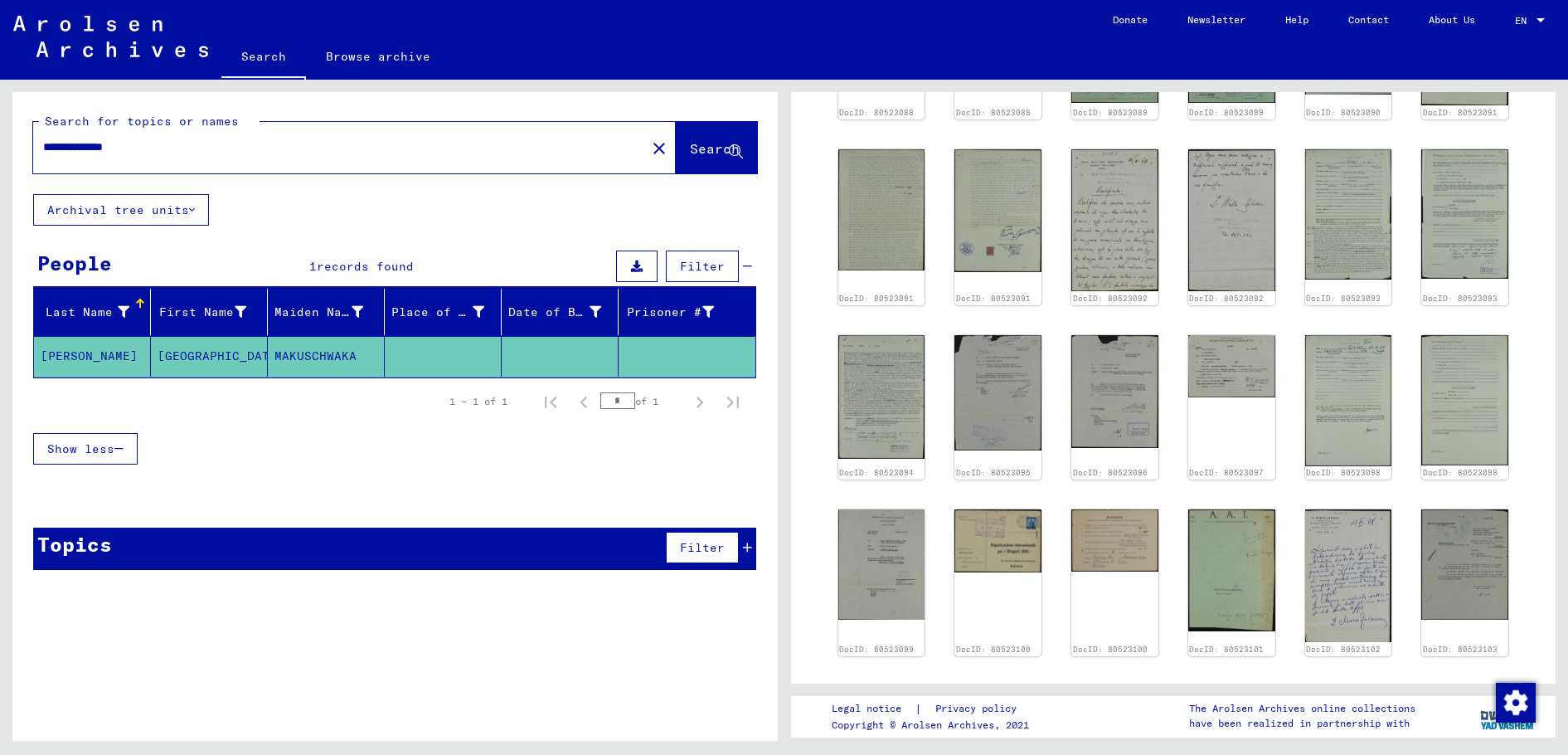
scroll to position [417, 0]
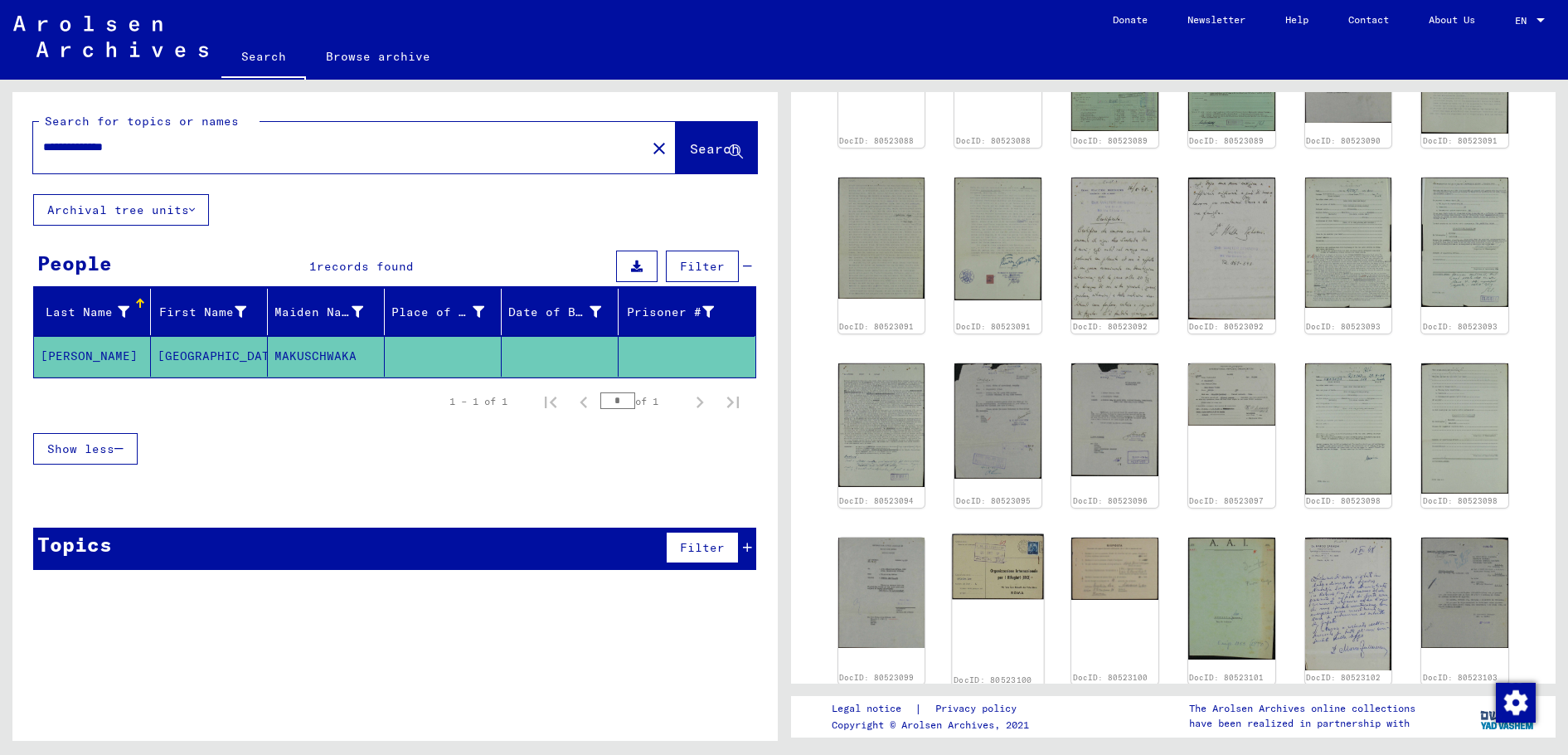
click at [1014, 555] on img at bounding box center [998, 566] width 91 height 66
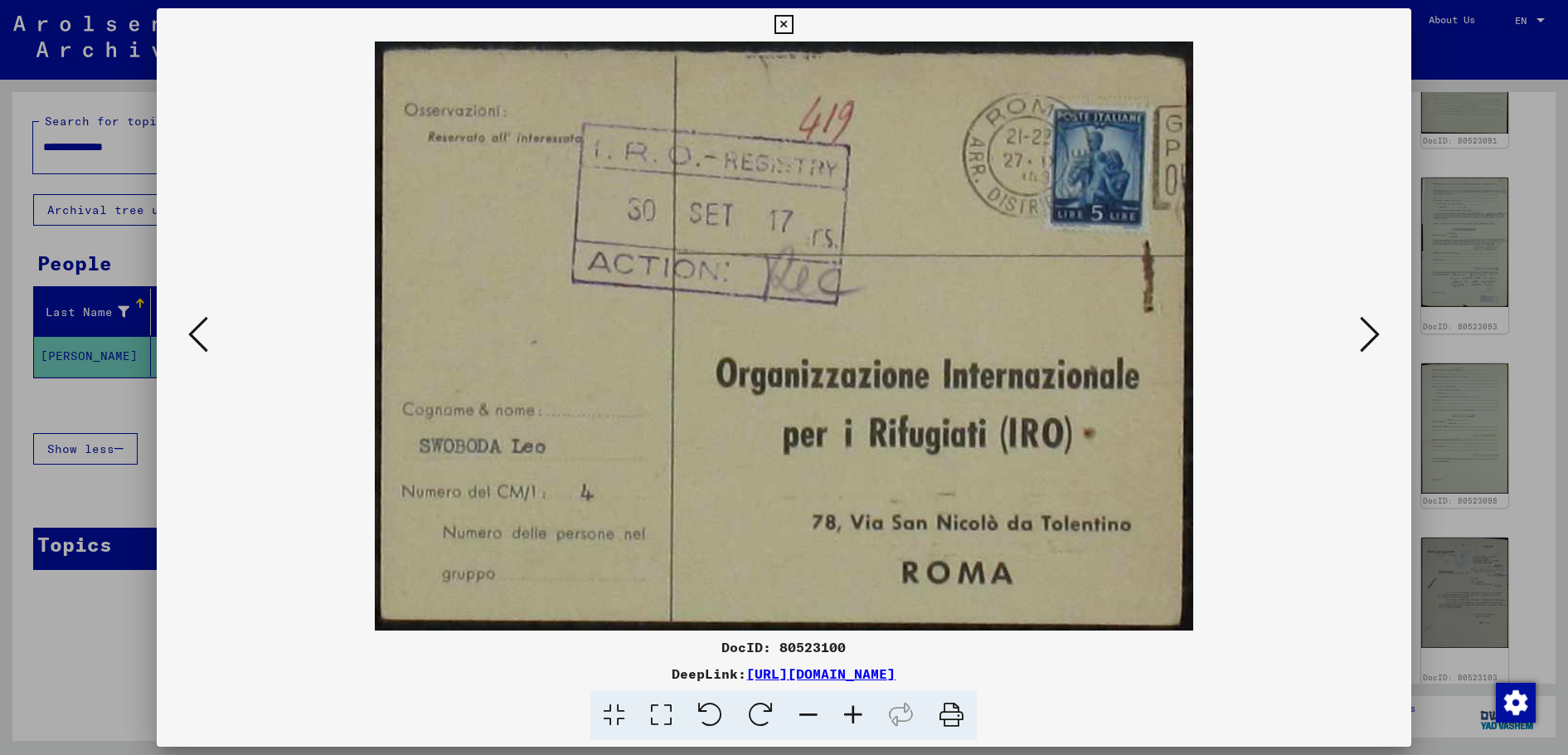
click at [1470, 419] on div at bounding box center [784, 377] width 1568 height 755
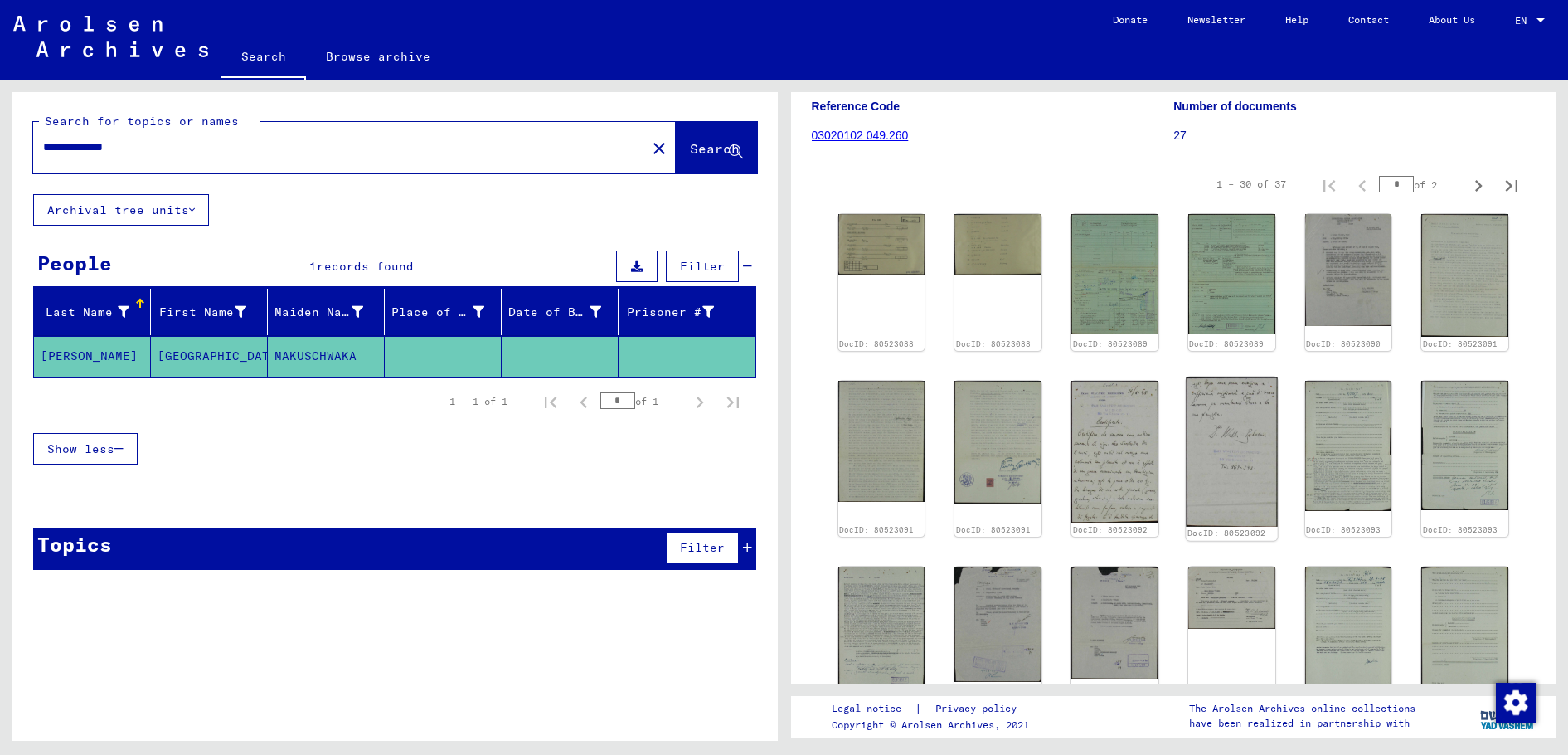
scroll to position [166, 0]
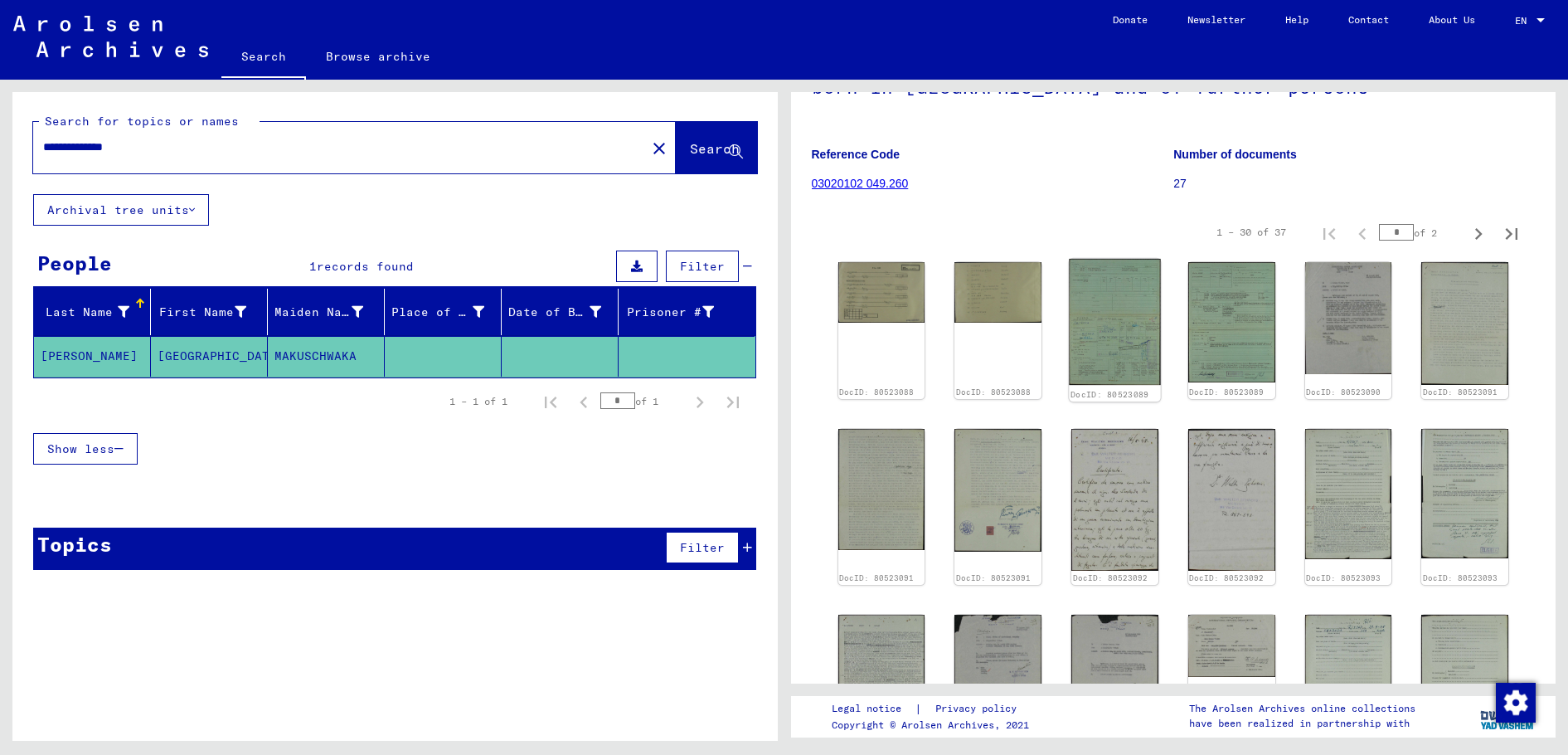
click at [1121, 293] on img at bounding box center [1114, 322] width 91 height 126
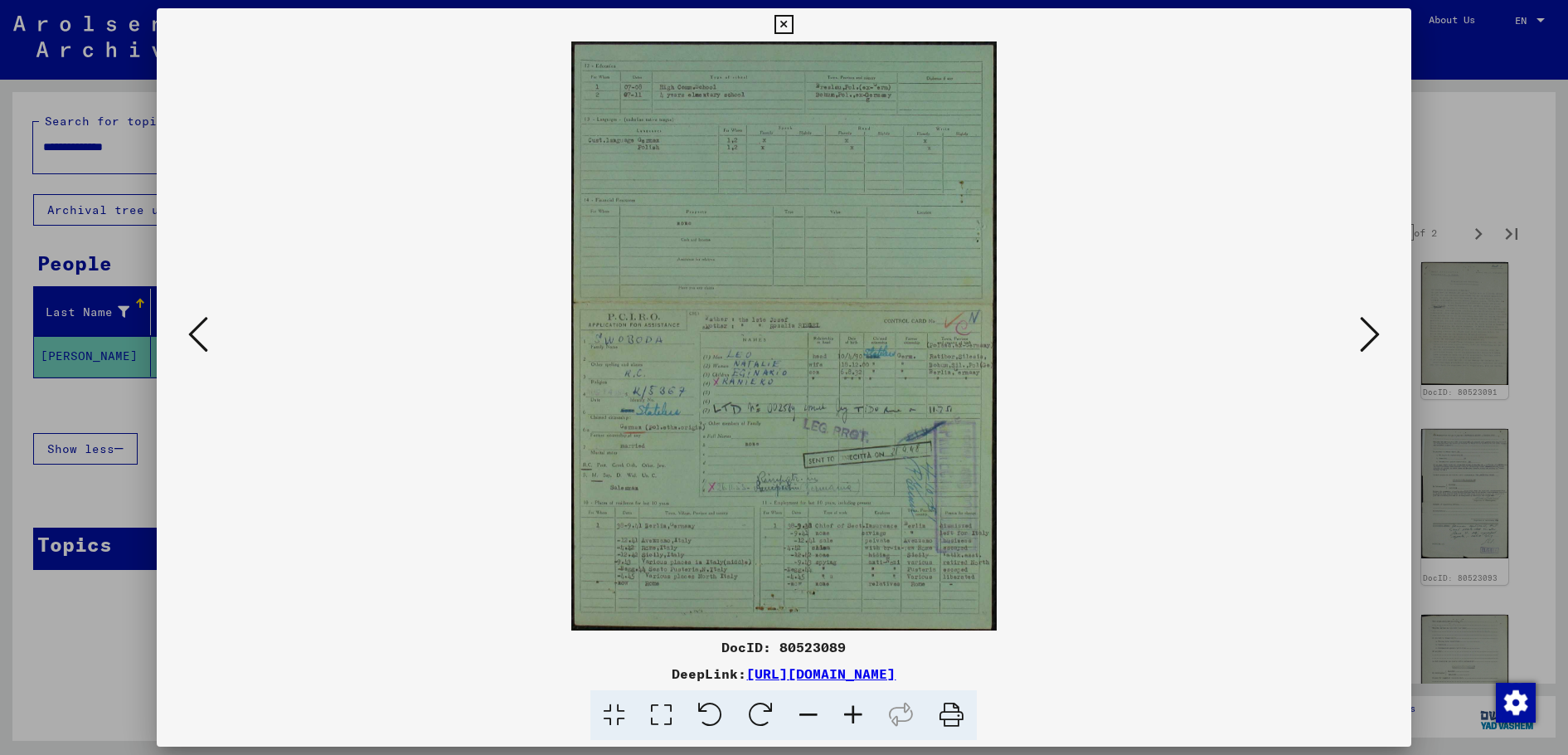
click at [948, 703] on icon at bounding box center [951, 715] width 50 height 50
click at [1374, 320] on icon at bounding box center [1369, 334] width 20 height 40
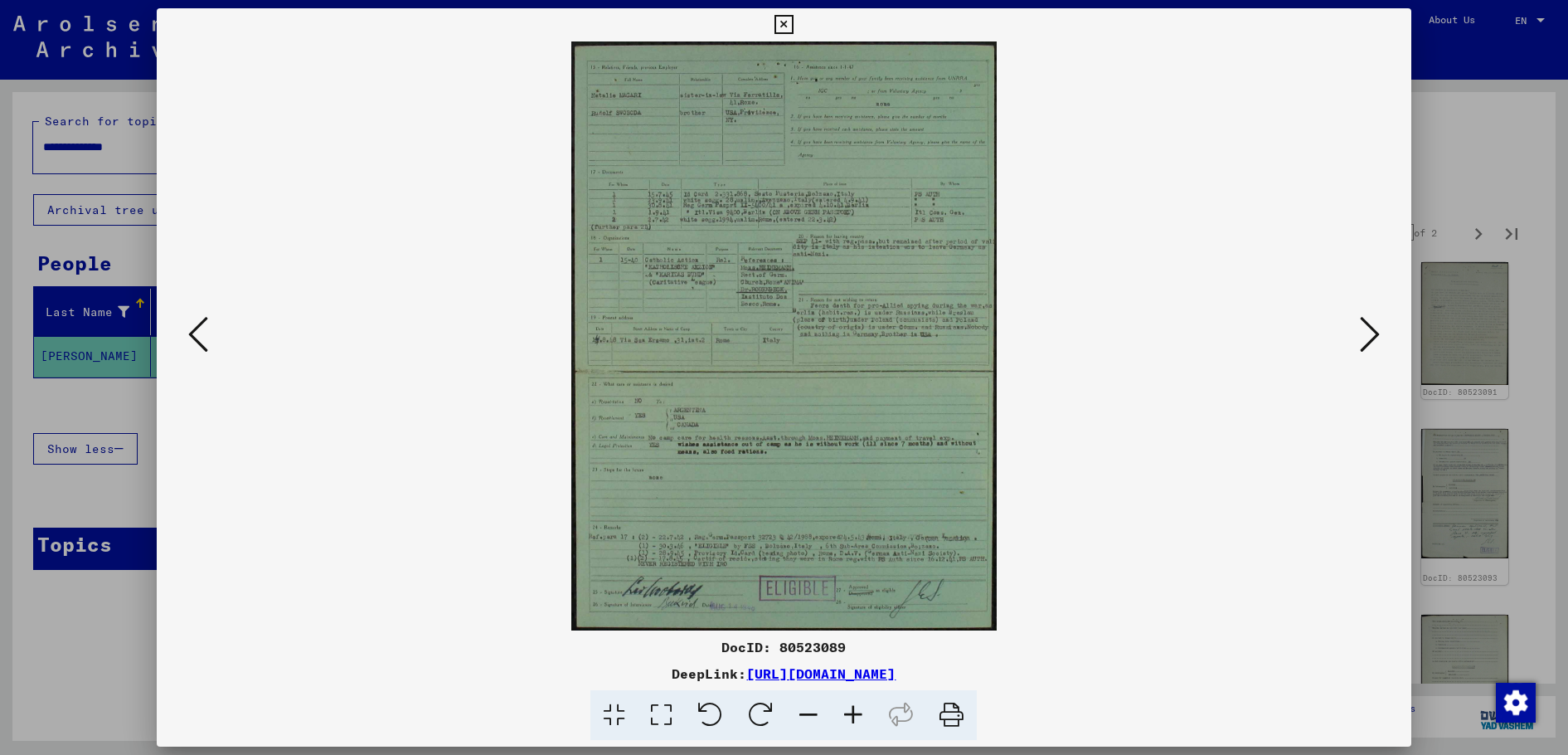
click at [960, 715] on icon at bounding box center [951, 715] width 50 height 50
click at [1361, 319] on icon at bounding box center [1369, 334] width 20 height 40
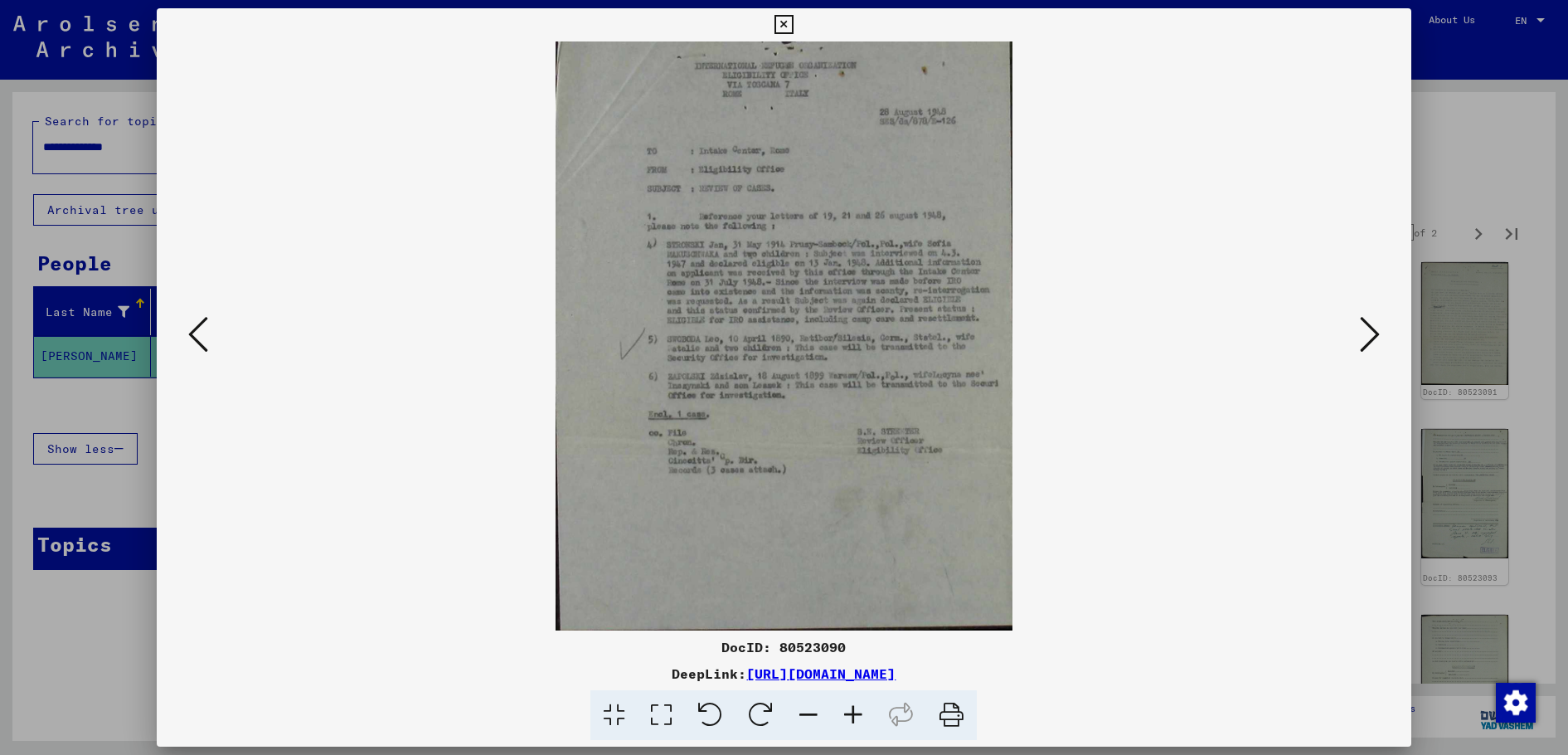
click at [936, 708] on icon at bounding box center [951, 715] width 50 height 50
click at [1377, 326] on icon at bounding box center [1369, 334] width 20 height 40
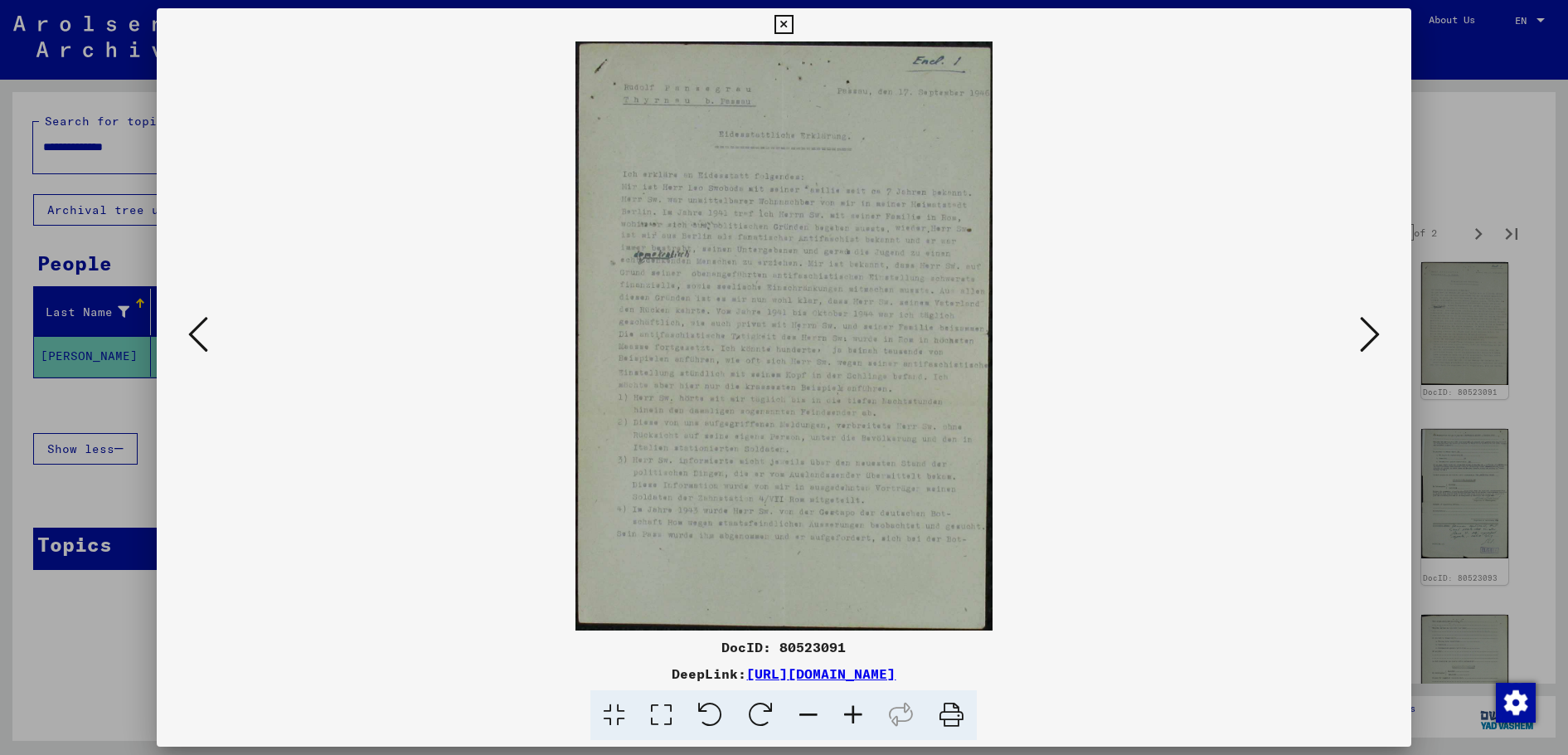
click at [960, 711] on icon at bounding box center [951, 715] width 50 height 50
click at [1368, 340] on icon at bounding box center [1369, 334] width 20 height 40
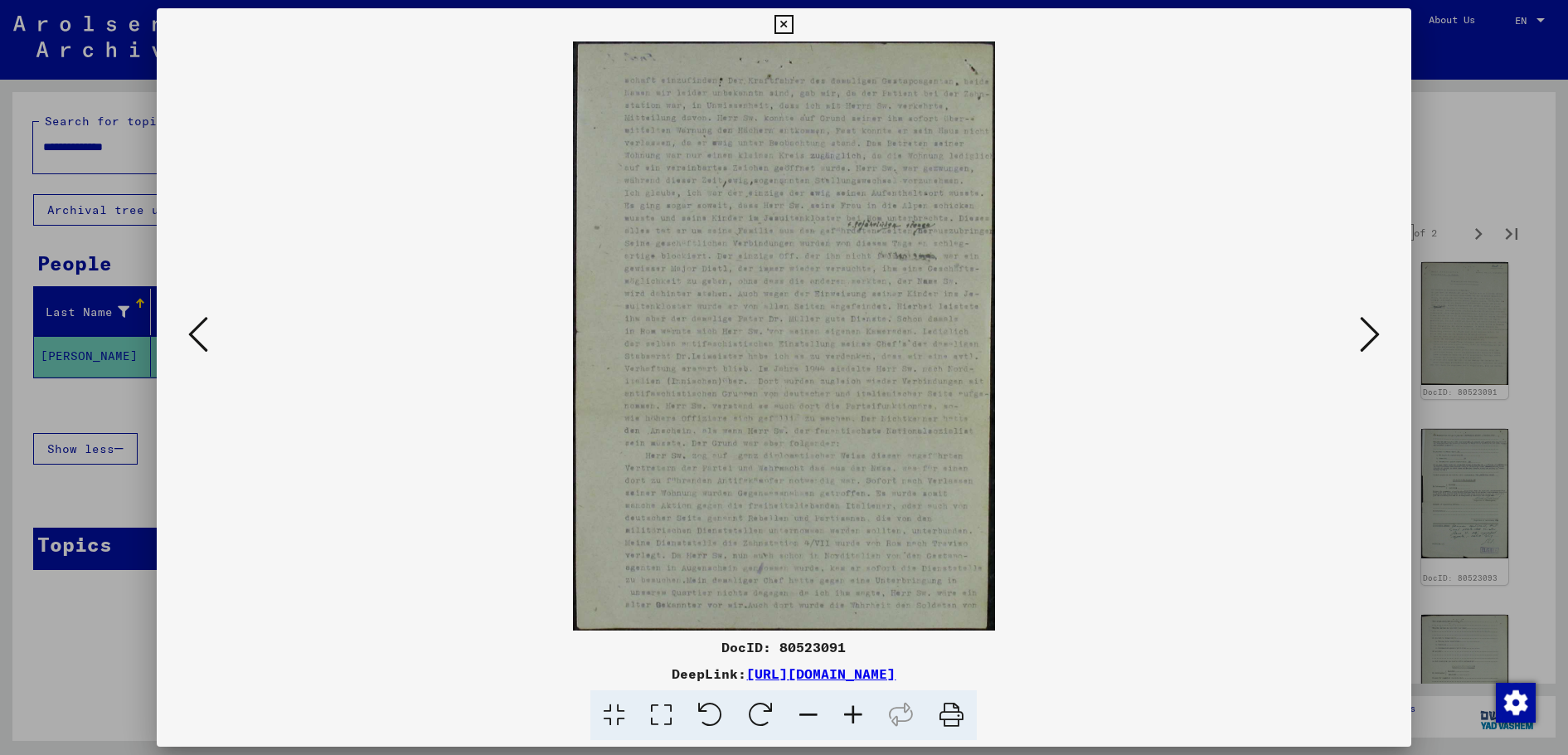
click at [955, 708] on icon at bounding box center [951, 715] width 50 height 50
click at [1367, 338] on icon at bounding box center [1369, 334] width 20 height 40
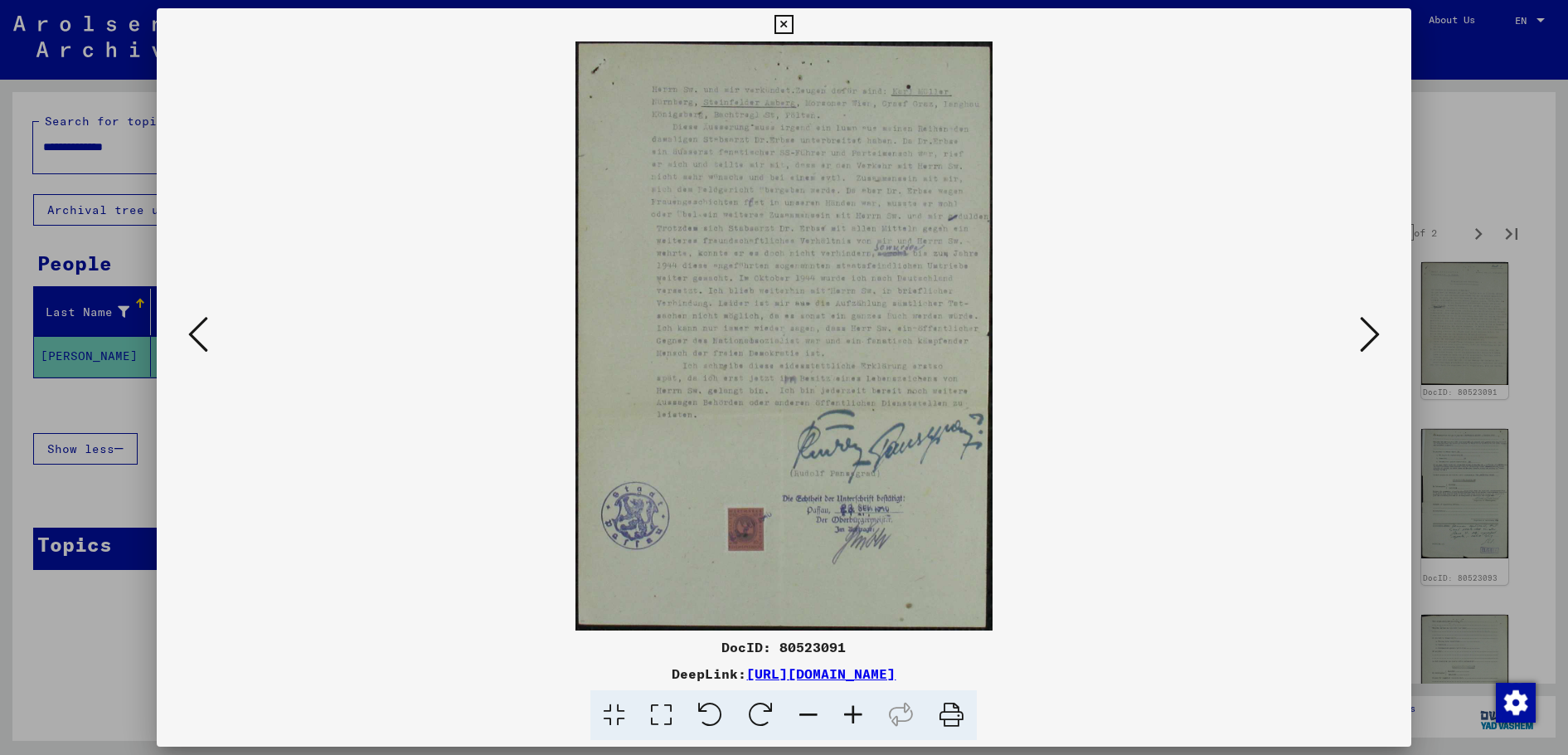
click at [956, 710] on icon at bounding box center [951, 715] width 50 height 50
click at [1372, 337] on icon at bounding box center [1369, 334] width 20 height 40
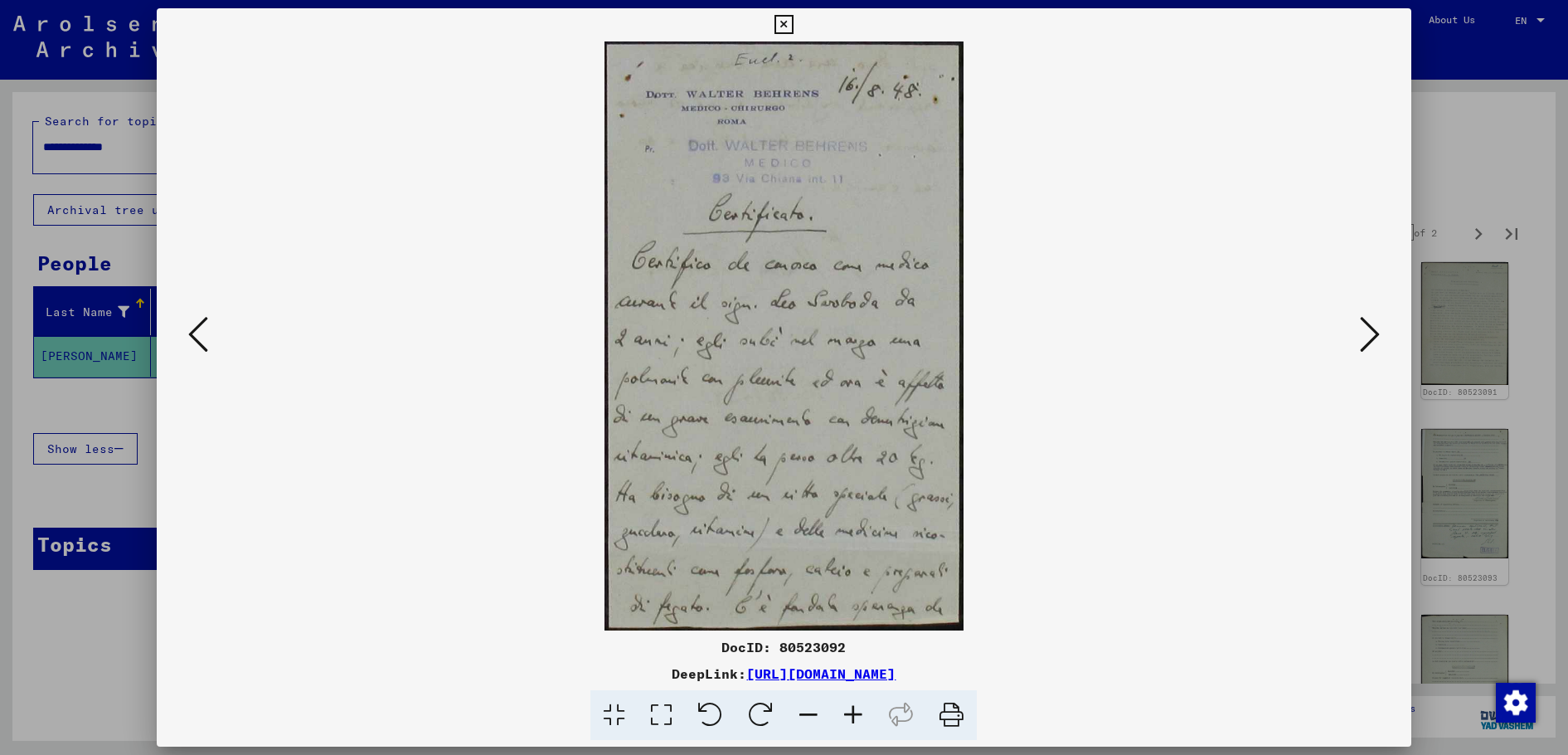
click at [957, 705] on icon at bounding box center [951, 715] width 50 height 50
click at [1374, 325] on icon at bounding box center [1369, 334] width 20 height 40
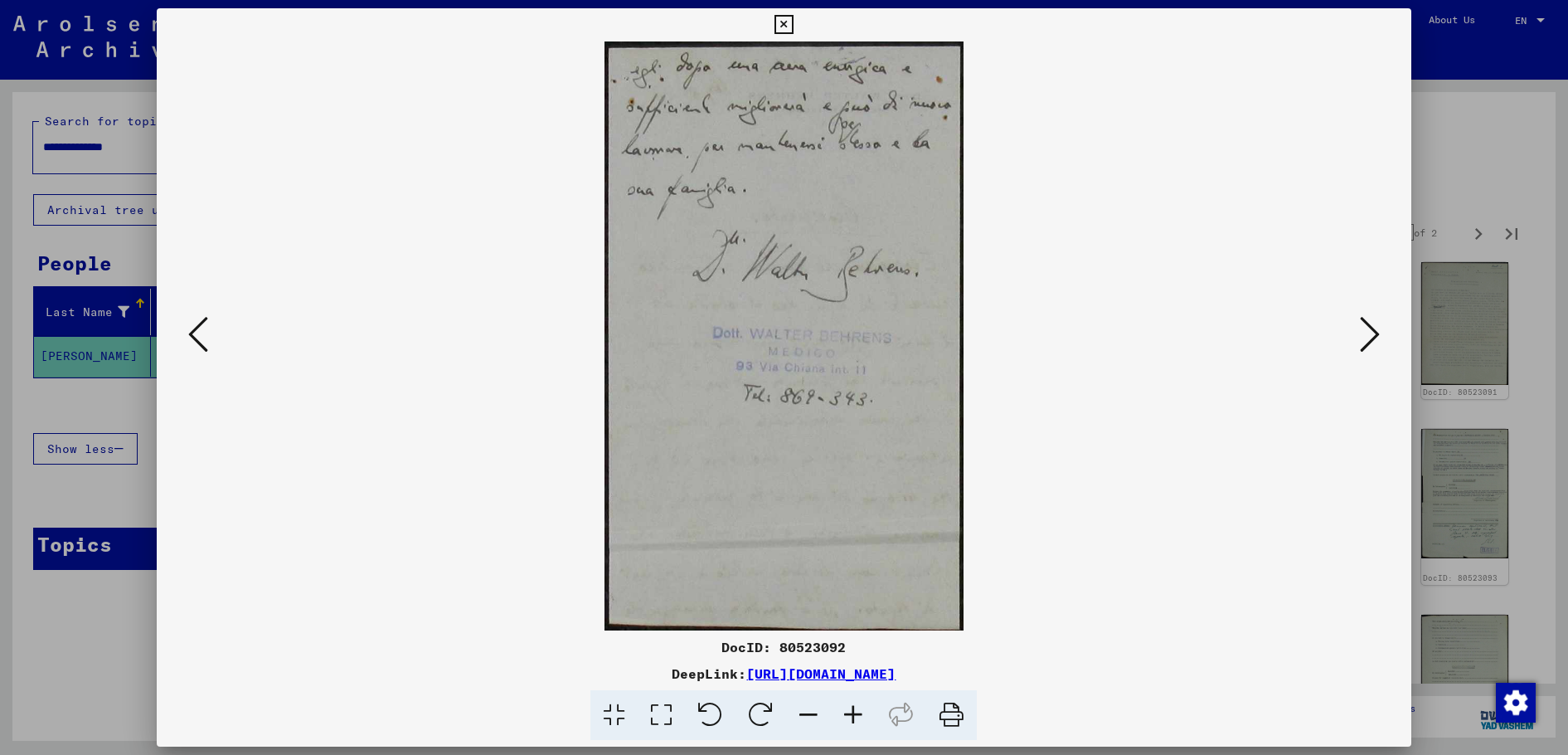
click at [965, 713] on icon at bounding box center [951, 715] width 50 height 50
click at [1374, 328] on icon at bounding box center [1369, 334] width 20 height 40
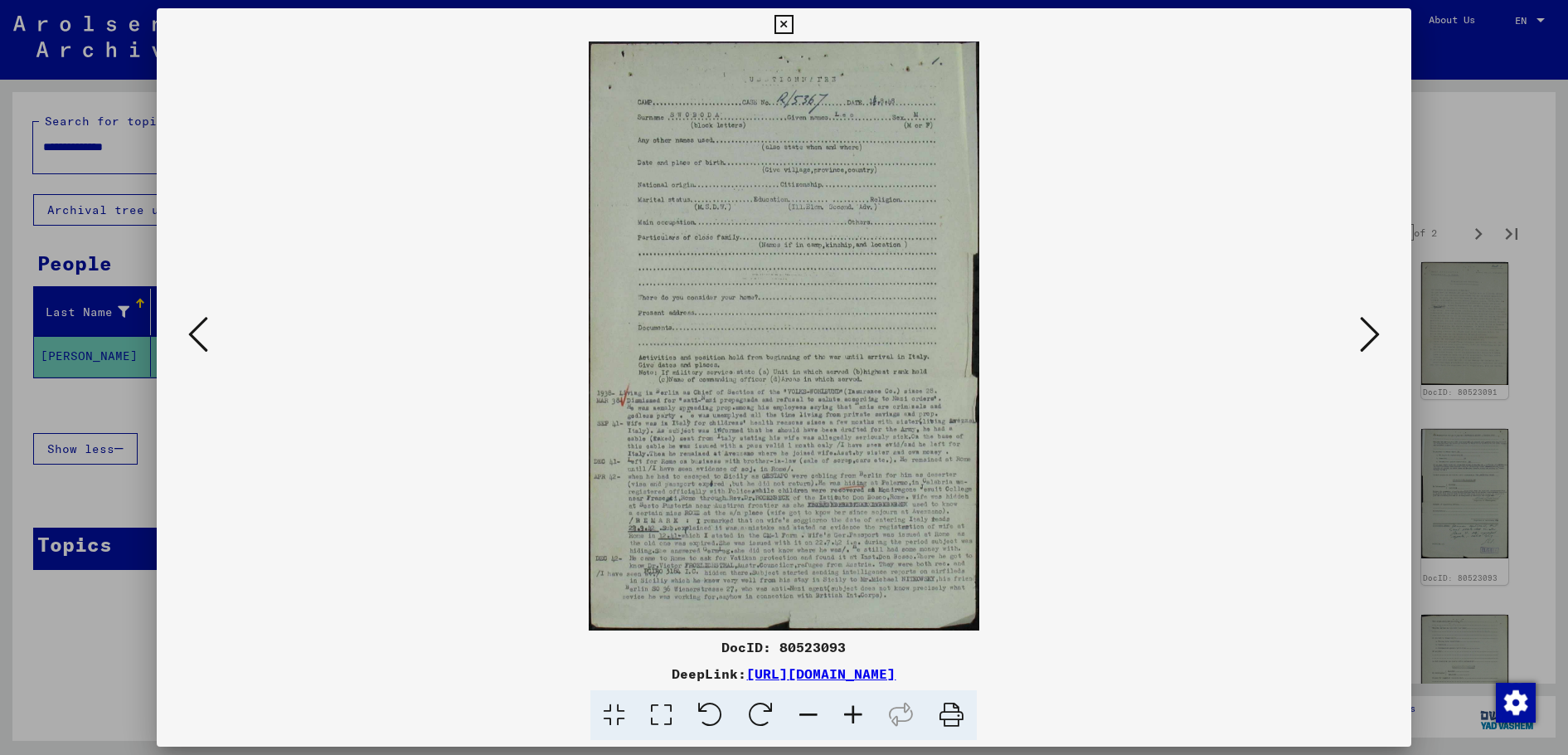
click at [952, 706] on icon at bounding box center [951, 715] width 50 height 50
click at [1362, 332] on icon at bounding box center [1369, 334] width 20 height 40
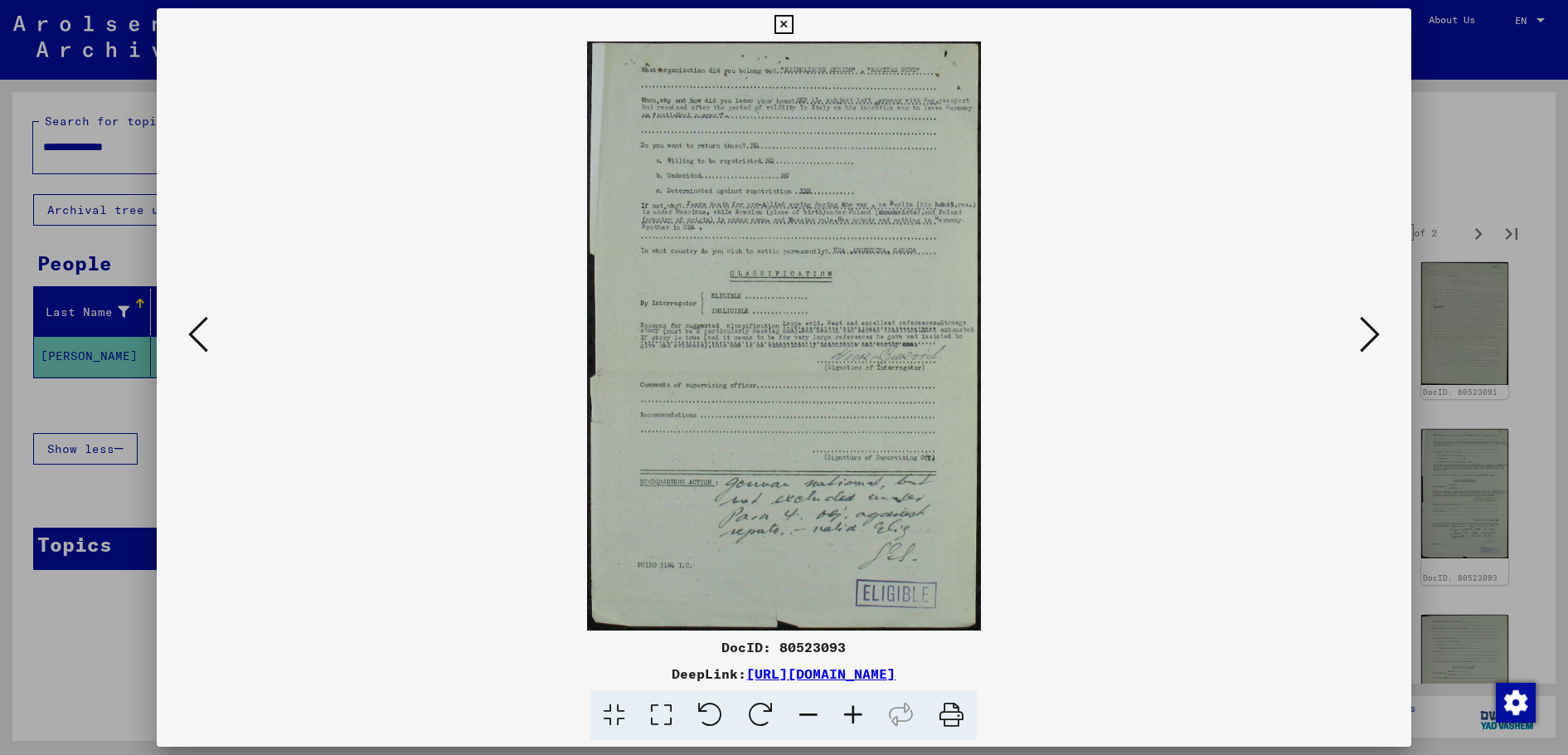
click at [954, 716] on icon at bounding box center [951, 715] width 50 height 50
click at [1370, 342] on icon at bounding box center [1369, 334] width 20 height 40
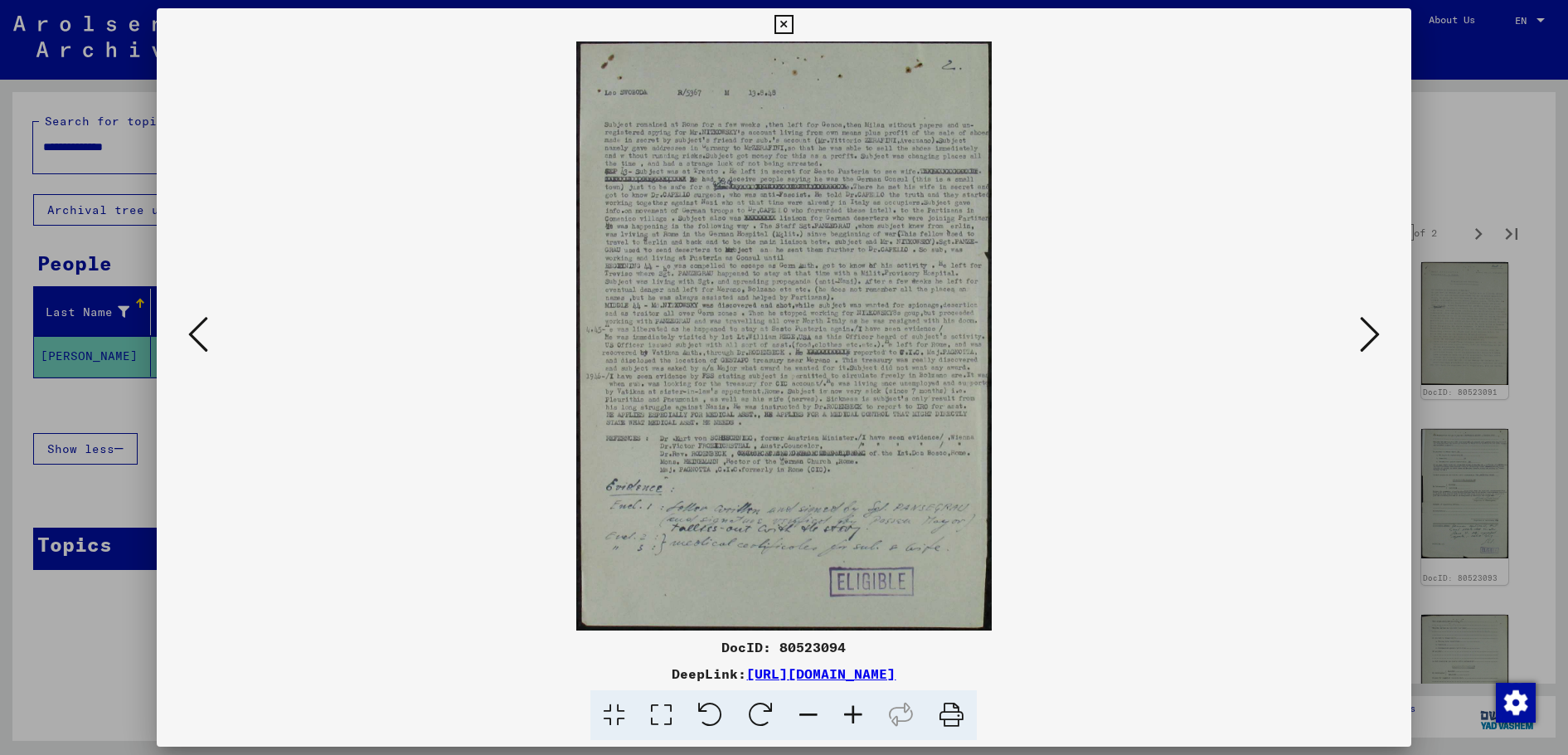
click at [952, 715] on icon at bounding box center [951, 715] width 50 height 50
click at [1374, 328] on icon at bounding box center [1369, 334] width 20 height 40
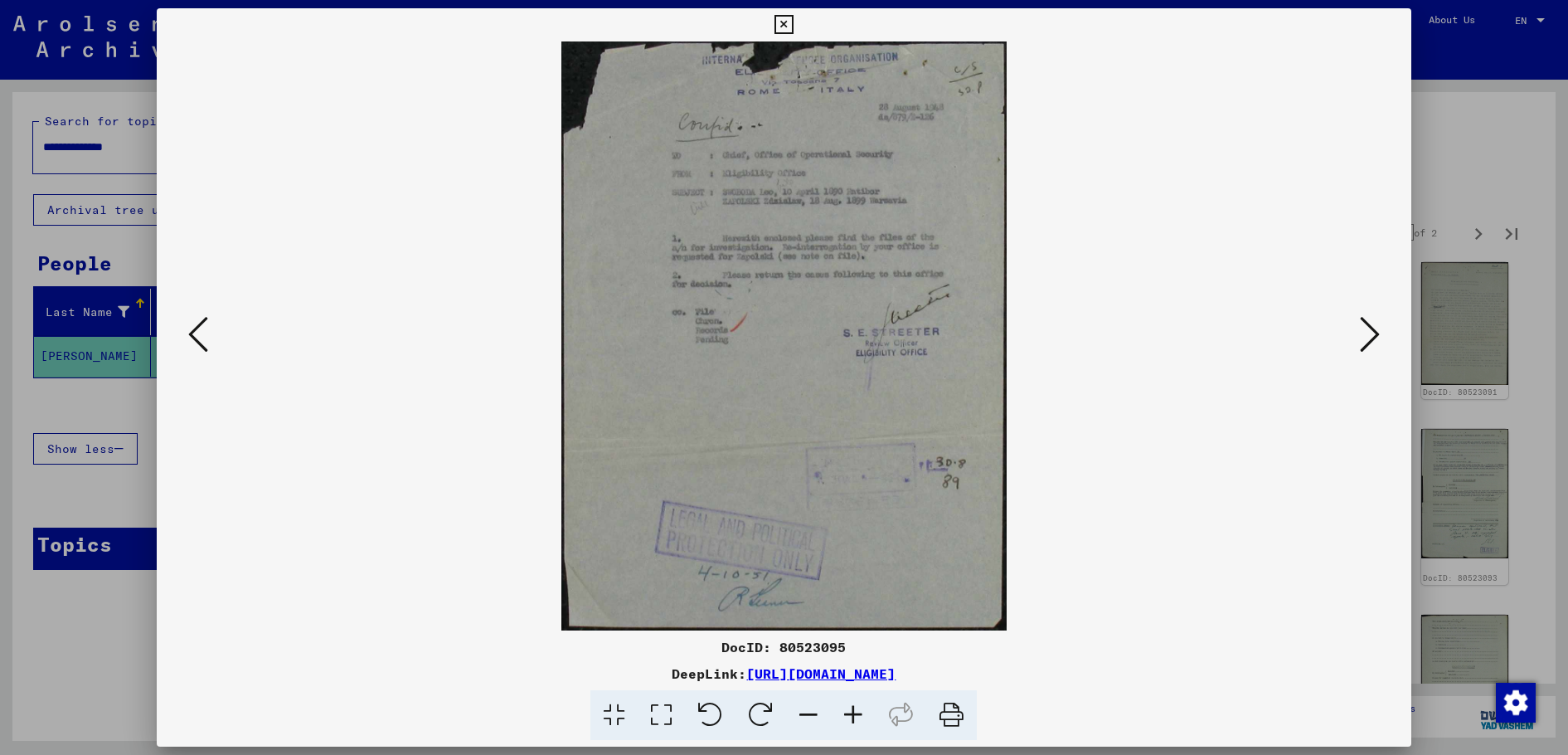
click at [956, 706] on icon at bounding box center [951, 715] width 50 height 50
click at [1357, 331] on button at bounding box center [1369, 335] width 30 height 47
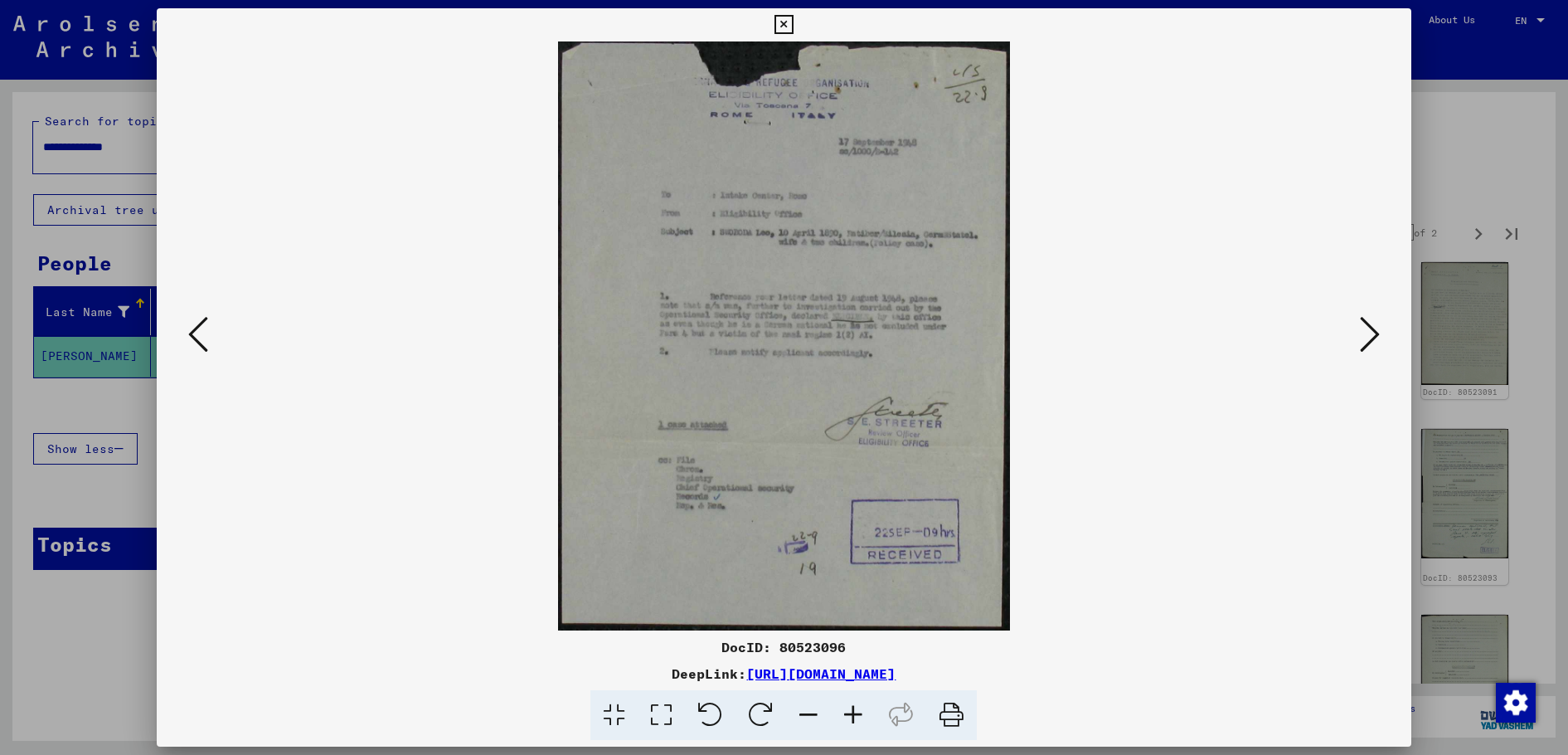
click at [1370, 337] on icon at bounding box center [1369, 334] width 20 height 40
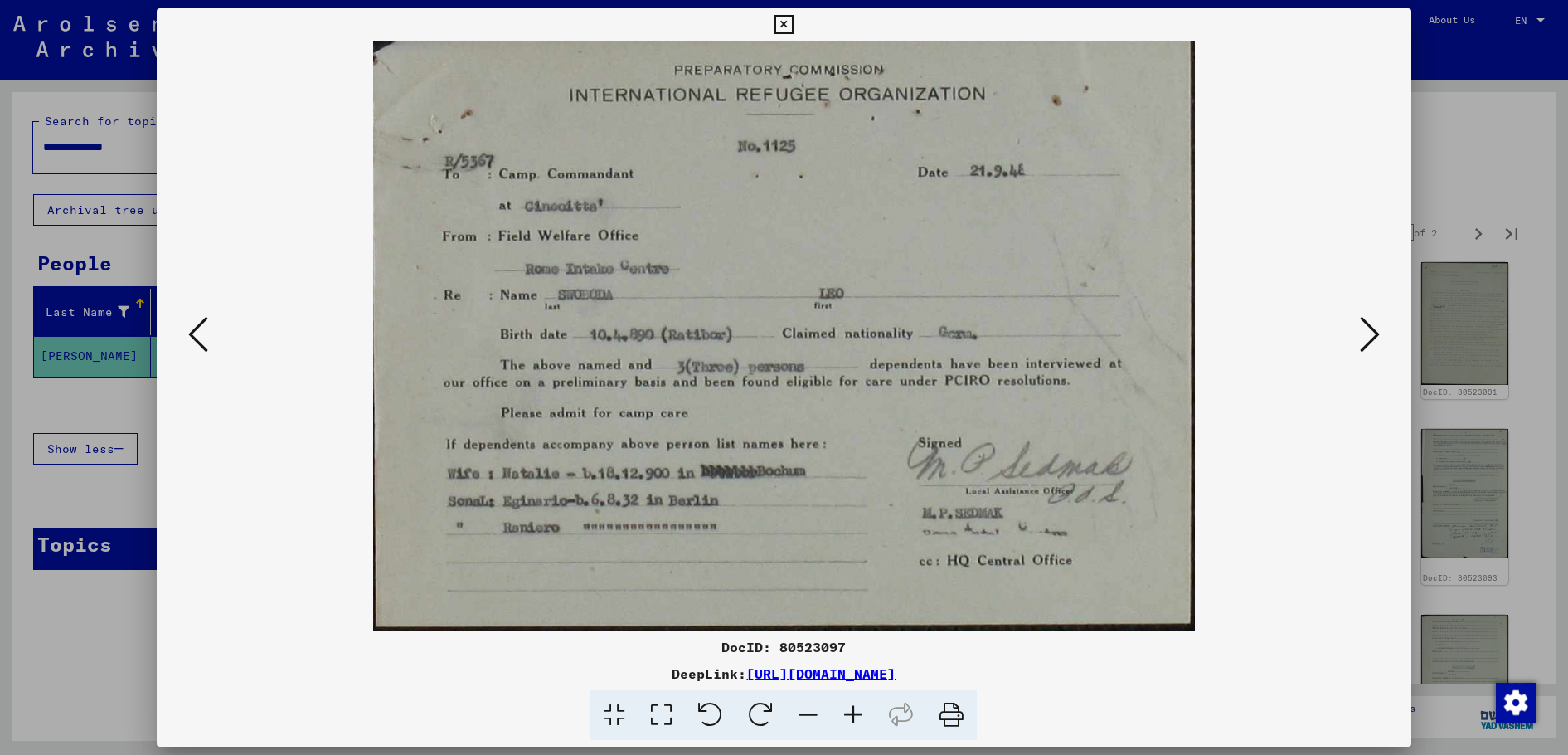
click at [958, 707] on icon at bounding box center [951, 715] width 50 height 50
click at [1367, 339] on icon at bounding box center [1369, 334] width 20 height 40
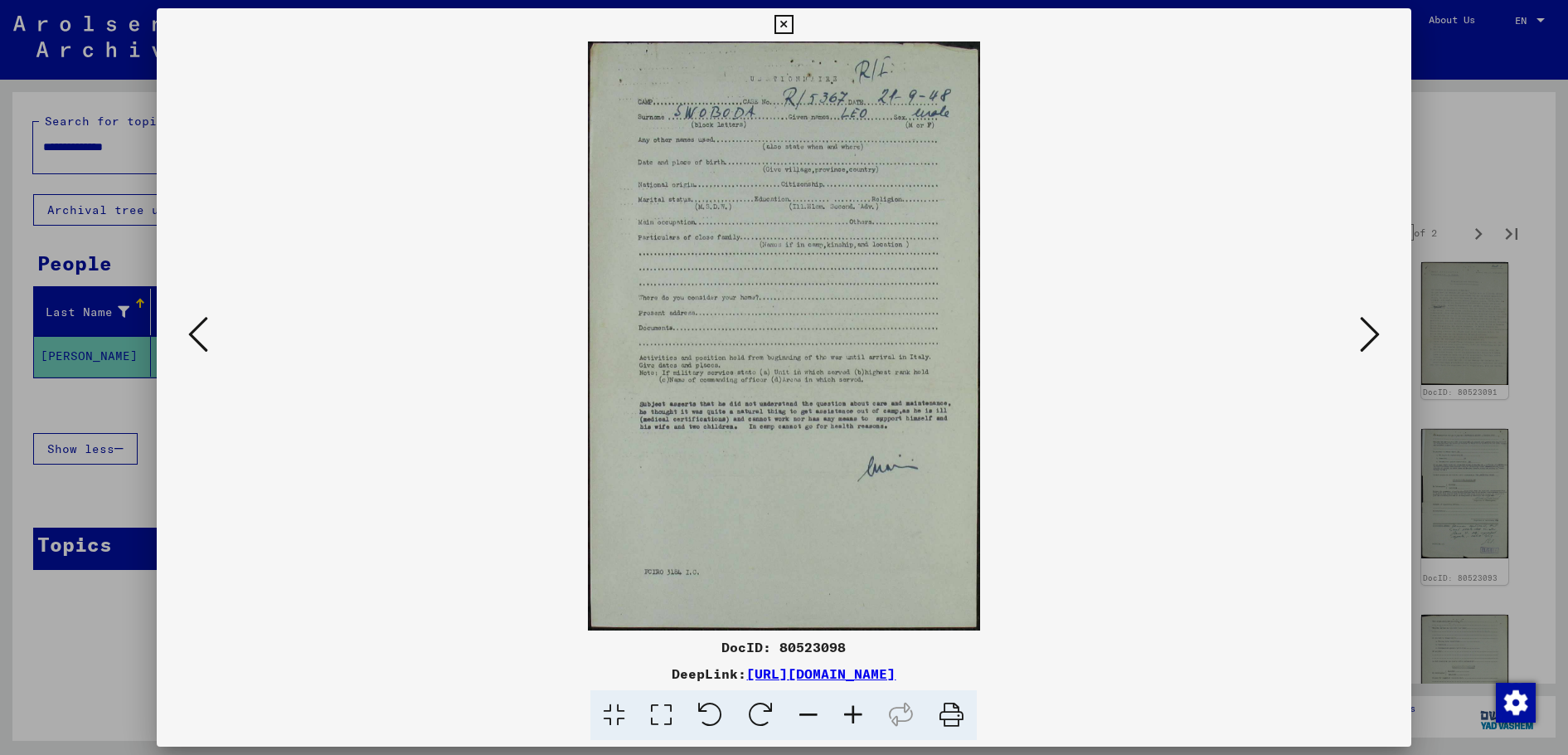
click at [950, 701] on icon at bounding box center [951, 715] width 50 height 50
click at [1380, 333] on button at bounding box center [1369, 335] width 30 height 47
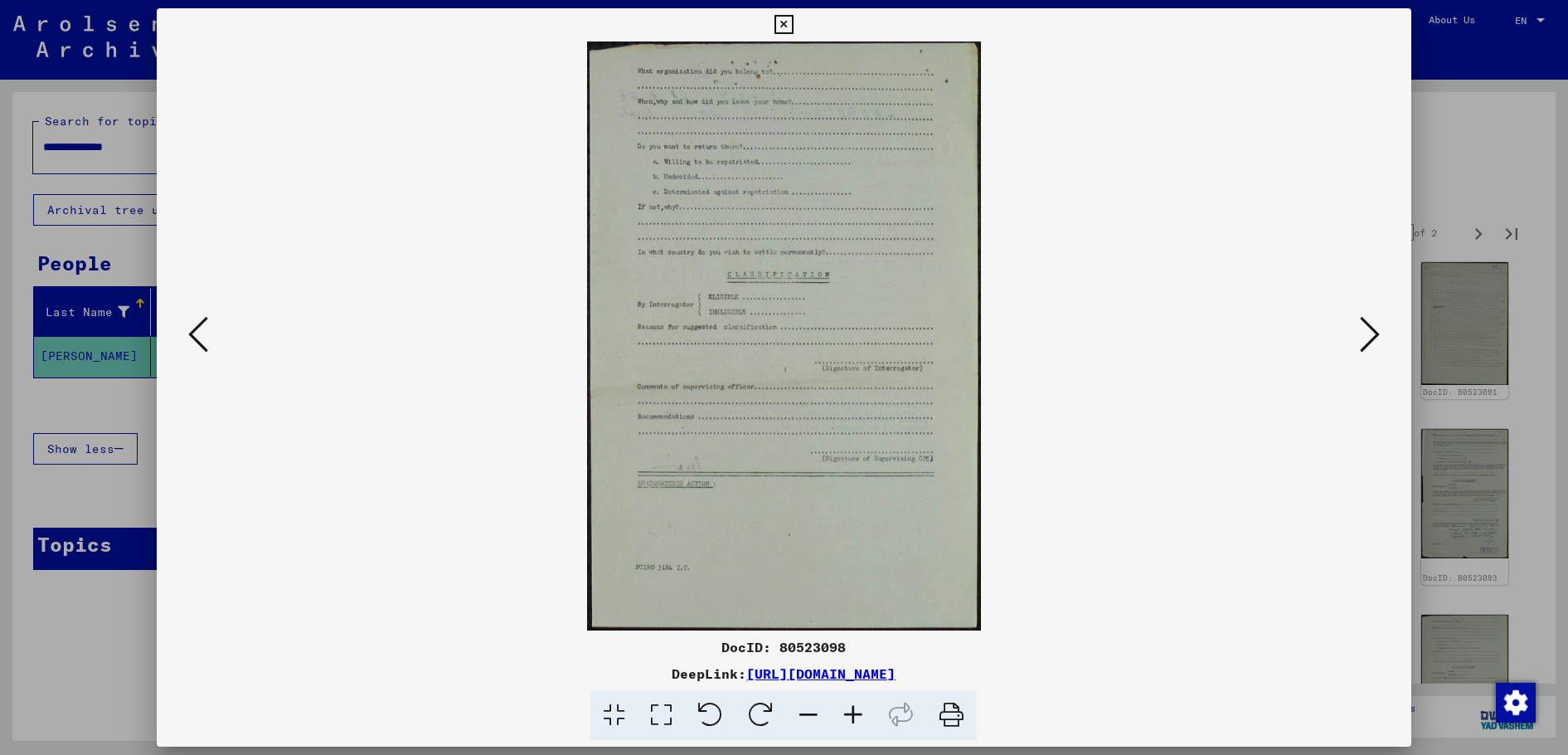
click at [1366, 335] on icon at bounding box center [1369, 334] width 20 height 40
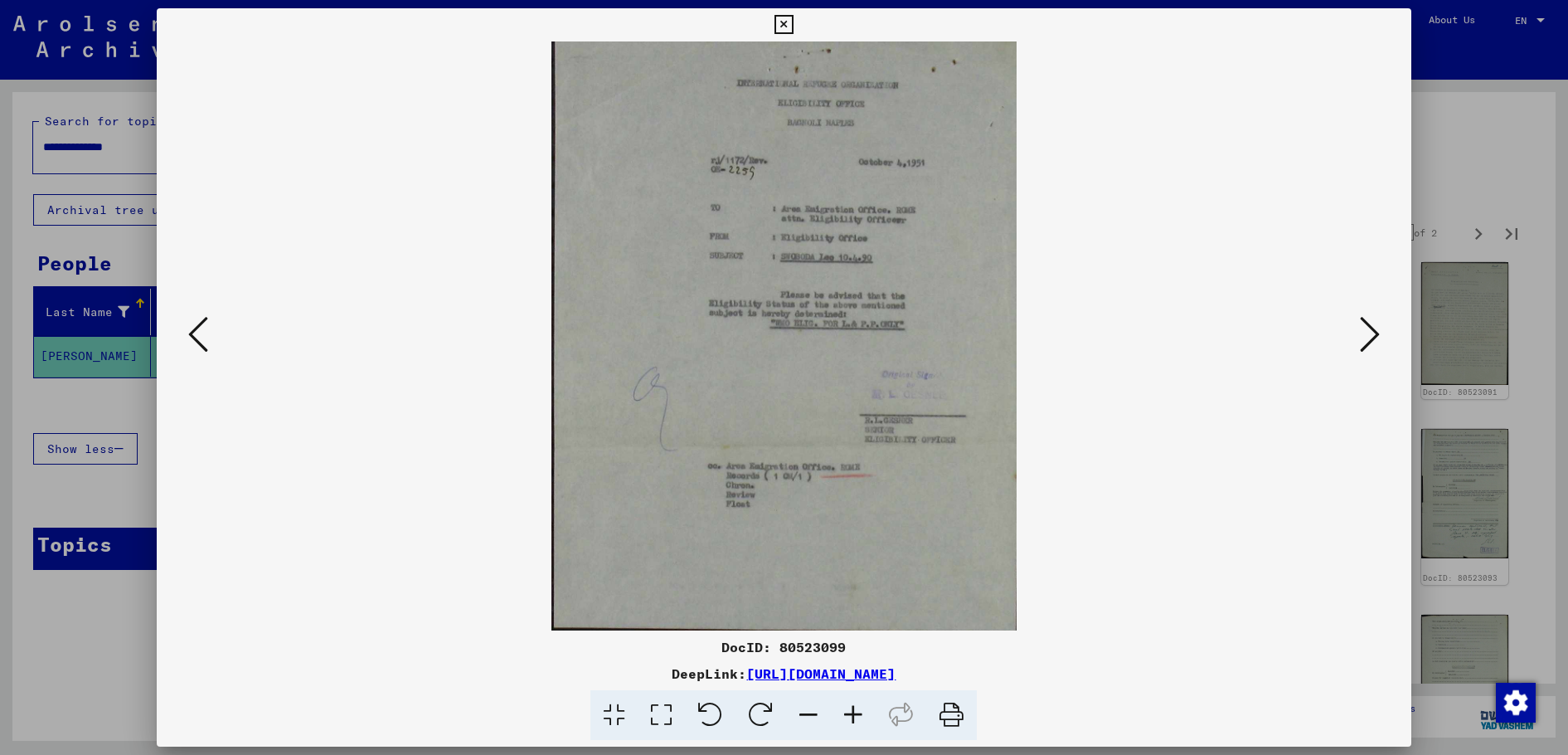
click at [946, 700] on icon at bounding box center [951, 715] width 50 height 50
click at [1368, 343] on icon at bounding box center [1369, 334] width 20 height 40
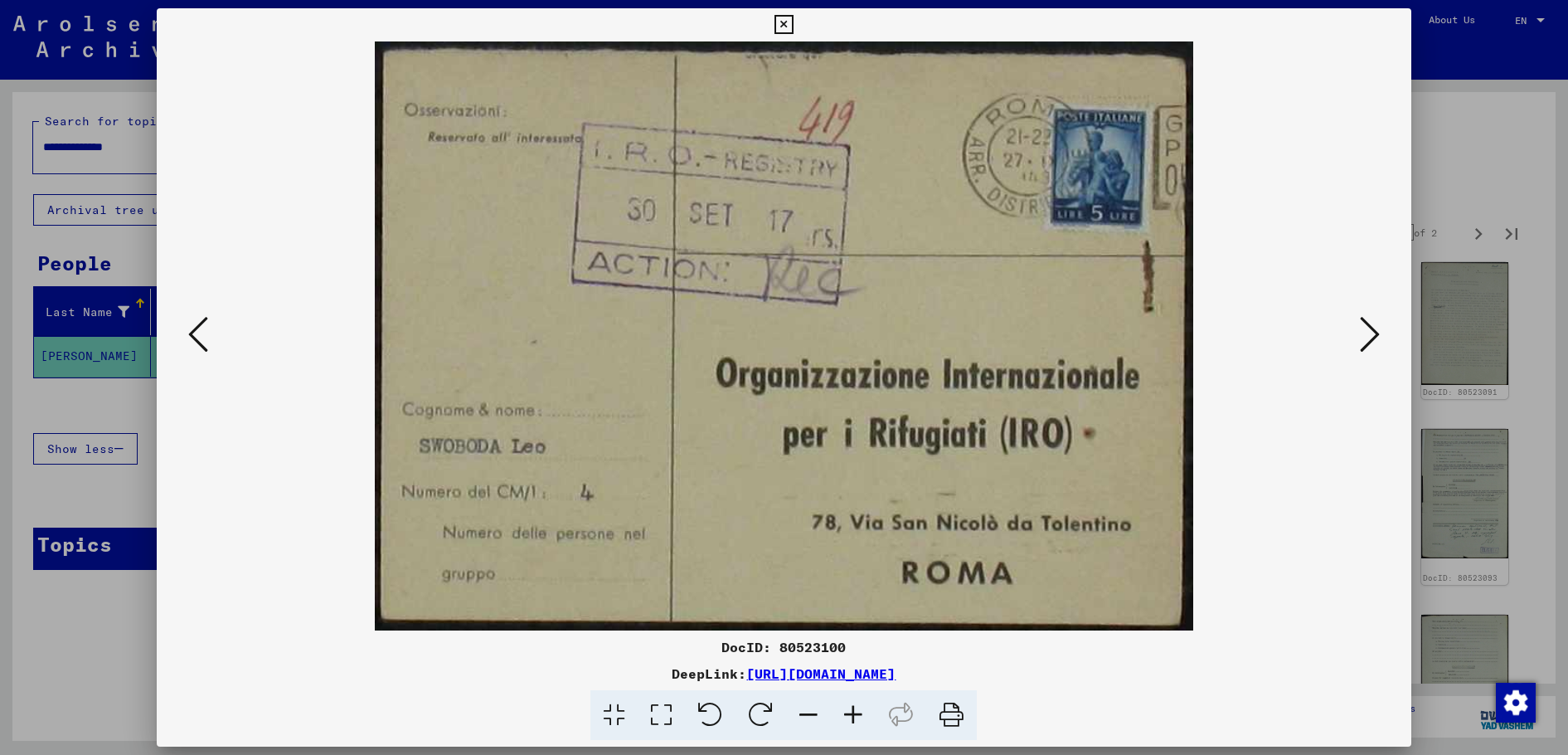
click at [1365, 333] on icon at bounding box center [1369, 334] width 20 height 40
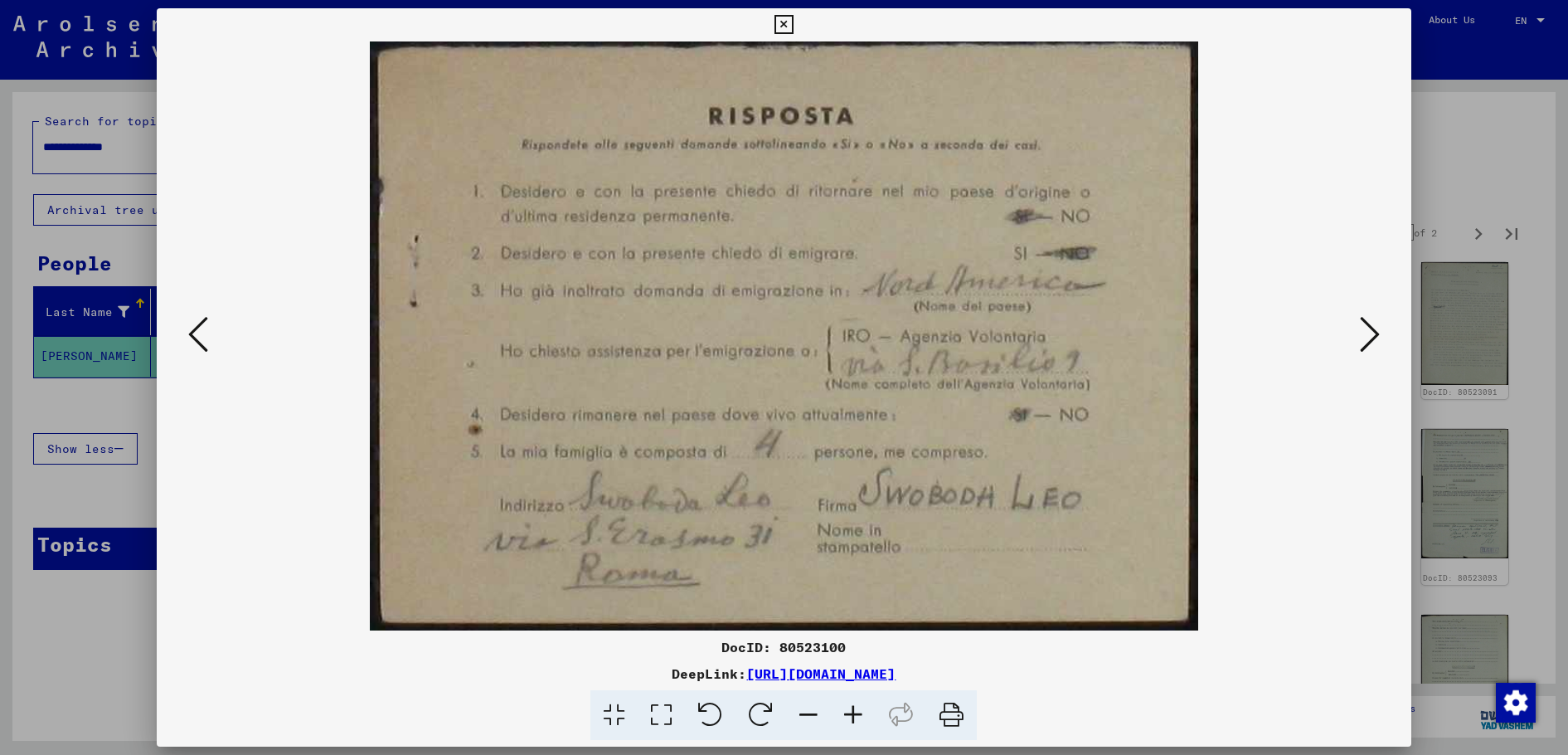
click at [1365, 333] on icon at bounding box center [1369, 334] width 20 height 40
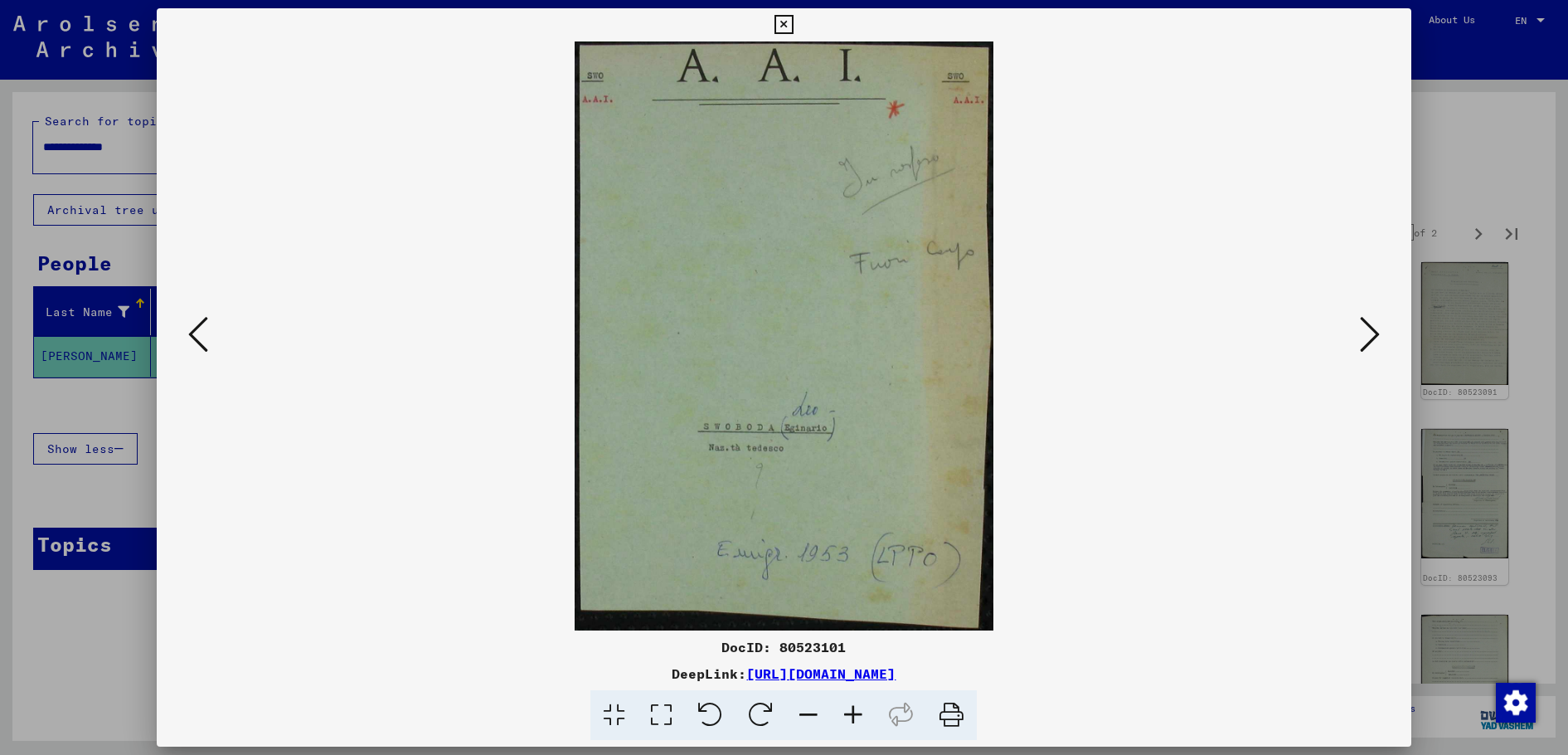
click at [1365, 333] on icon at bounding box center [1369, 334] width 20 height 40
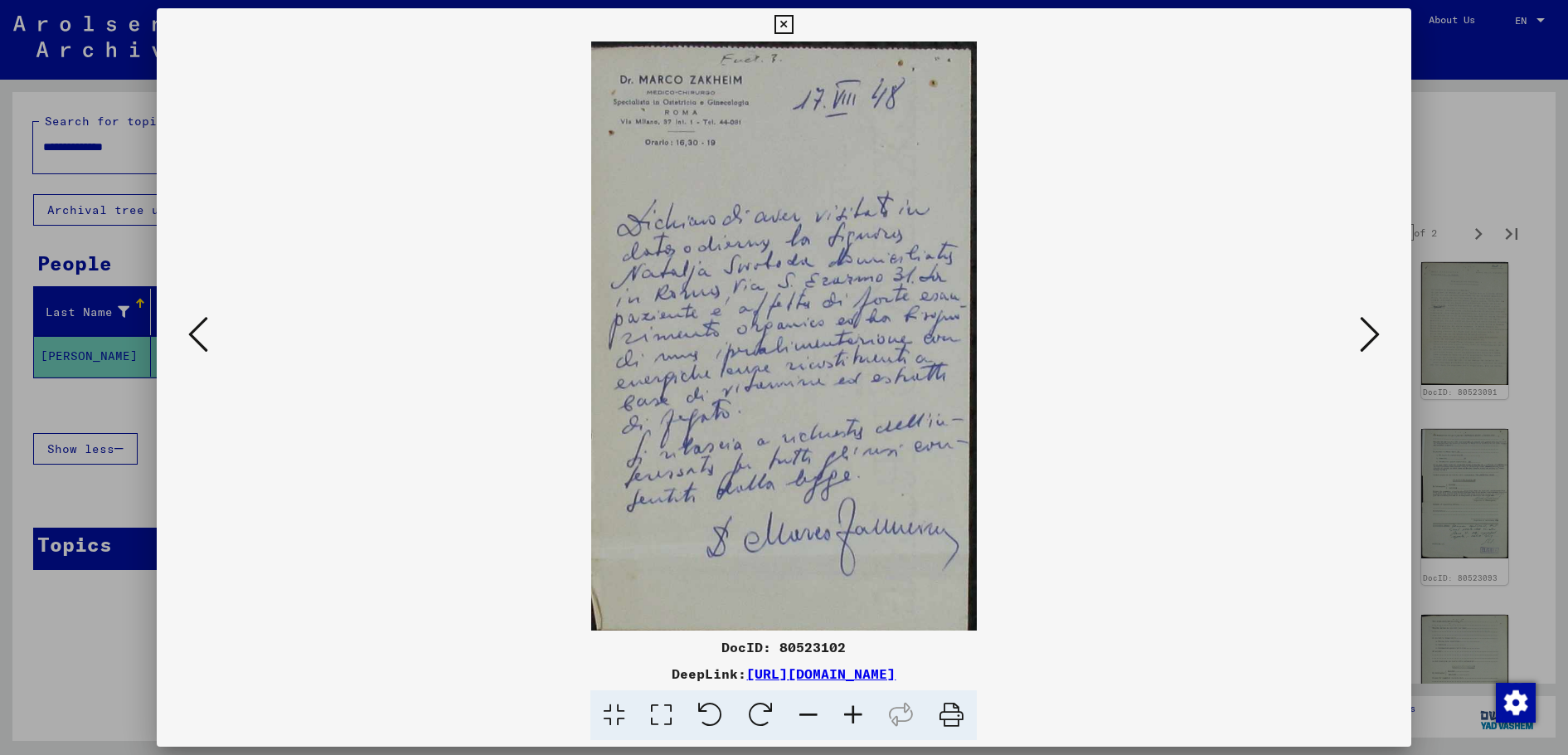
click at [1365, 333] on icon at bounding box center [1369, 334] width 20 height 40
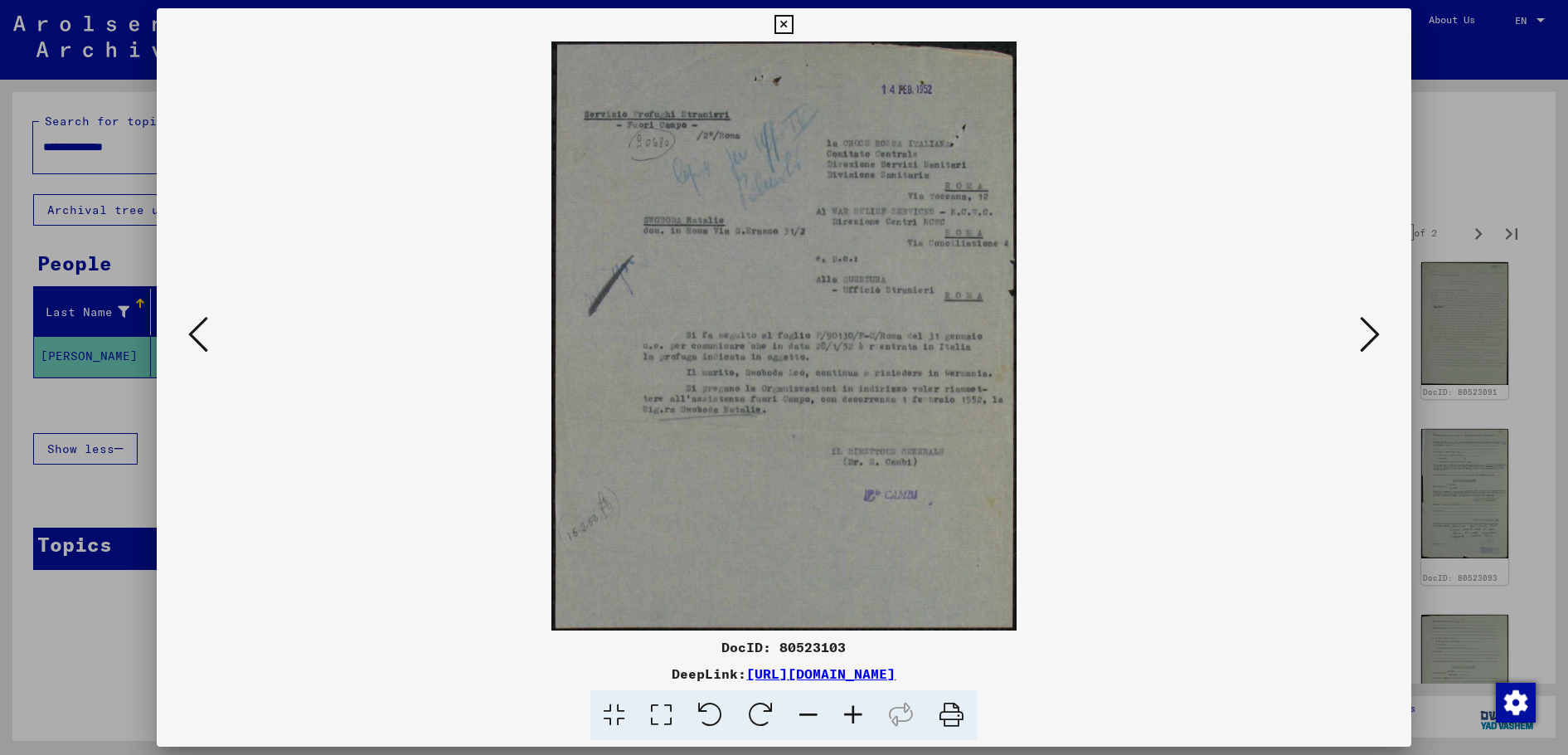
click at [1358, 344] on button at bounding box center [1369, 335] width 30 height 47
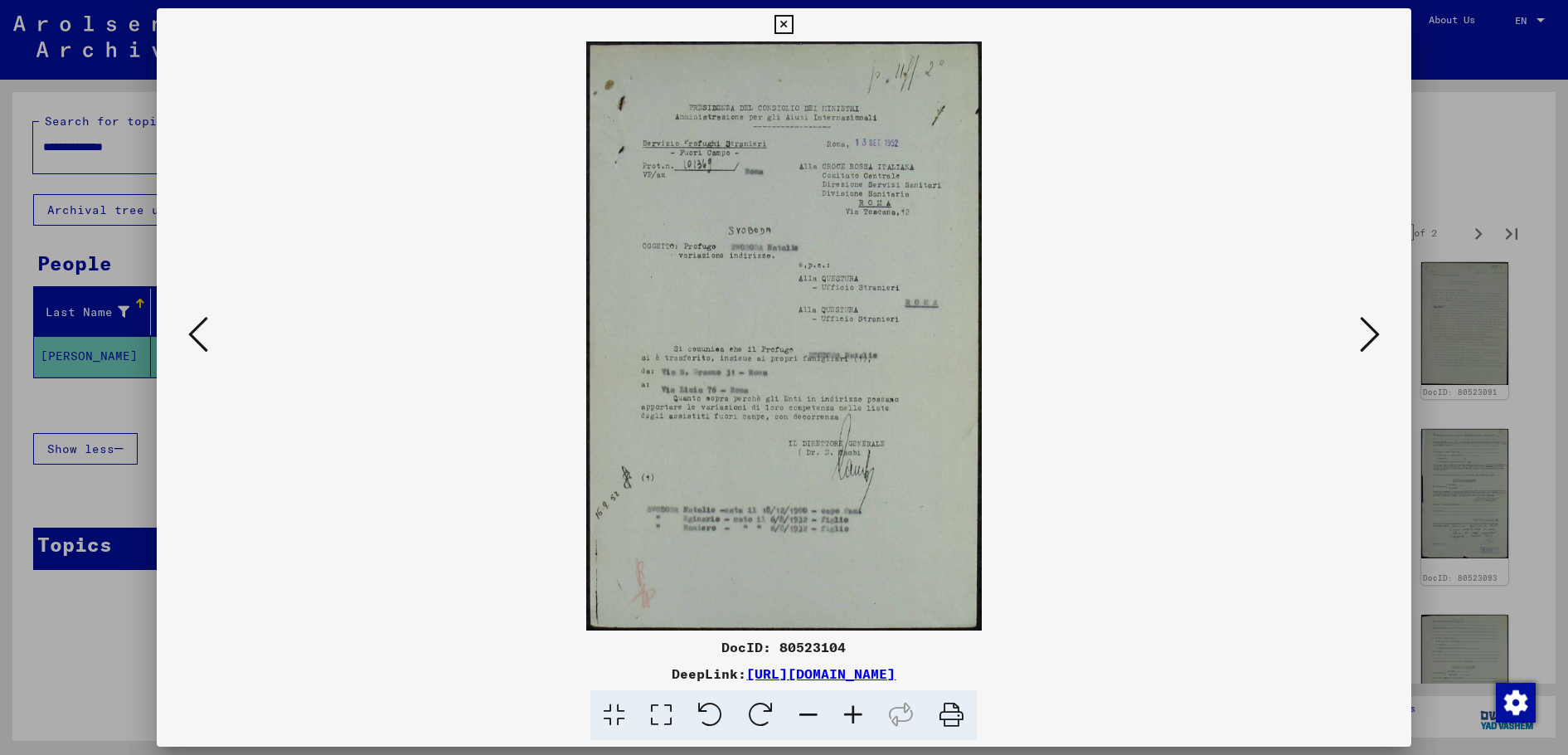
click at [1358, 344] on button at bounding box center [1369, 335] width 30 height 47
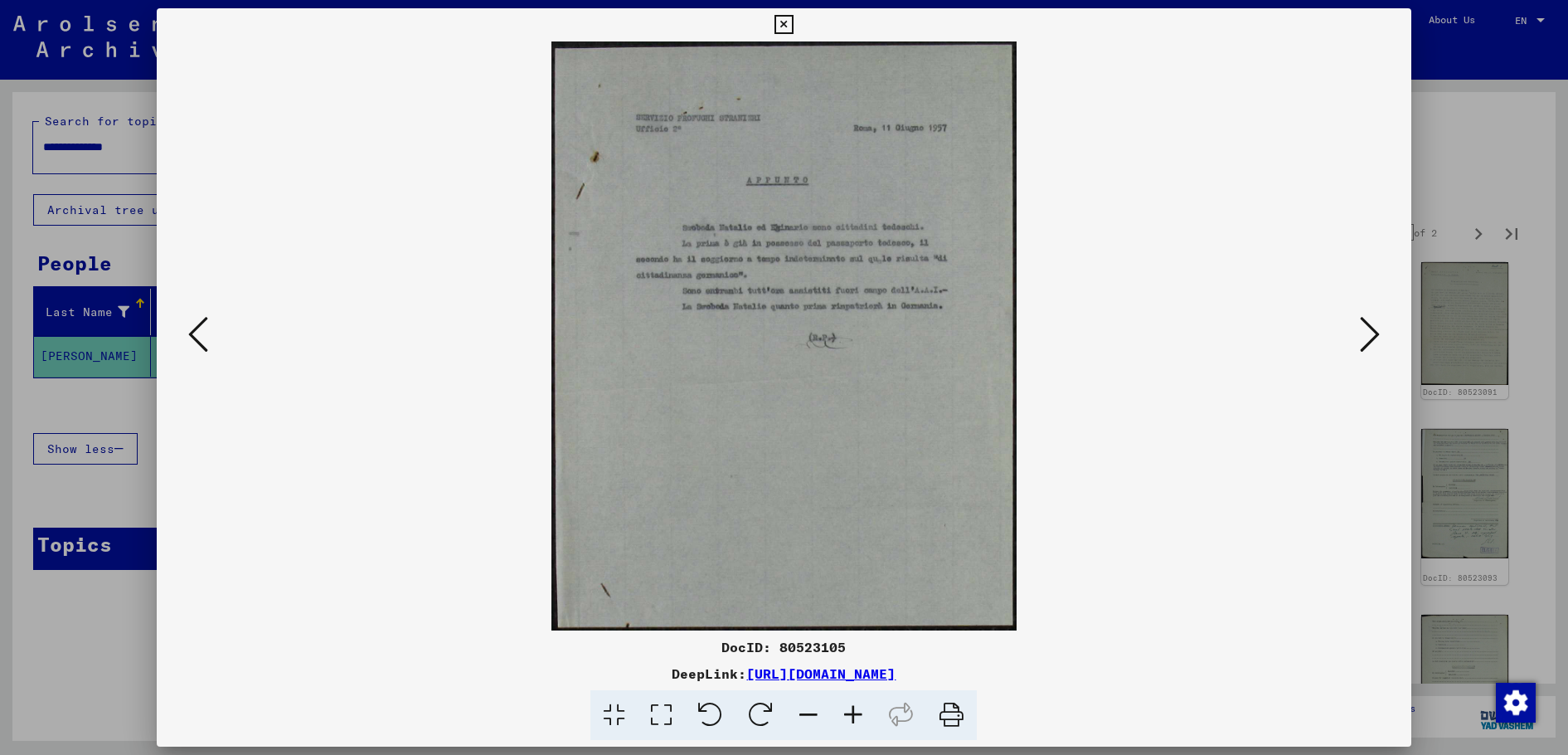
click at [1358, 344] on button at bounding box center [1369, 335] width 30 height 47
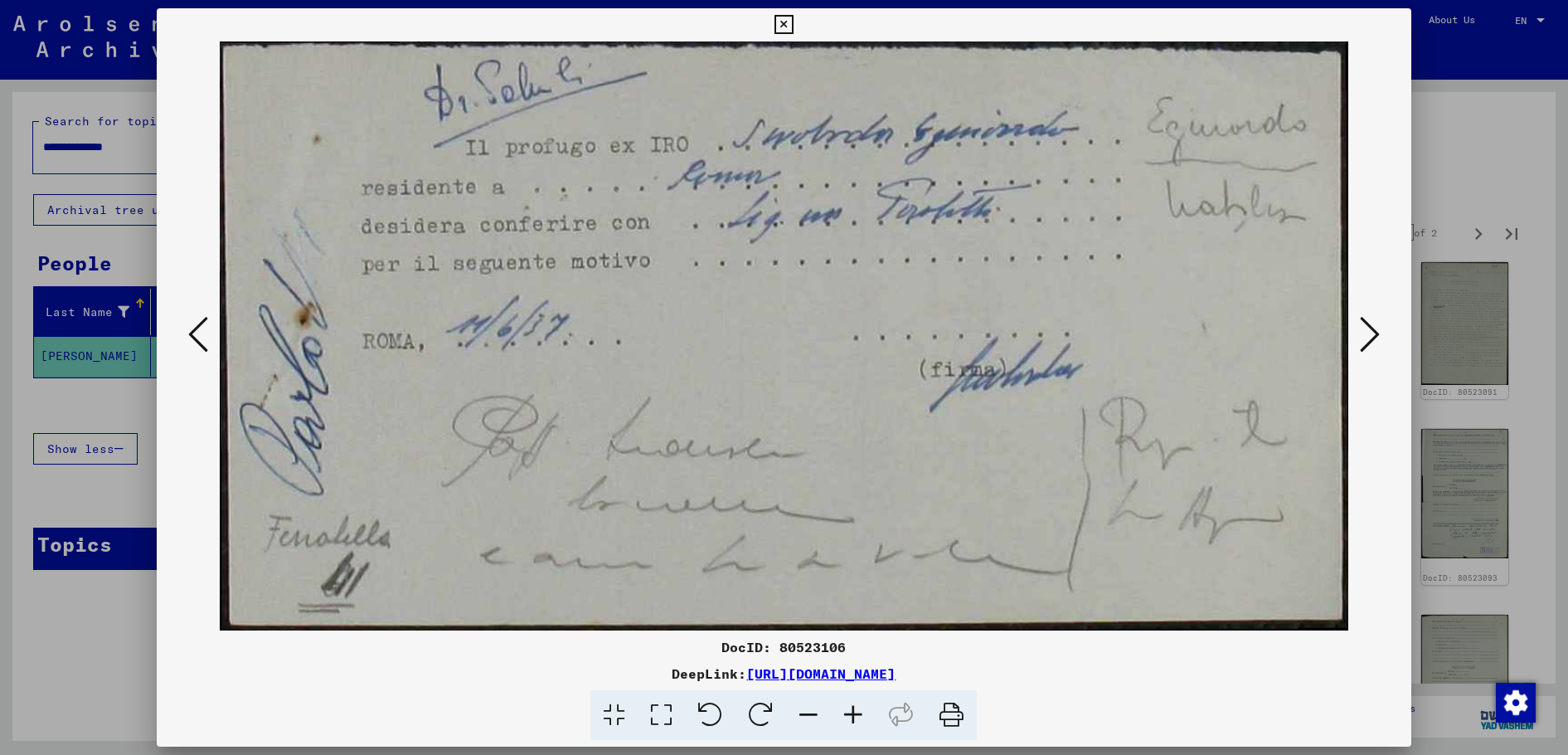
click at [1372, 333] on icon at bounding box center [1369, 334] width 20 height 40
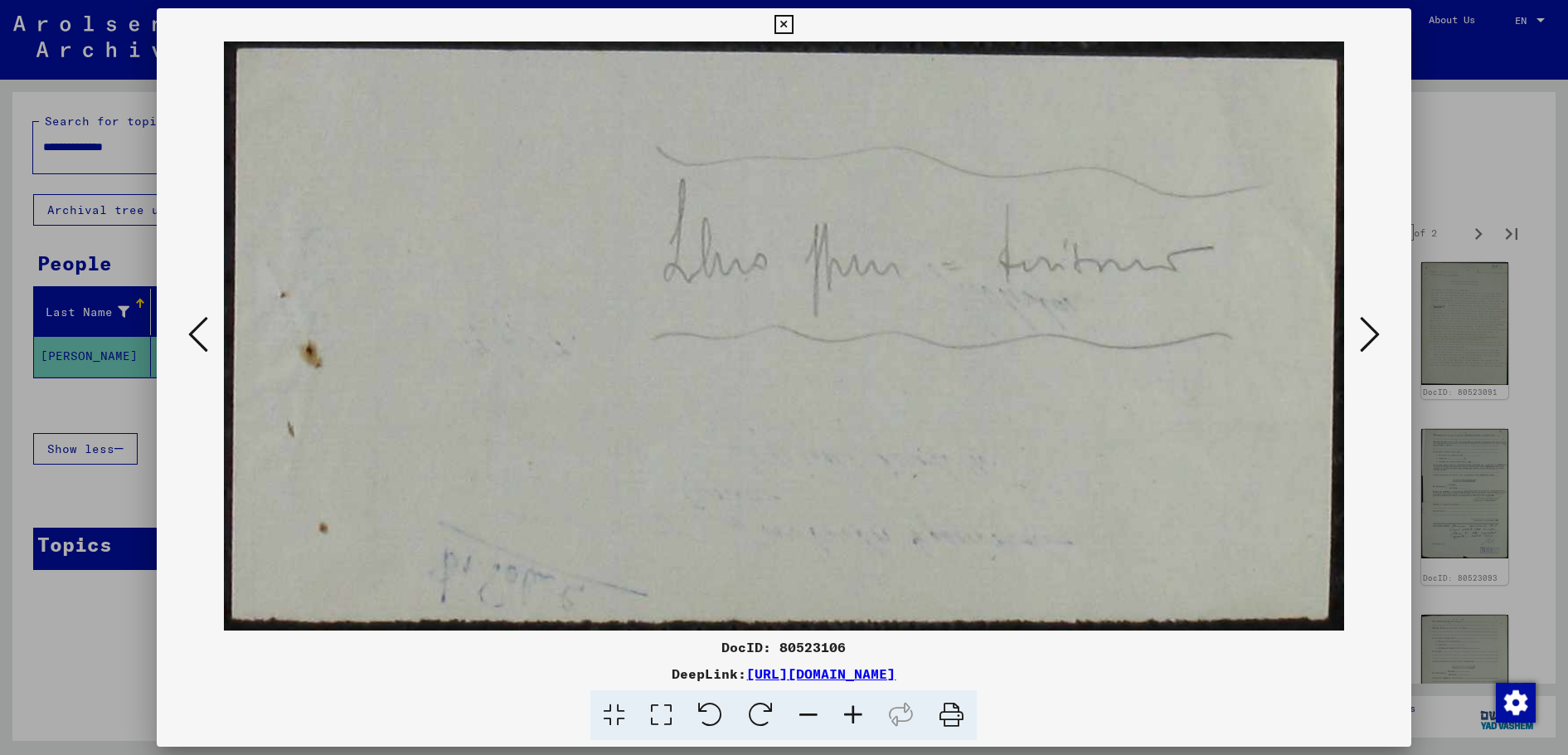
click at [1372, 333] on icon at bounding box center [1369, 334] width 20 height 40
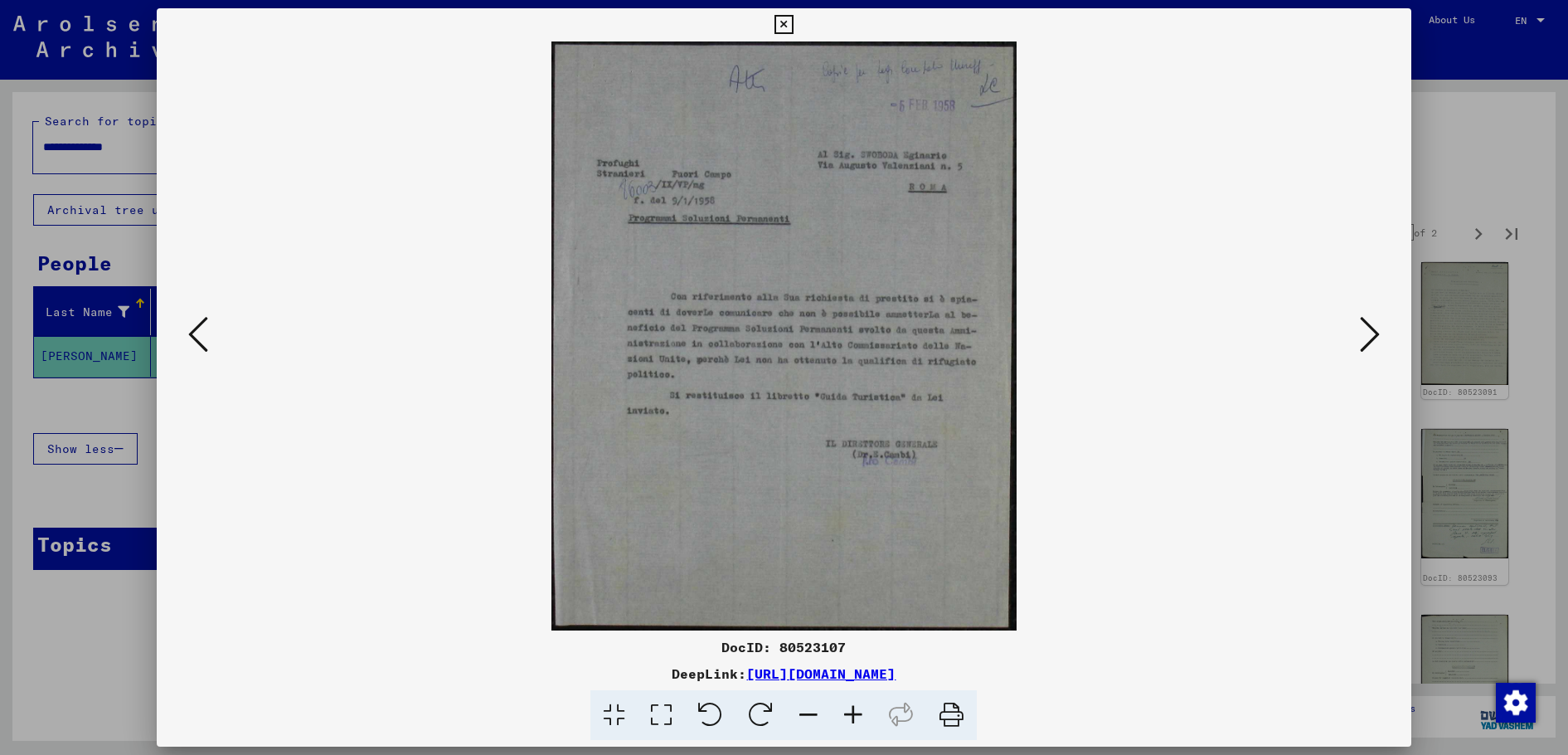
click at [1372, 333] on icon at bounding box center [1369, 334] width 20 height 40
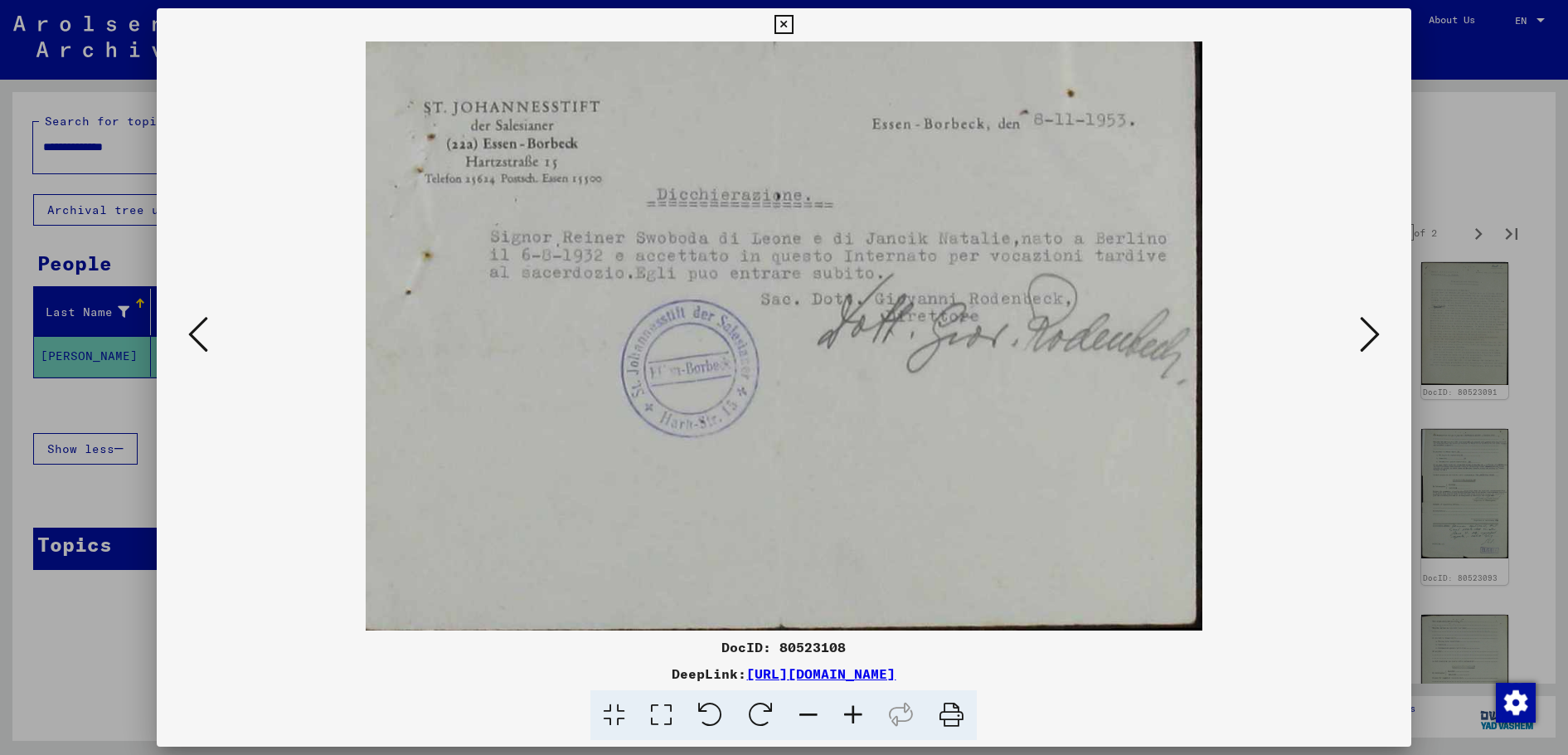
click at [959, 717] on icon at bounding box center [951, 715] width 50 height 50
click at [1373, 342] on icon at bounding box center [1369, 334] width 20 height 40
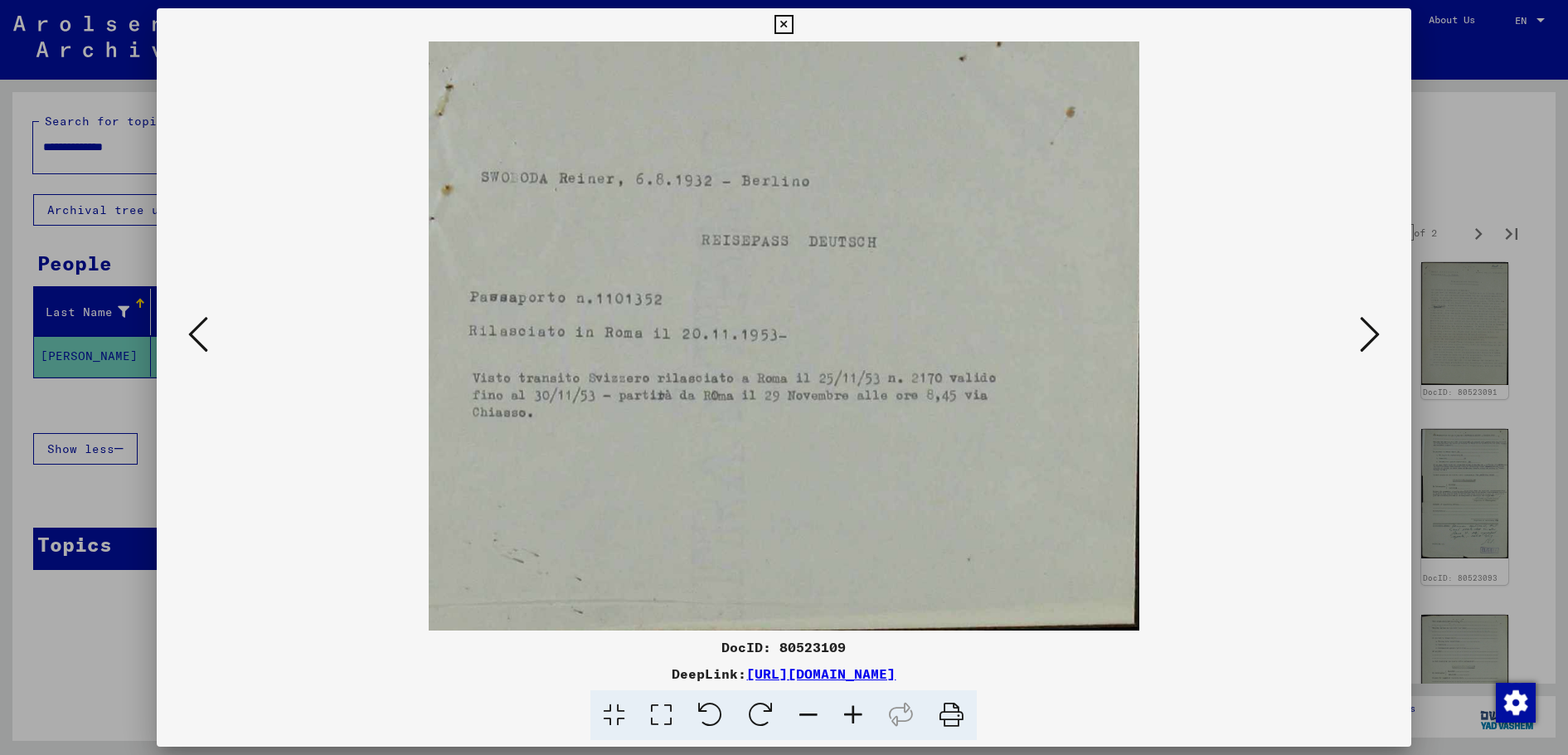
click at [1373, 342] on icon at bounding box center [1369, 334] width 20 height 40
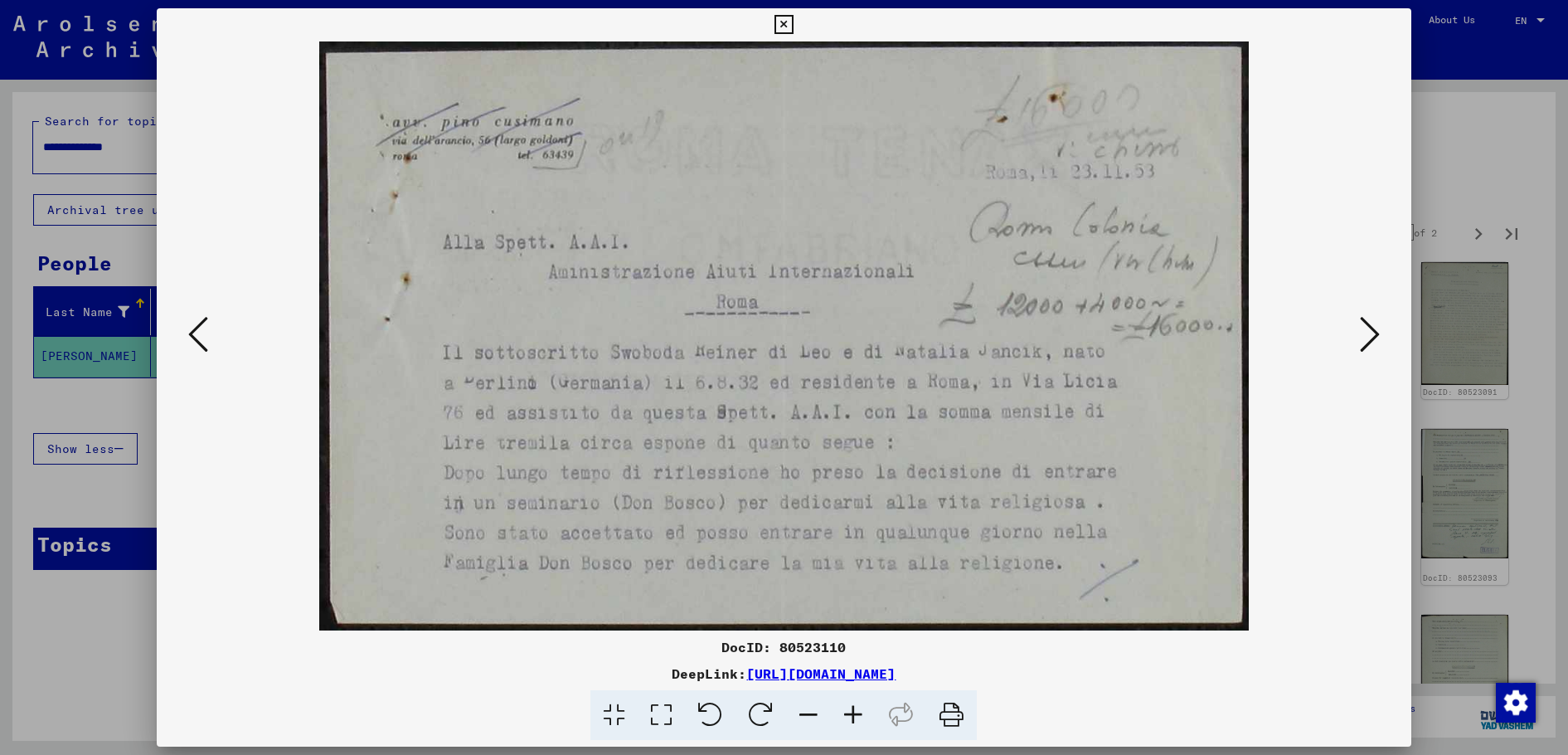
click at [1373, 342] on icon at bounding box center [1369, 334] width 20 height 40
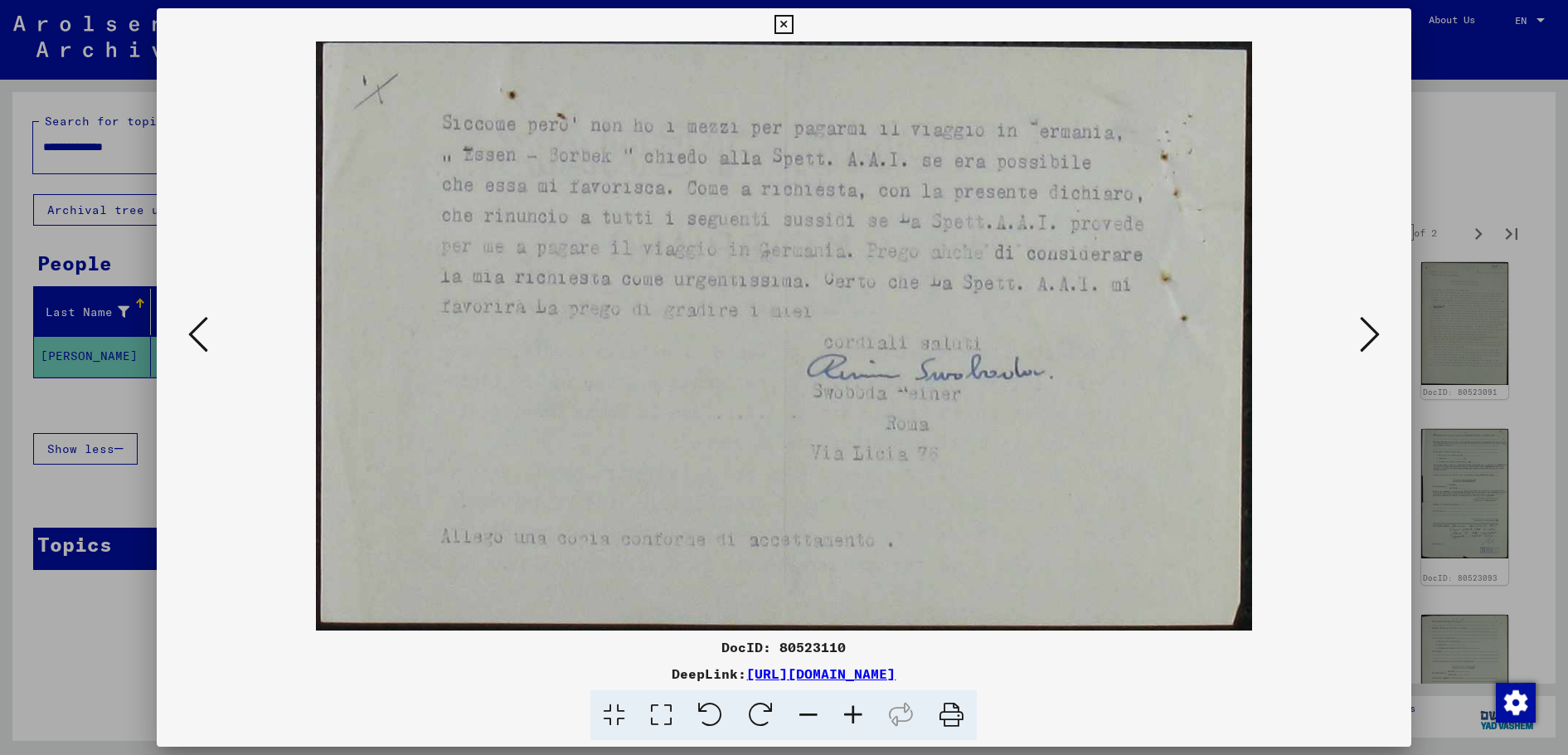
click at [1373, 342] on icon at bounding box center [1369, 334] width 20 height 40
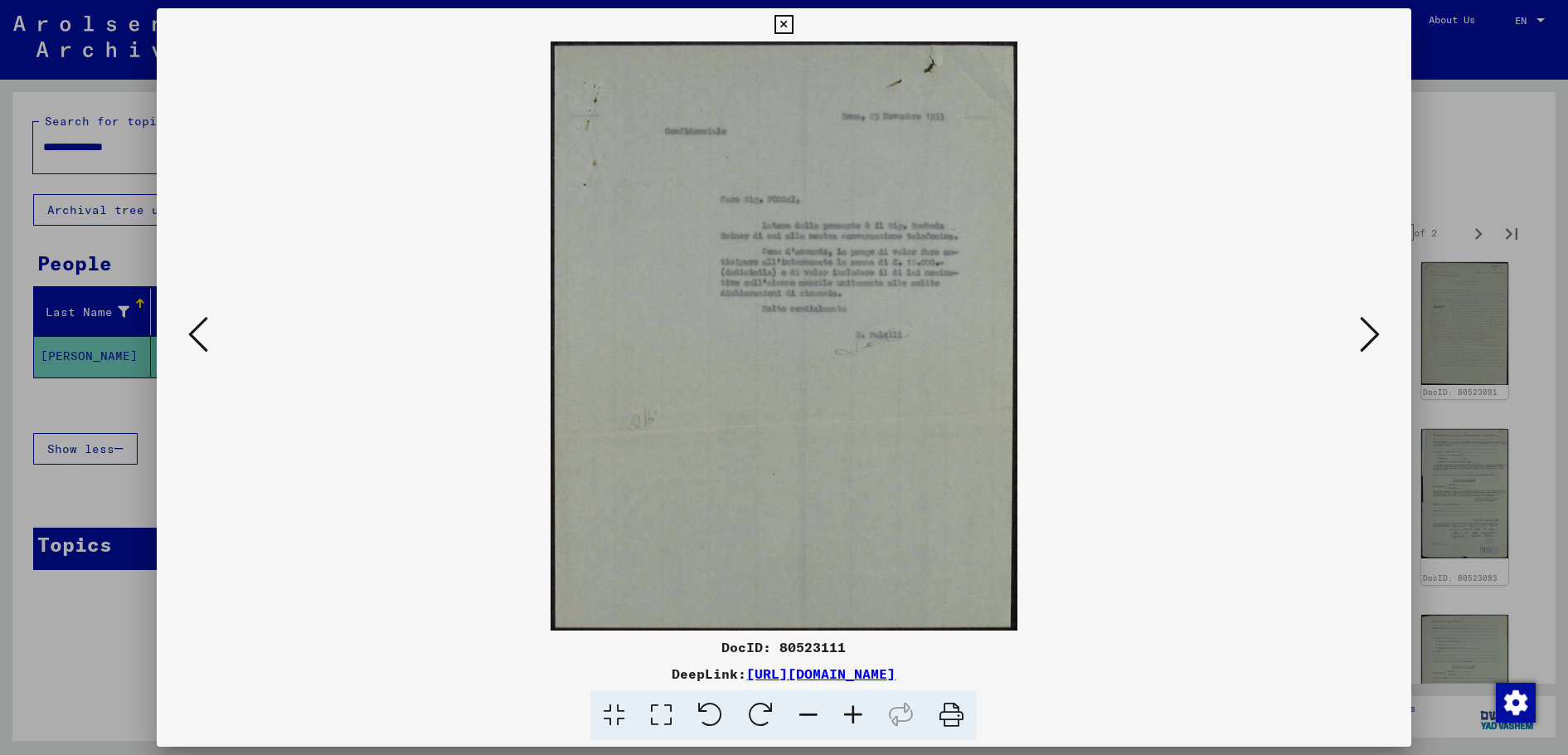
click at [1373, 342] on icon at bounding box center [1369, 334] width 20 height 40
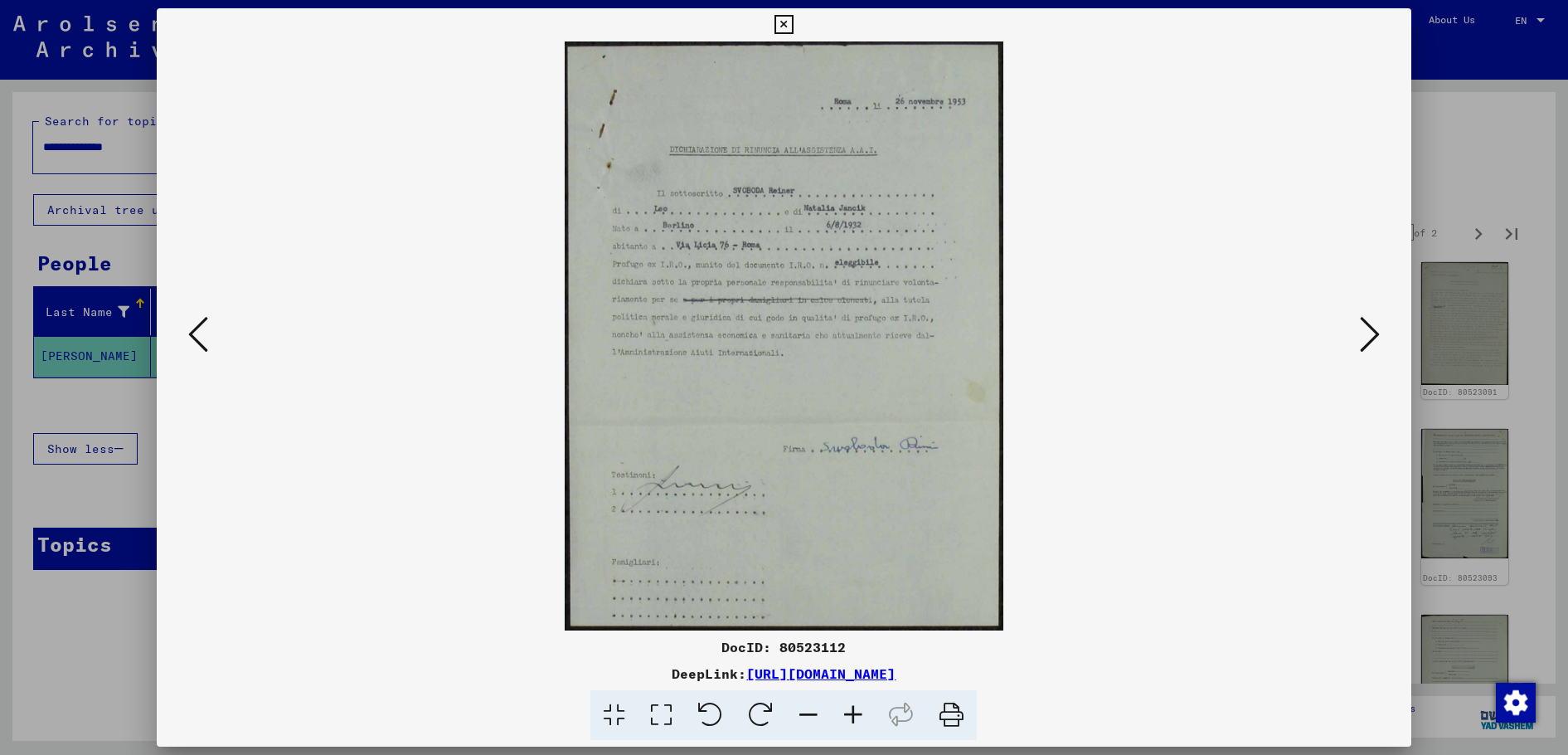
click at [1373, 342] on icon at bounding box center [1369, 334] width 20 height 40
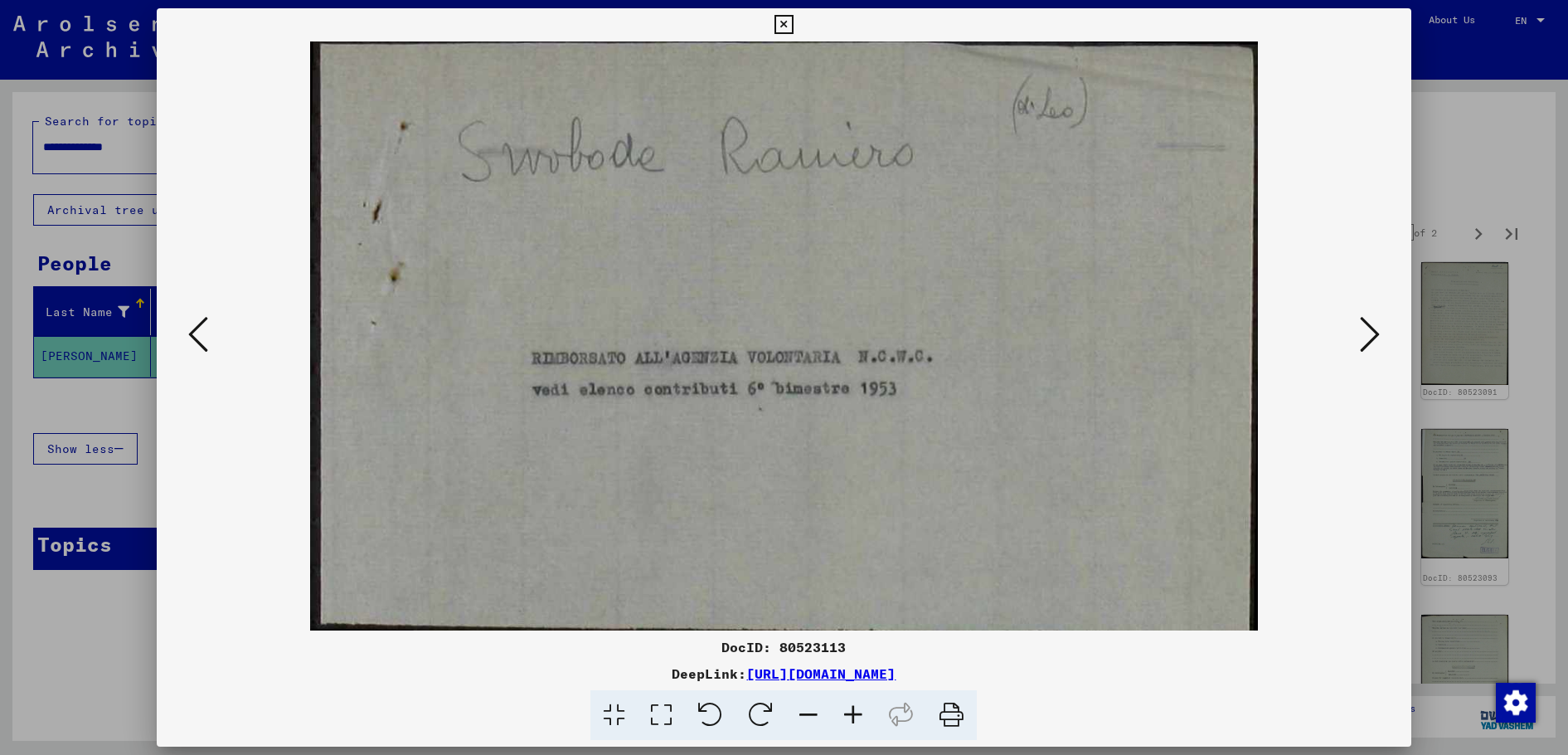
click at [1373, 342] on icon at bounding box center [1369, 334] width 20 height 40
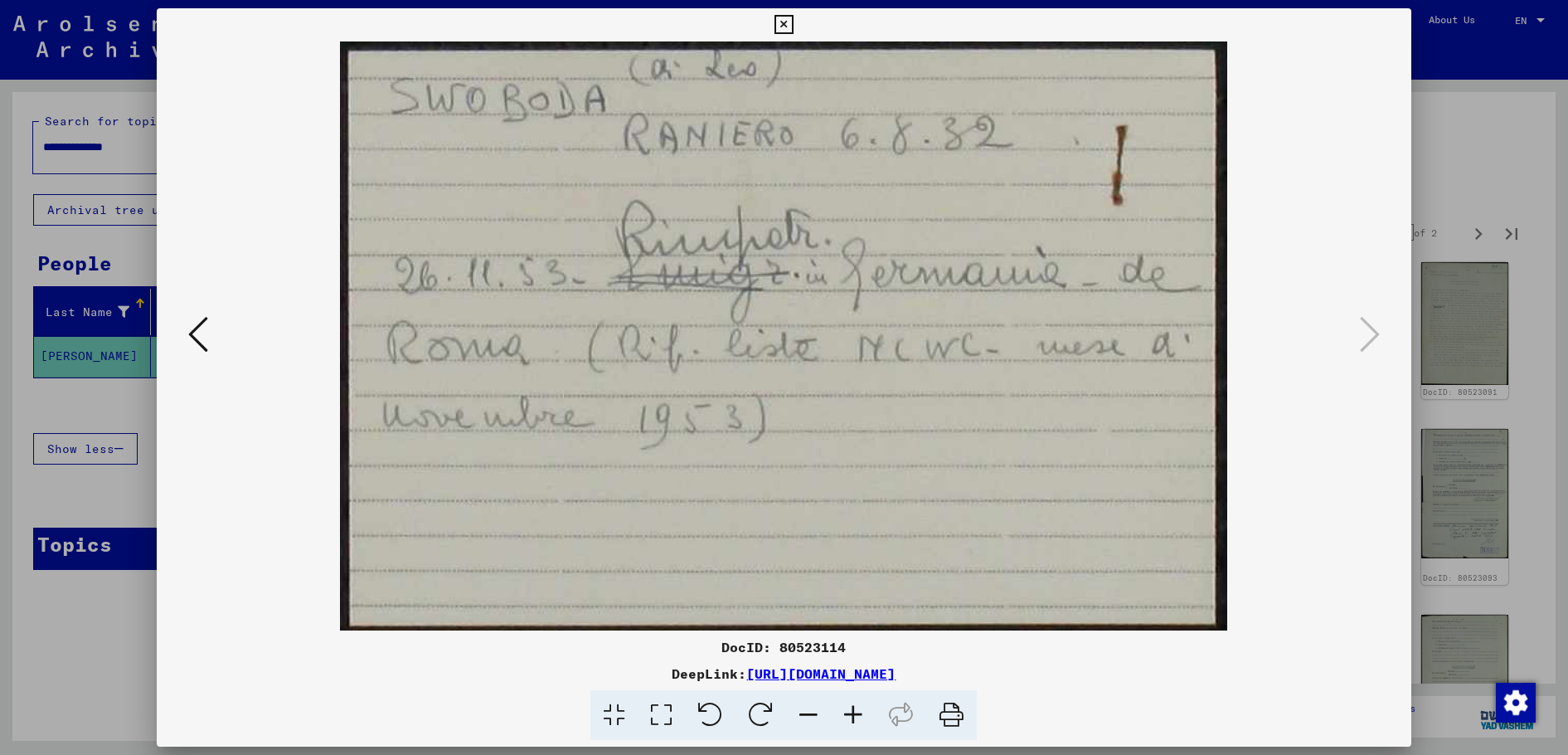
click at [1448, 217] on div at bounding box center [784, 377] width 1568 height 755
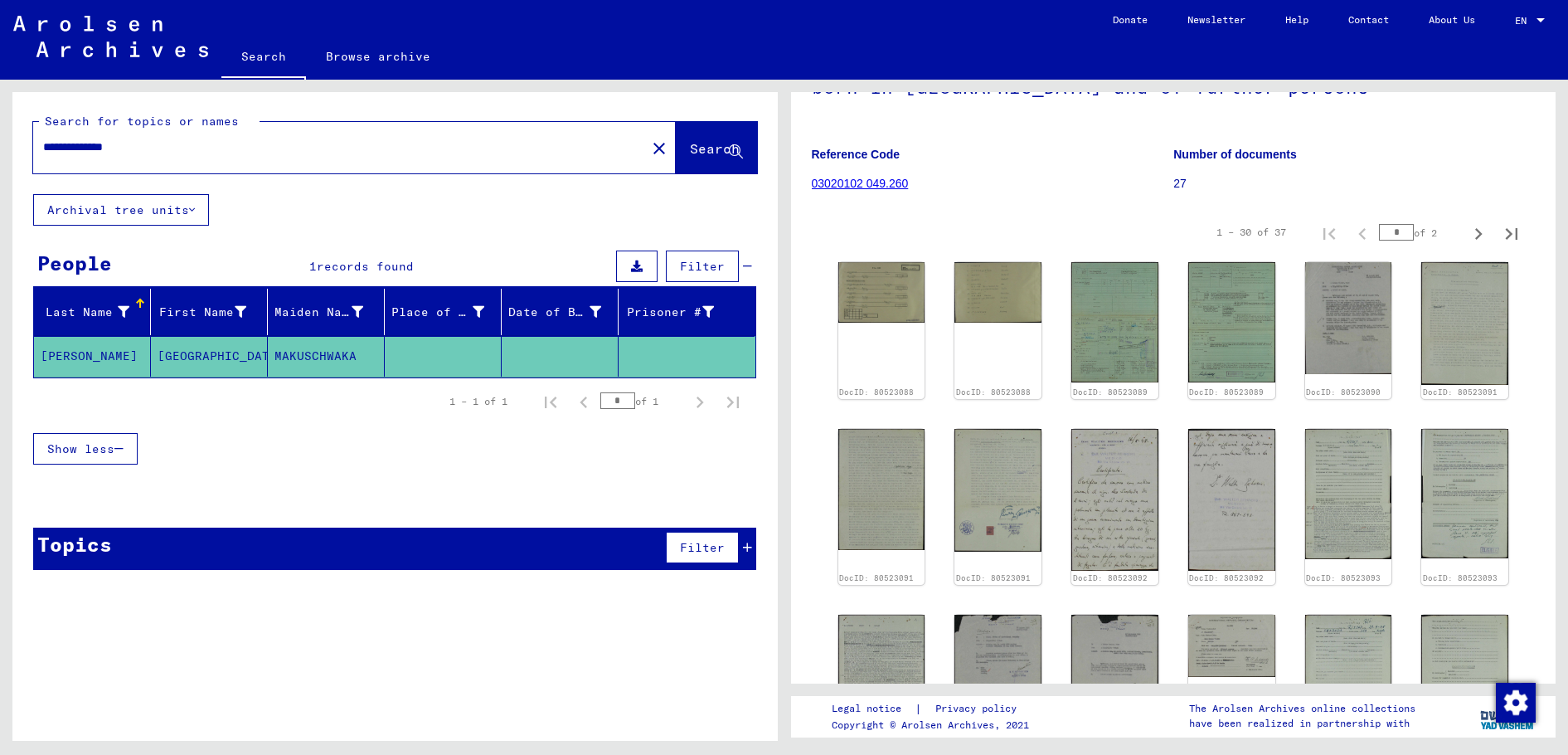
click at [1057, 212] on div "1 – 30 of 37 * of 2" at bounding box center [1173, 232] width 724 height 46
click at [1043, 201] on figure "Reference Code 03020102 049.260" at bounding box center [992, 172] width 362 height 75
